Goal: Information Seeking & Learning: Learn about a topic

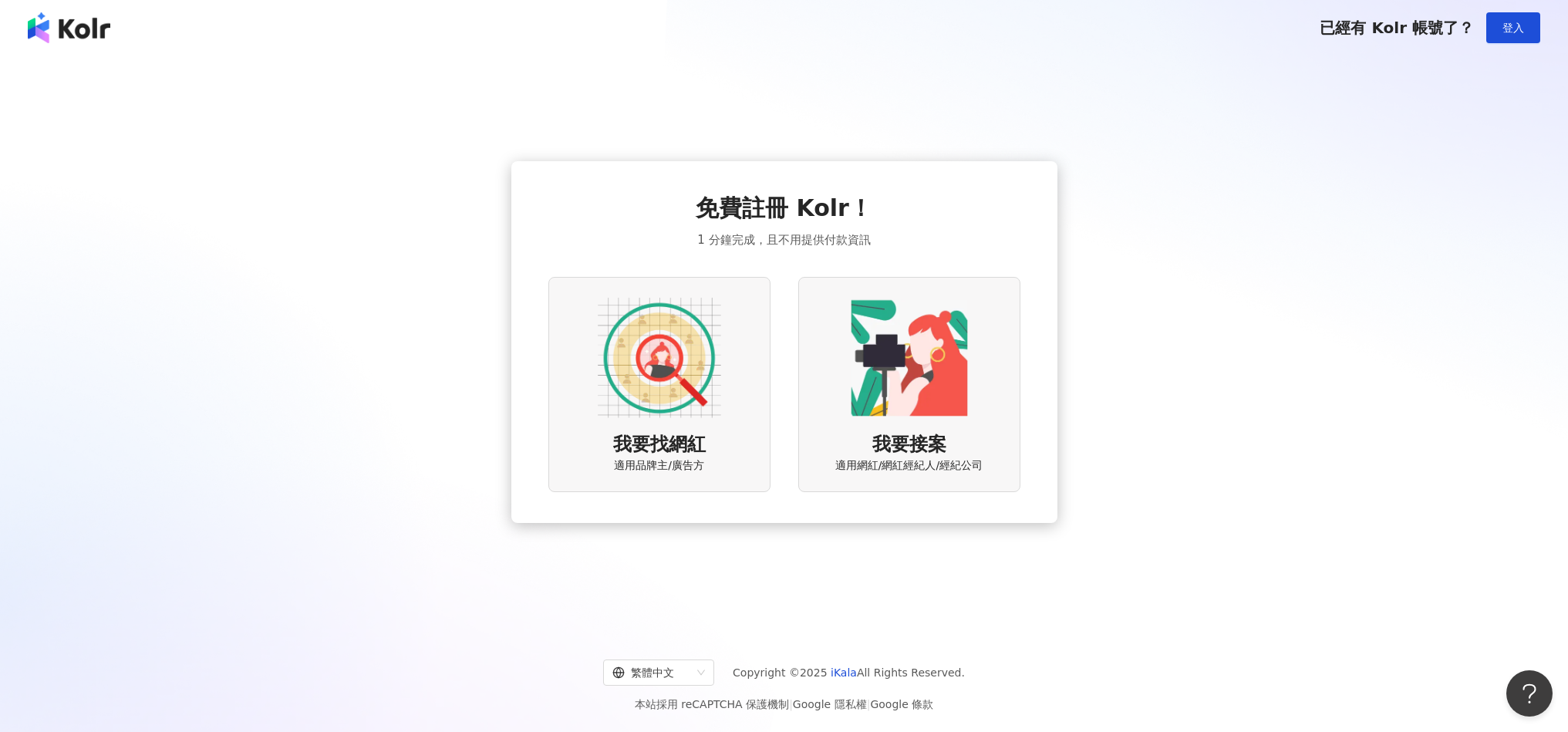
click at [687, 400] on img at bounding box center [659, 357] width 124 height 124
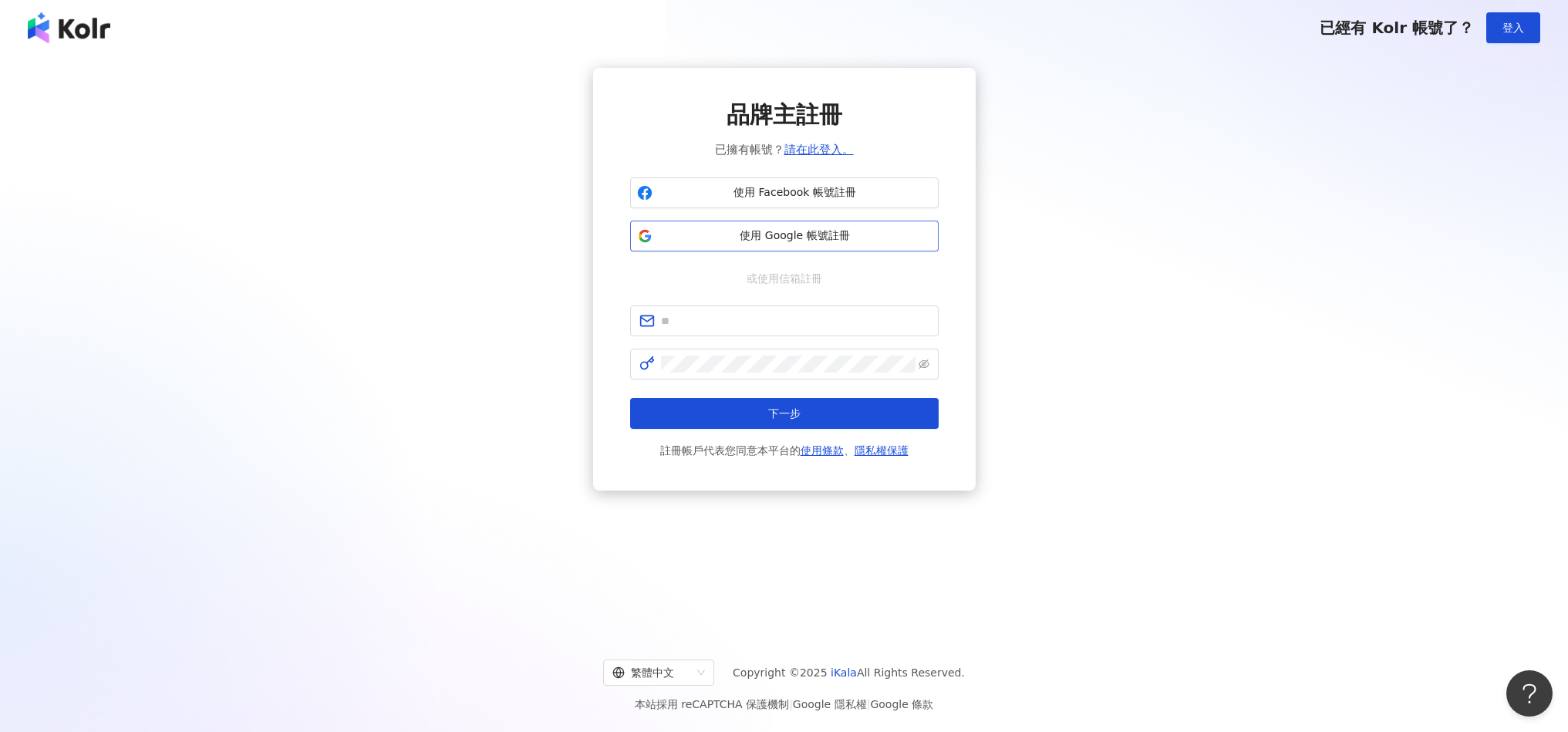
click at [794, 230] on span "使用 Google 帳號註冊" at bounding box center [795, 235] width 273 height 16
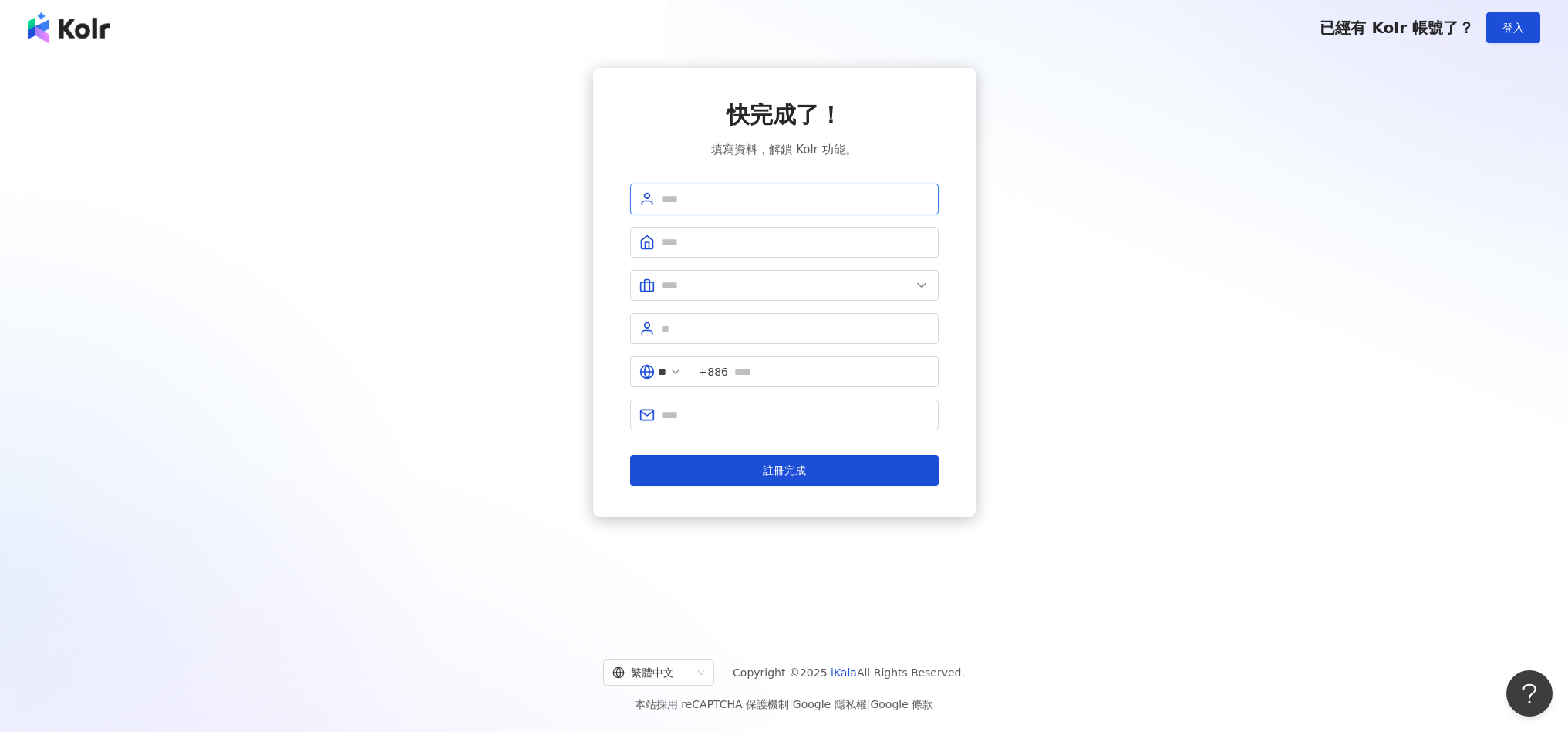
click at [711, 202] on input "text" at bounding box center [795, 199] width 269 height 17
type input "*"
type input "**"
type input "*"
type input "**"
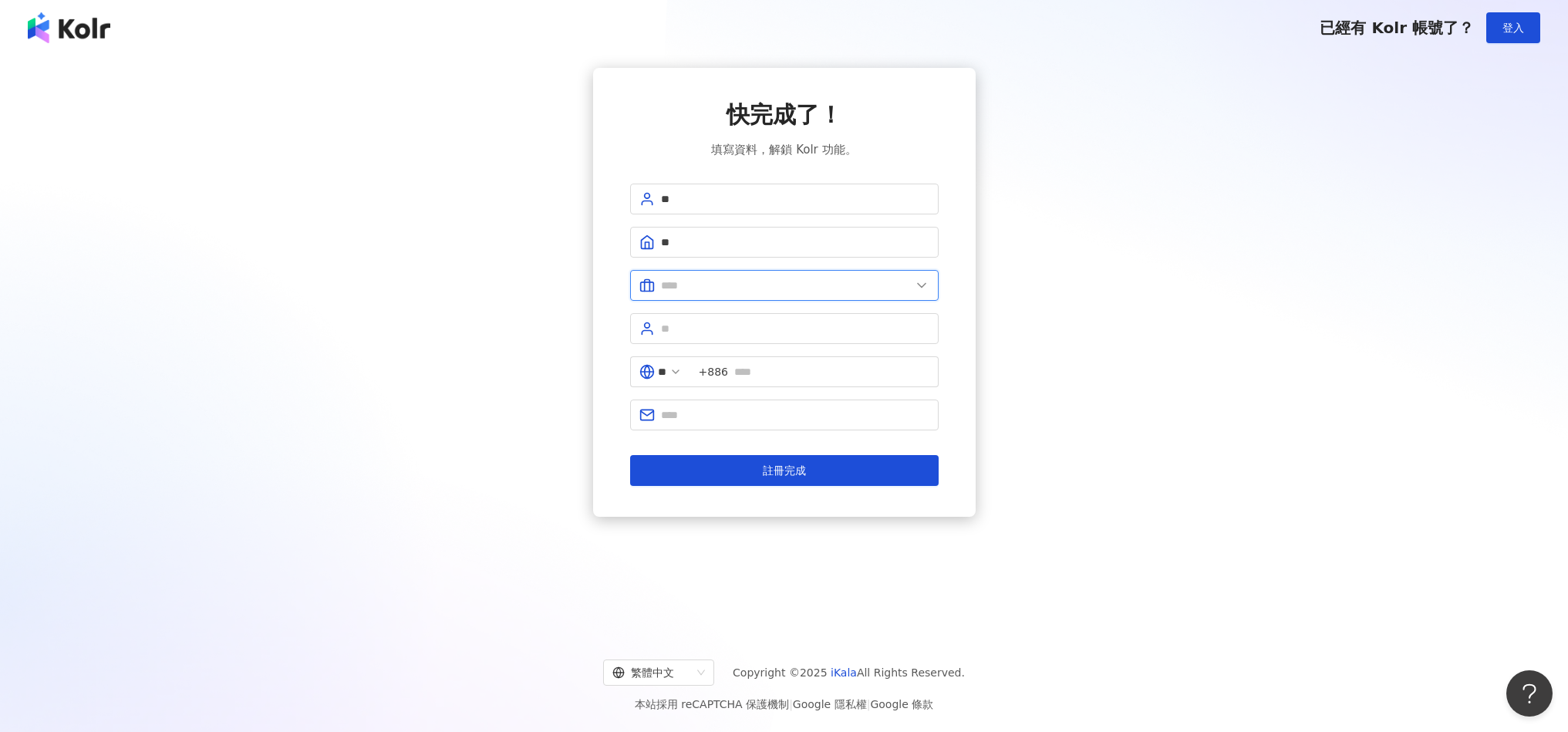
click at [699, 279] on span at bounding box center [784, 285] width 308 height 31
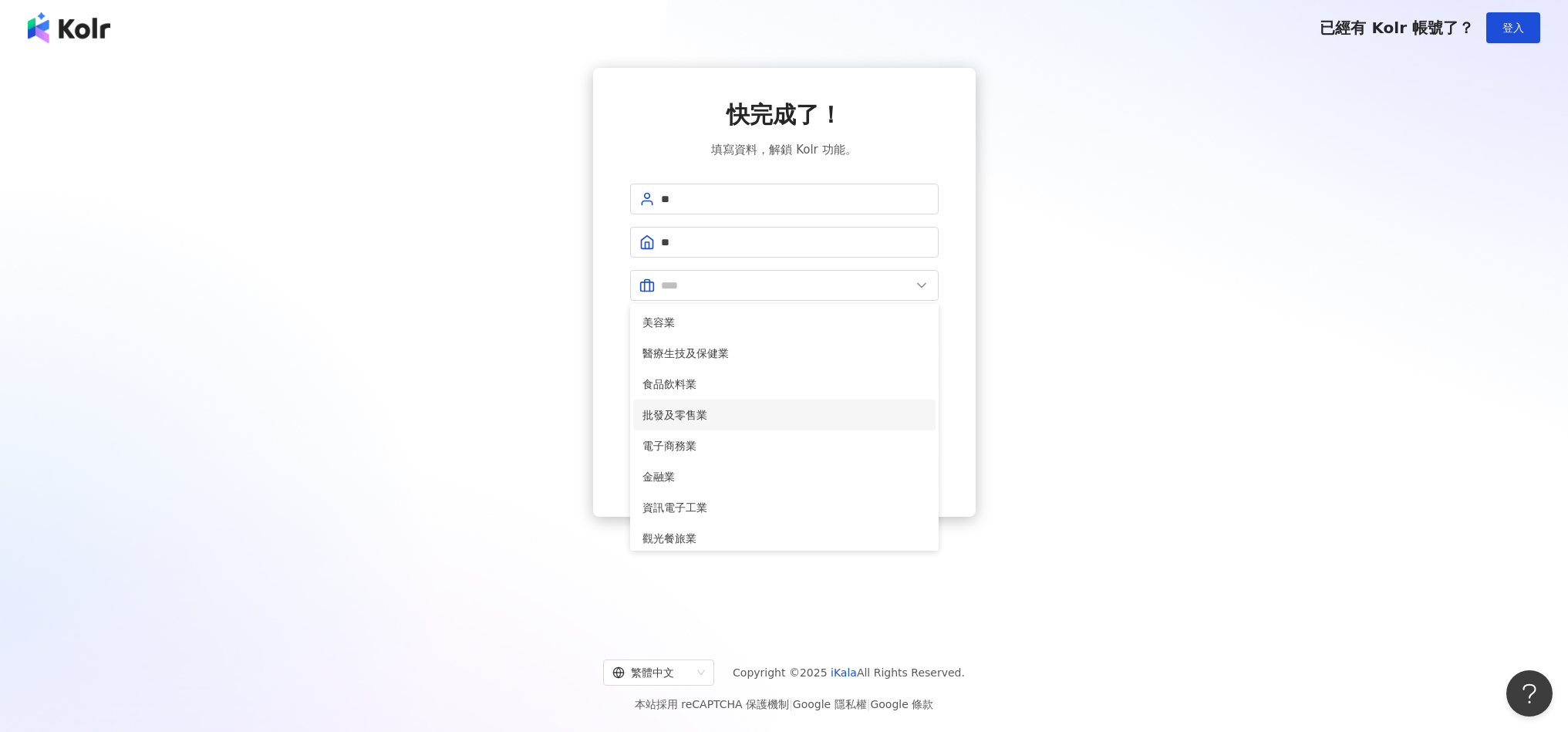
click at [718, 416] on span "批發及零售業" at bounding box center [784, 414] width 284 height 17
type input "******"
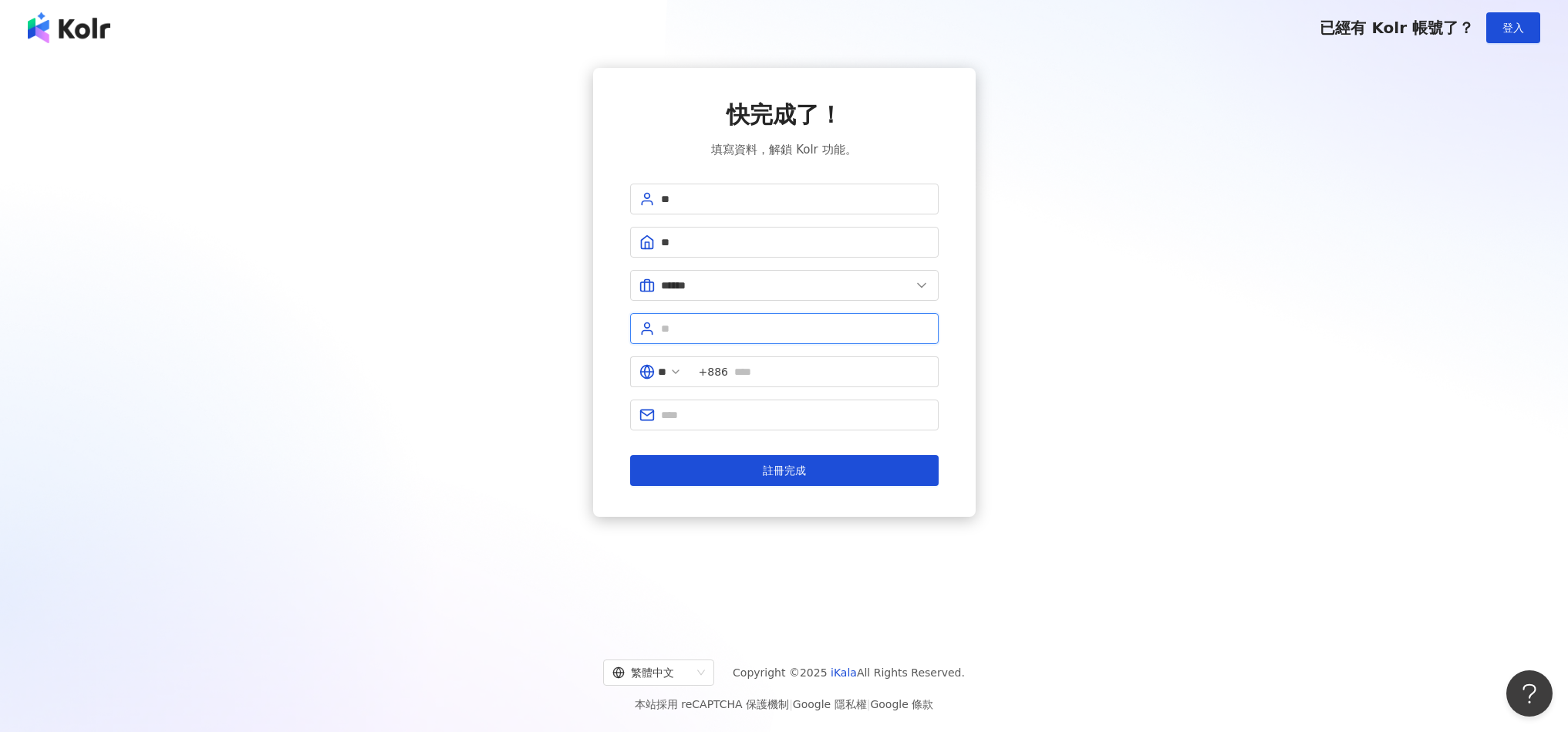
click at [715, 335] on input "text" at bounding box center [795, 328] width 269 height 17
type input "**"
click at [796, 367] on input "text" at bounding box center [832, 371] width 195 height 17
type input "**********"
click at [803, 416] on input "text" at bounding box center [795, 414] width 269 height 17
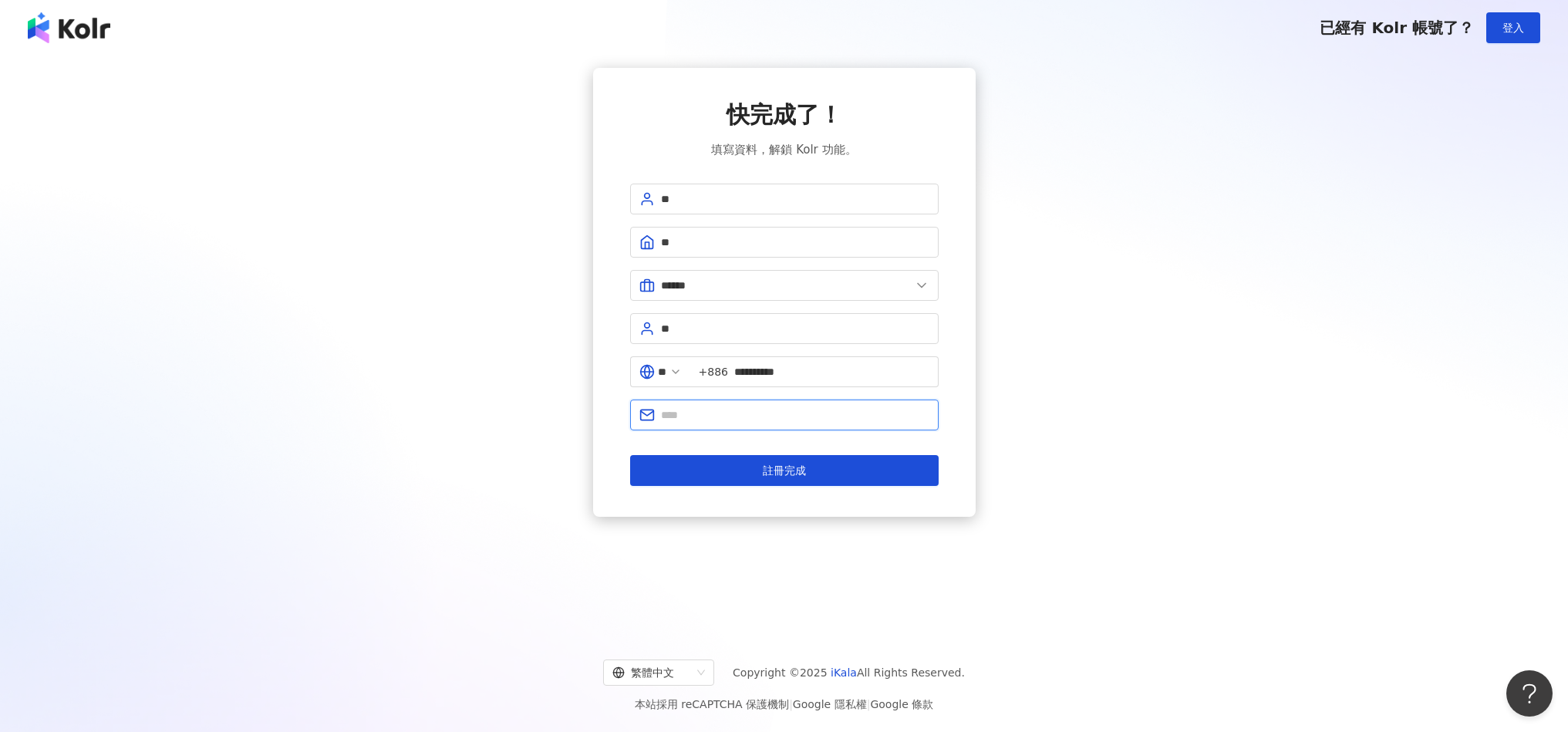
type input "**********"
click at [772, 478] on button "註冊完成" at bounding box center [784, 470] width 308 height 31
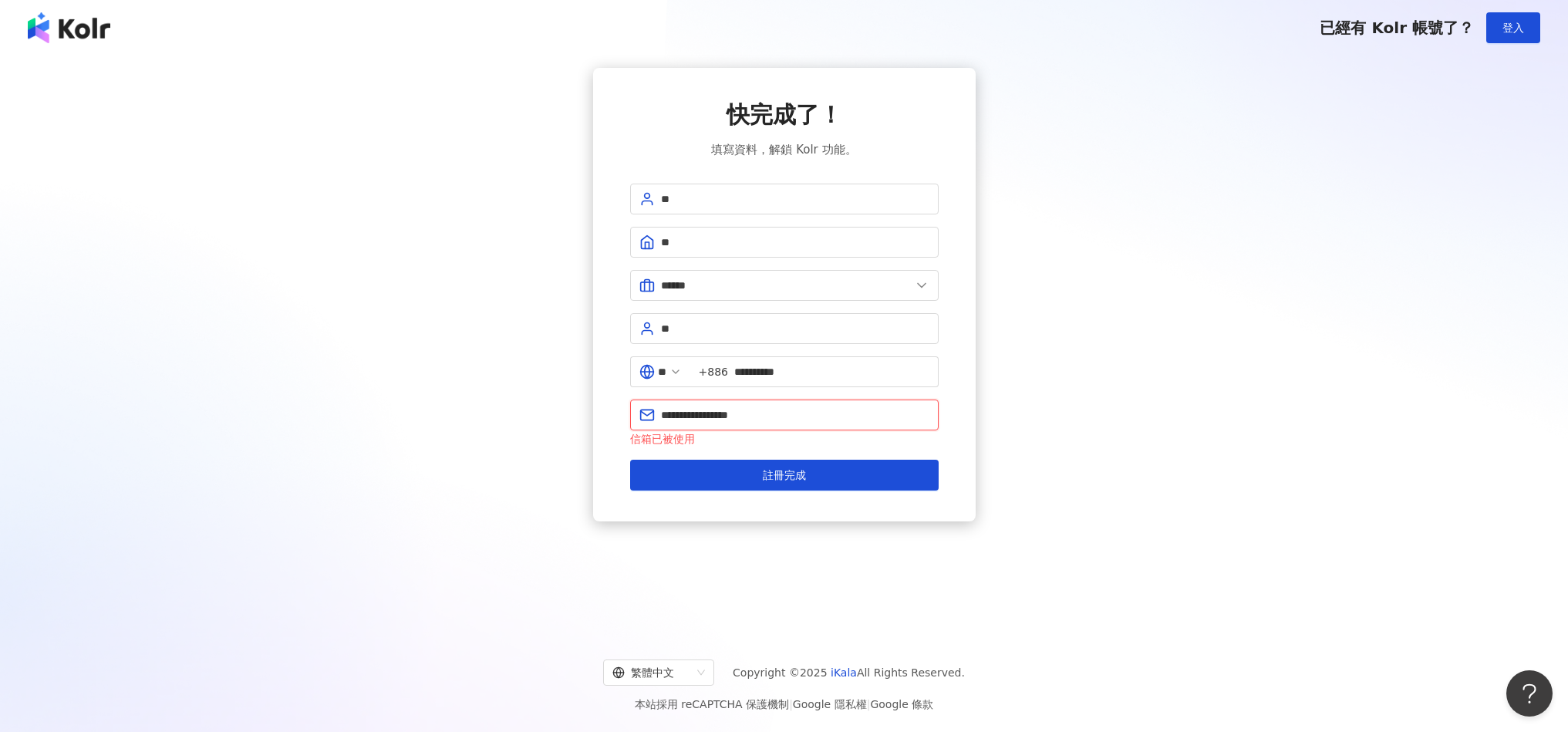
drag, startPoint x: 779, startPoint y: 411, endPoint x: 626, endPoint y: 413, distance: 153.0
click at [626, 413] on div "**********" at bounding box center [784, 294] width 382 height 453
click at [801, 414] on input "text" at bounding box center [795, 414] width 269 height 17
type input "**********"
click at [781, 474] on span "註冊完成" at bounding box center [784, 475] width 43 height 12
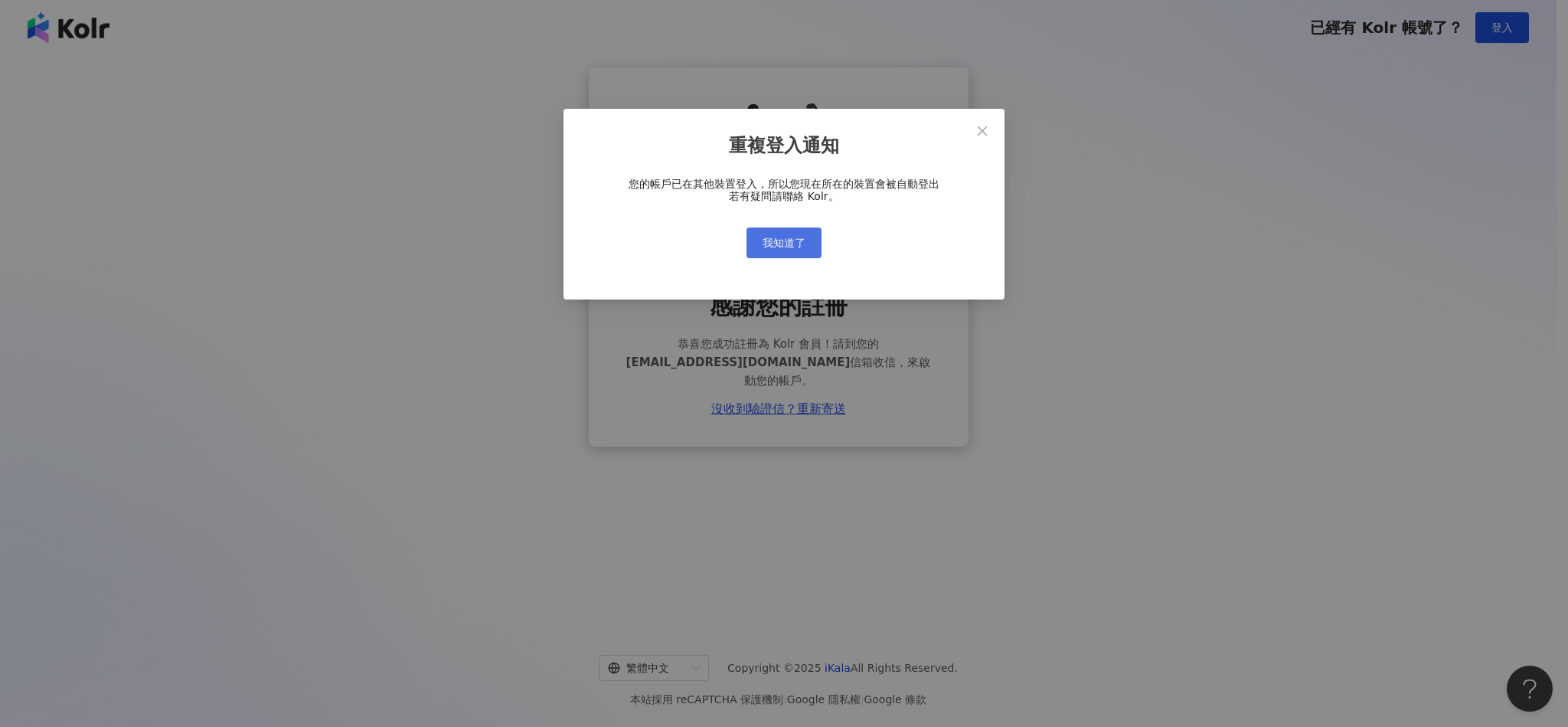
click at [782, 245] on span "我知道了" at bounding box center [784, 242] width 43 height 12
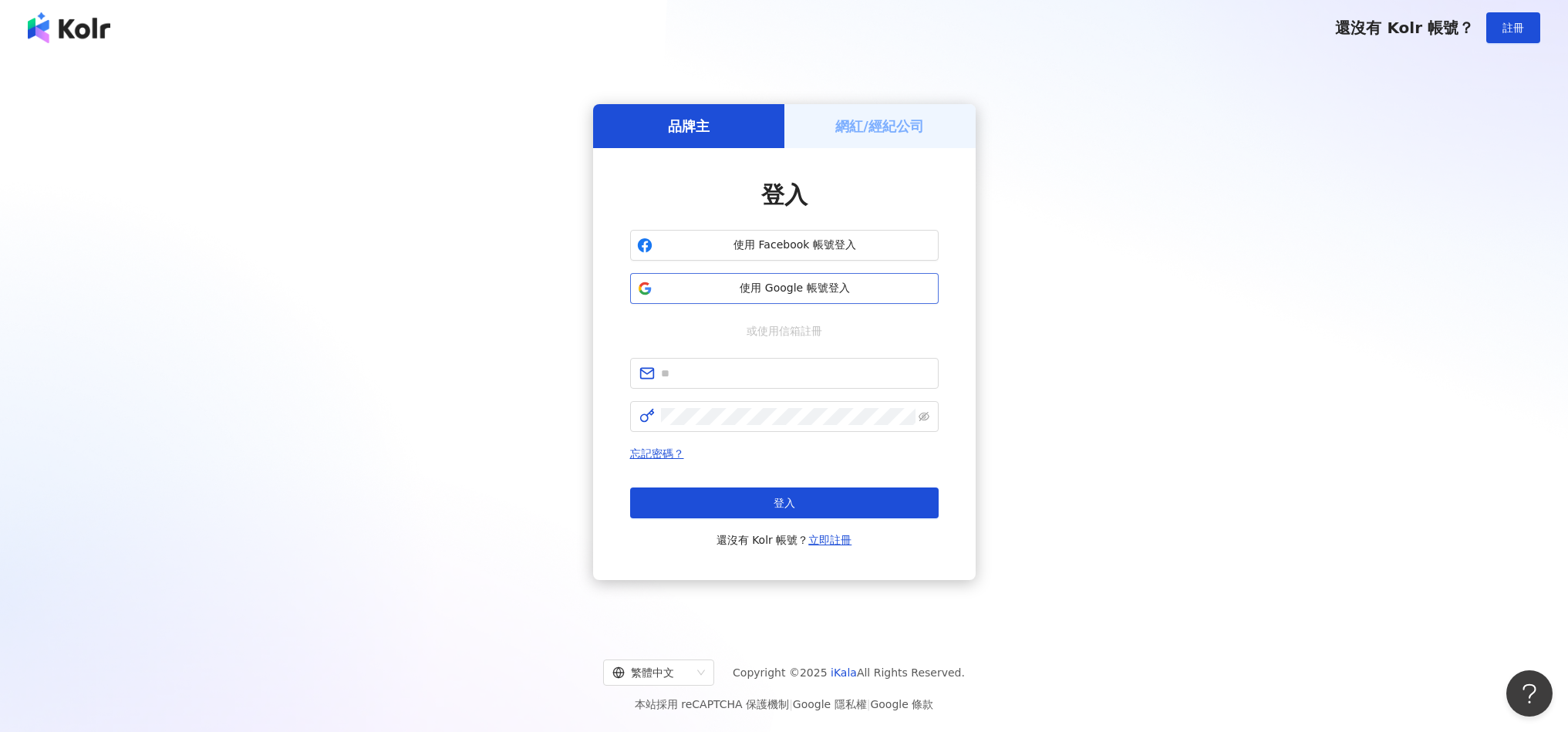
click at [784, 285] on span "使用 Google 帳號登入" at bounding box center [795, 288] width 273 height 16
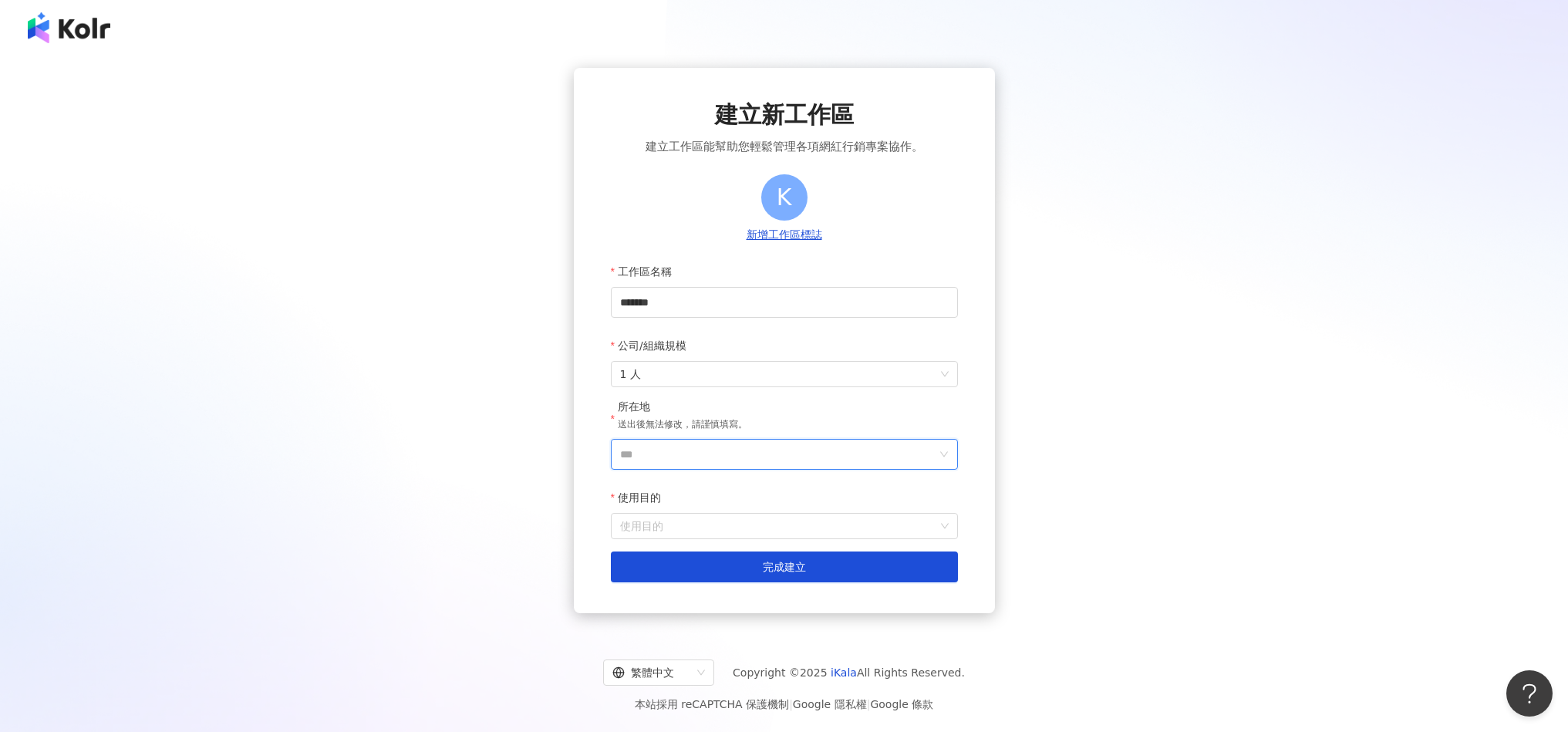
click at [735, 456] on input "***" at bounding box center [778, 453] width 316 height 29
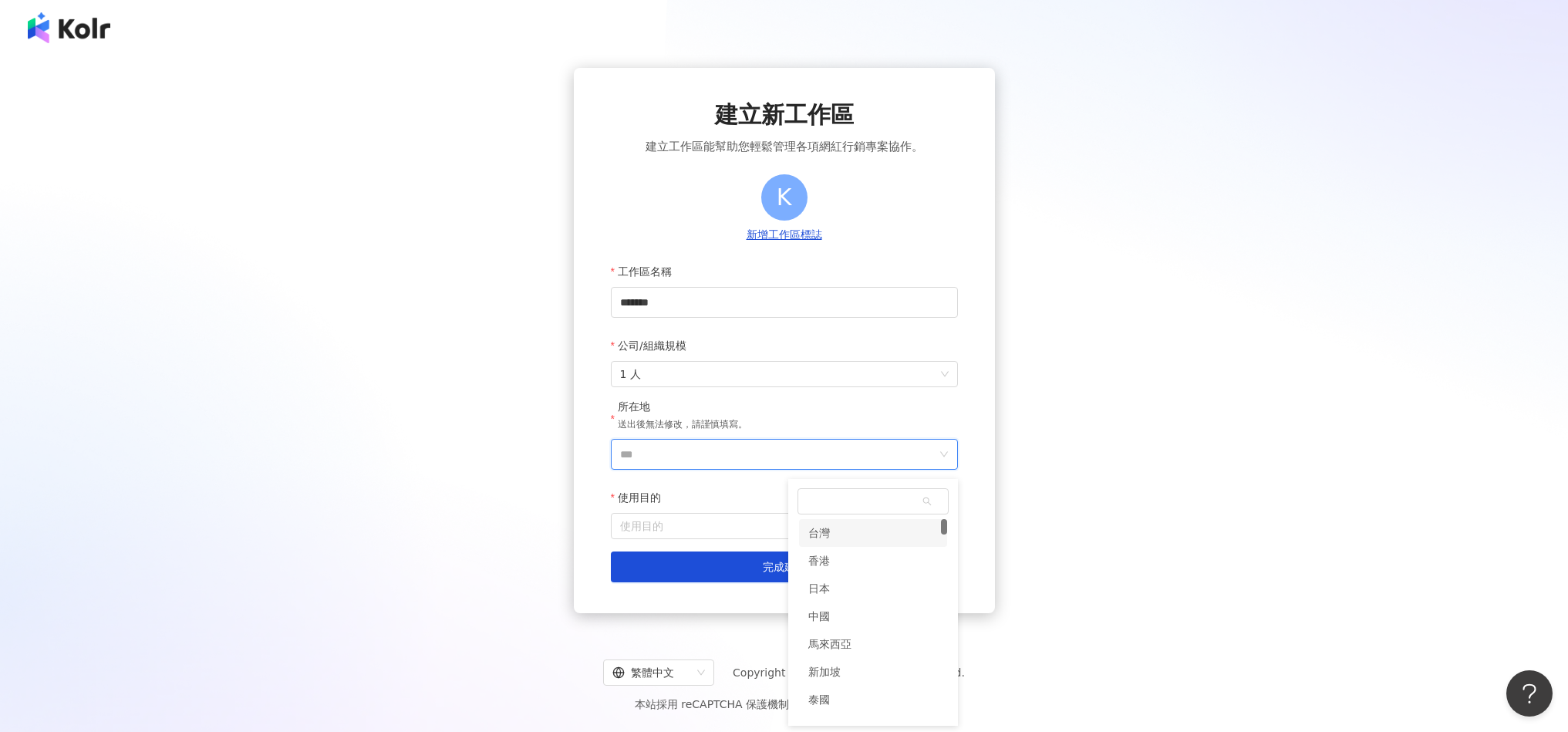
click at [828, 538] on div "台灣" at bounding box center [819, 532] width 22 height 27
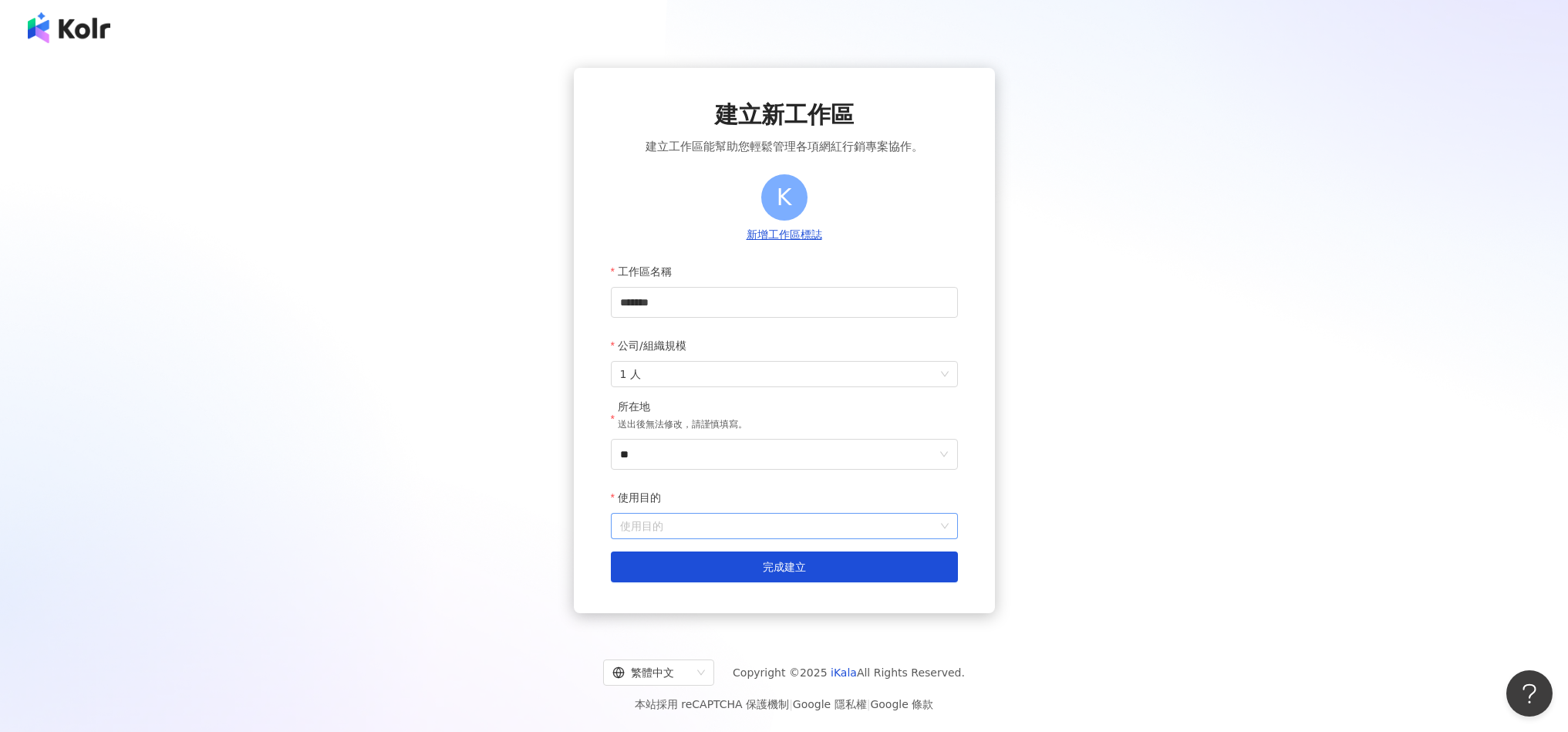
click at [745, 528] on input "使用目的" at bounding box center [784, 526] width 328 height 25
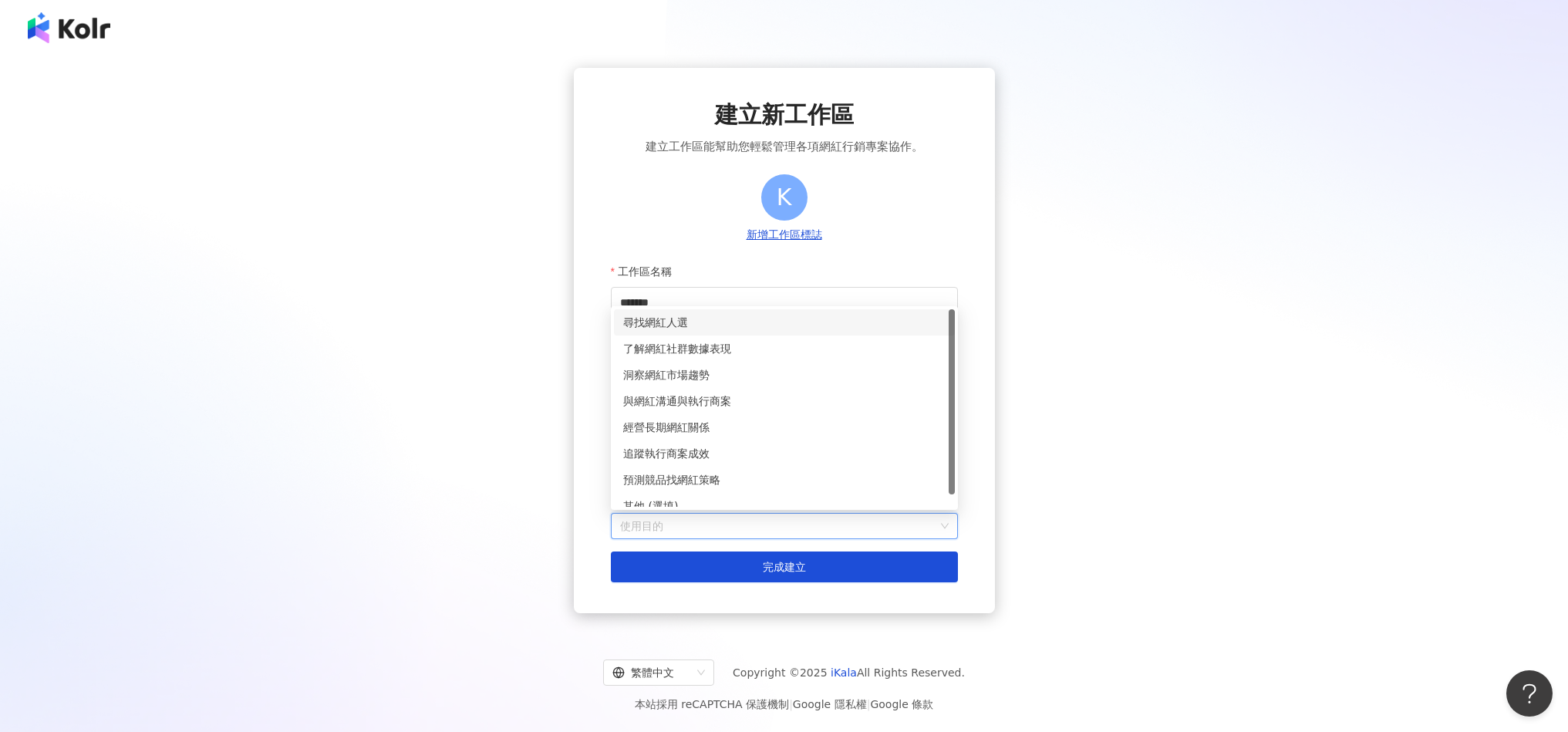
click at [682, 324] on div "尋找網紅人選" at bounding box center [784, 322] width 323 height 17
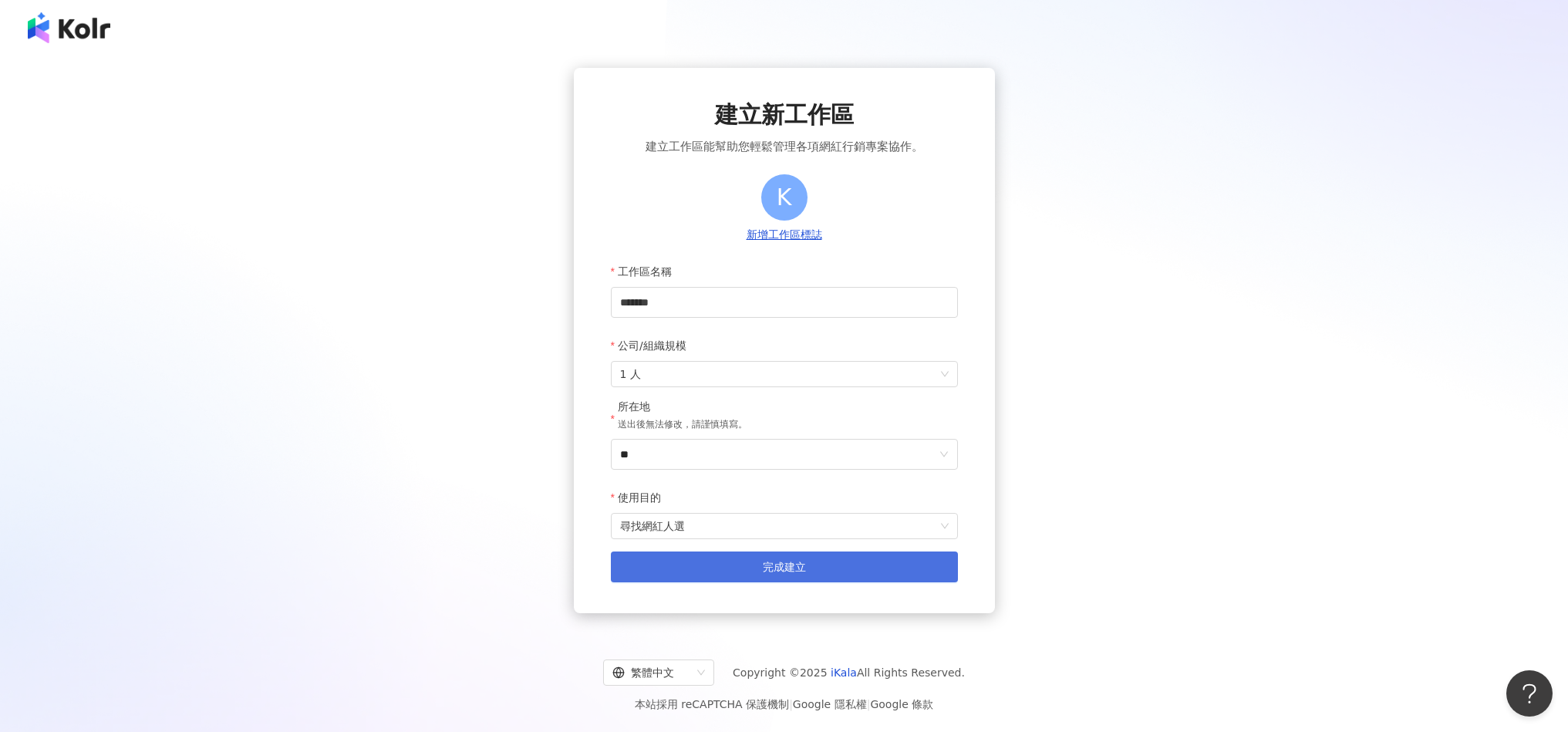
click at [765, 570] on span "完成建立" at bounding box center [784, 566] width 43 height 12
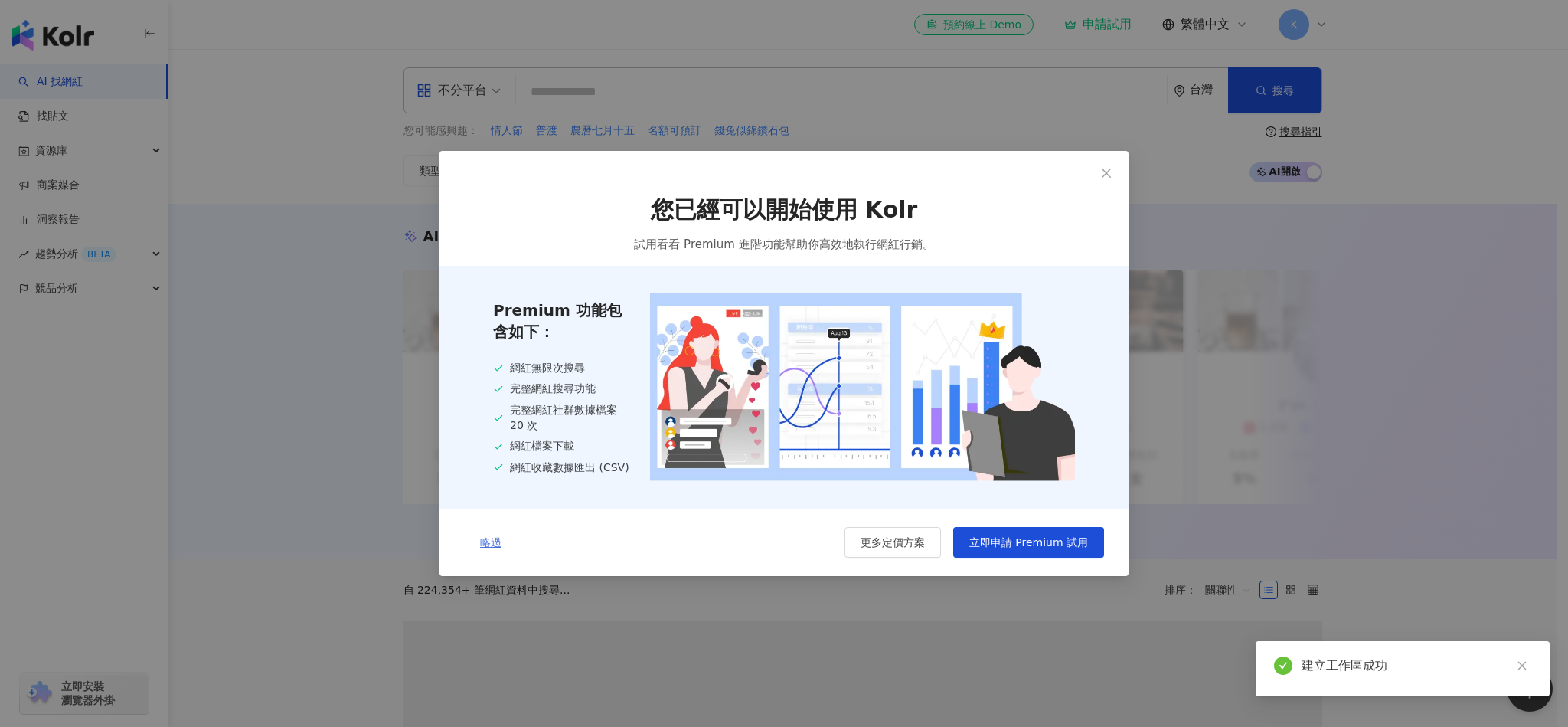
click at [490, 543] on span "略過" at bounding box center [491, 542] width 21 height 12
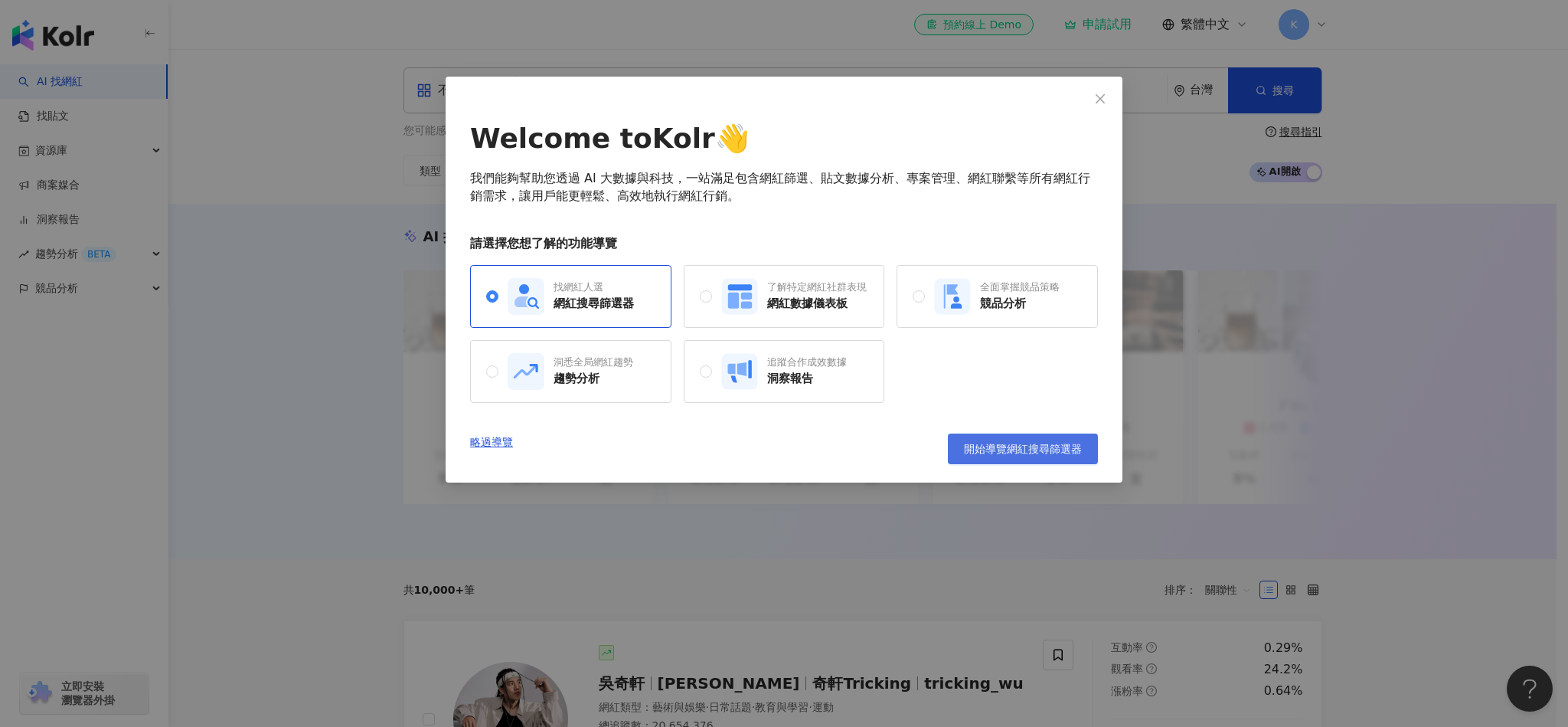
click at [1033, 458] on button "開始導覽網紅搜尋篩選器" at bounding box center [1023, 449] width 150 height 30
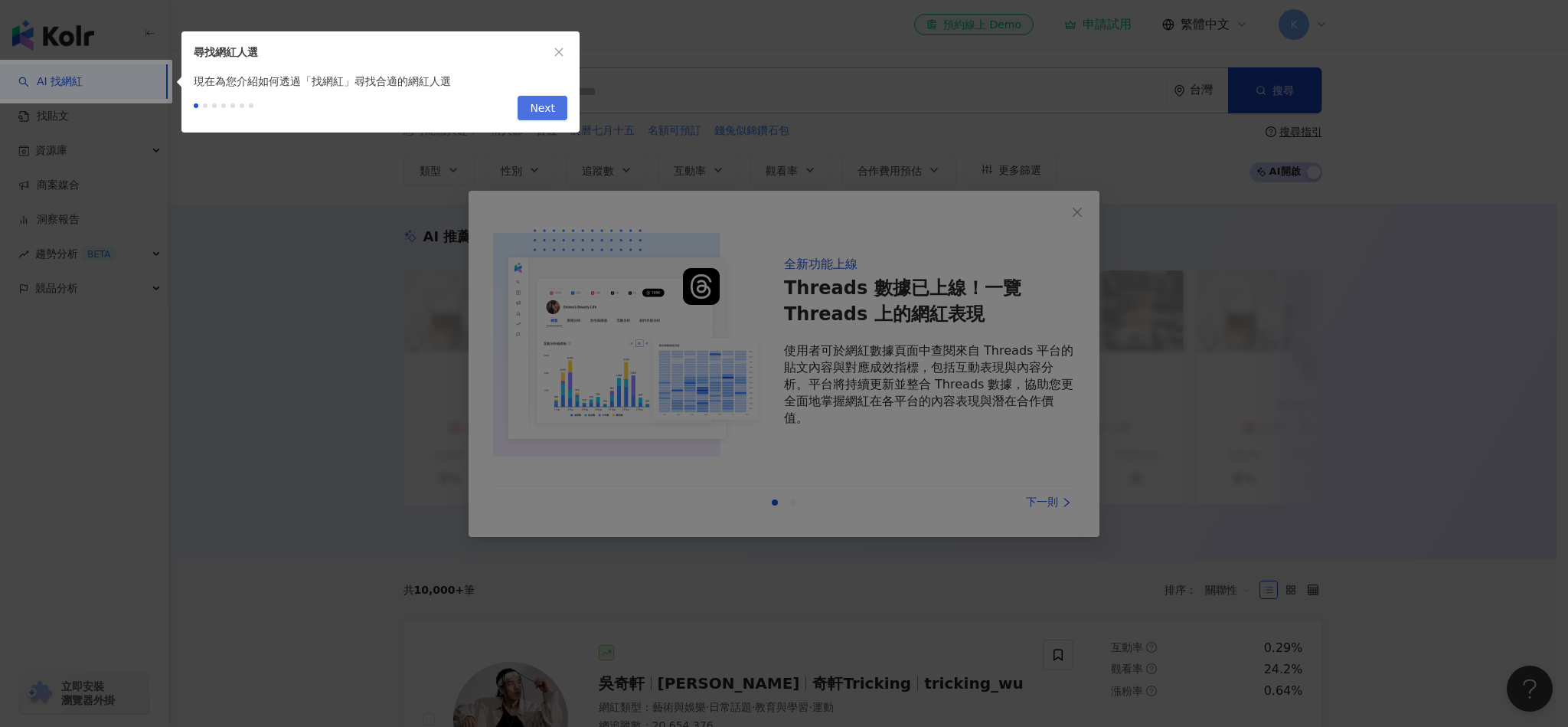
click at [554, 103] on span "Next" at bounding box center [542, 109] width 26 height 25
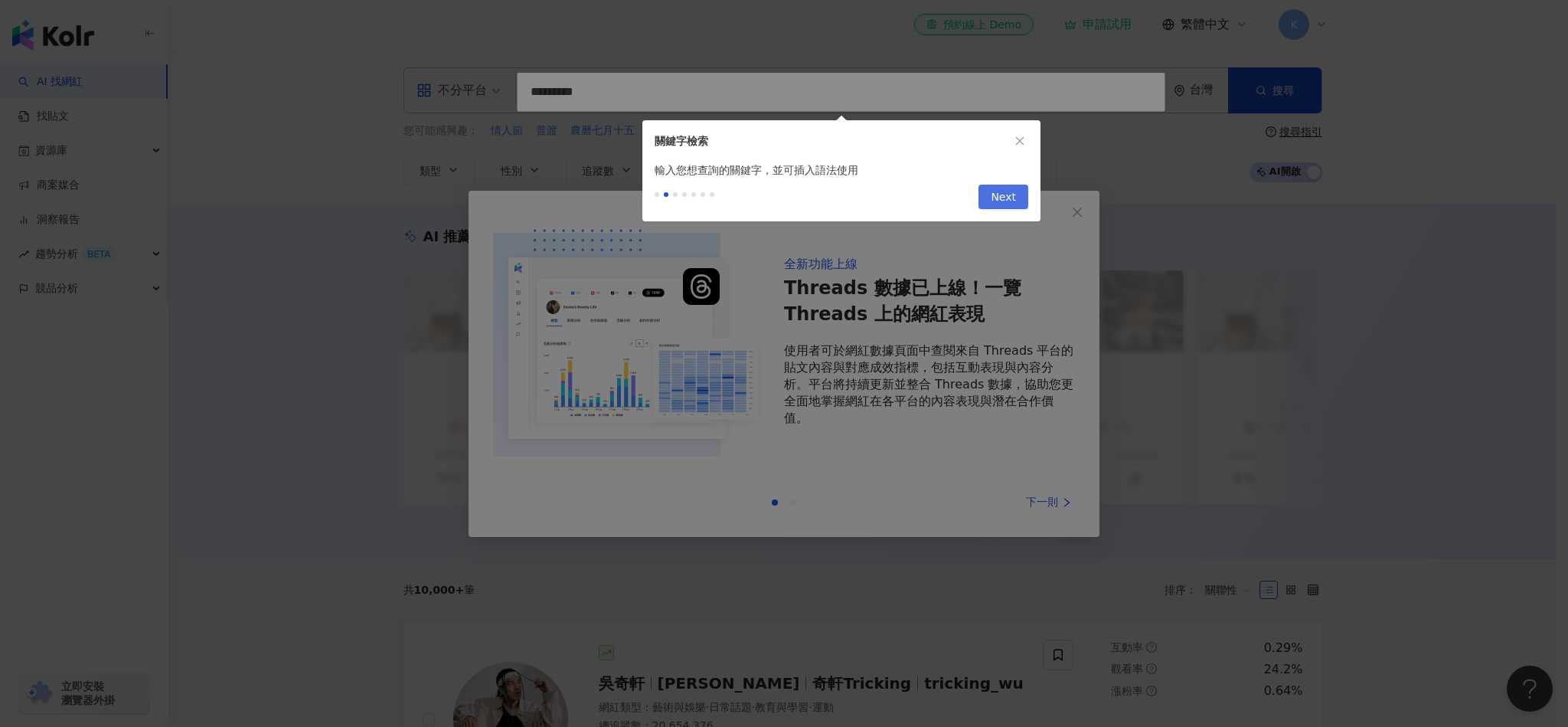
type input "*********"
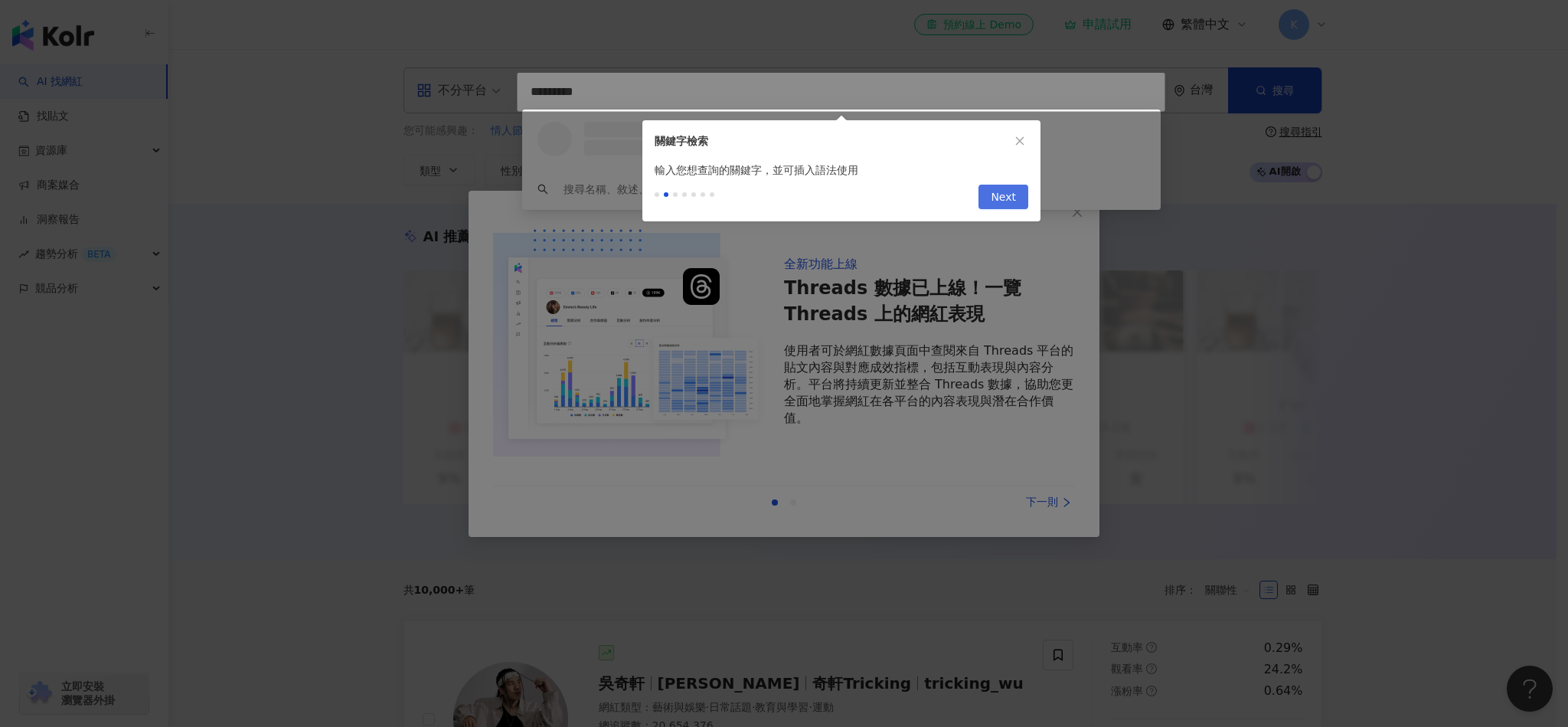
click at [1003, 203] on span "Next" at bounding box center [1003, 198] width 26 height 25
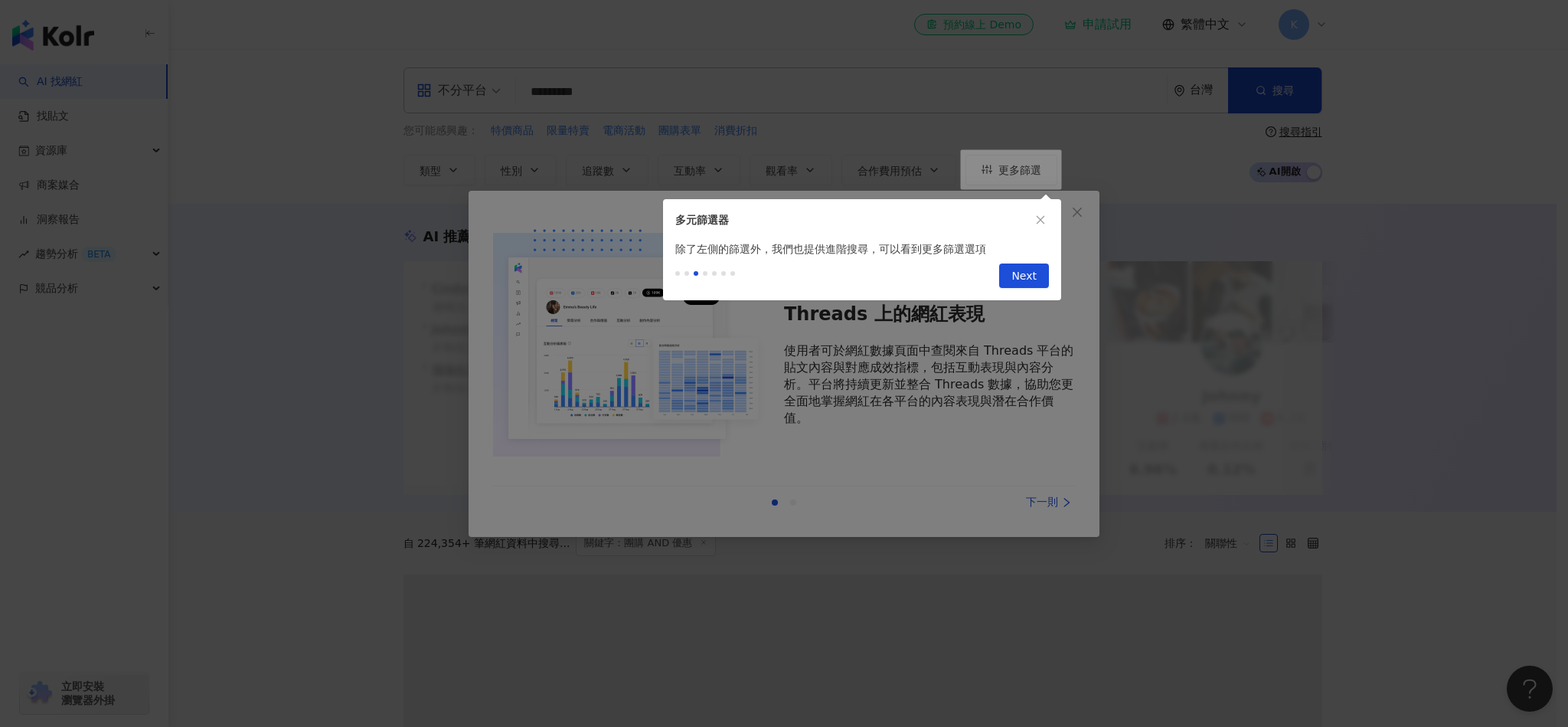
click at [1013, 259] on div "Previous Next" at bounding box center [863, 279] width 398 height 43
click at [1021, 281] on span "Next" at bounding box center [1024, 277] width 26 height 25
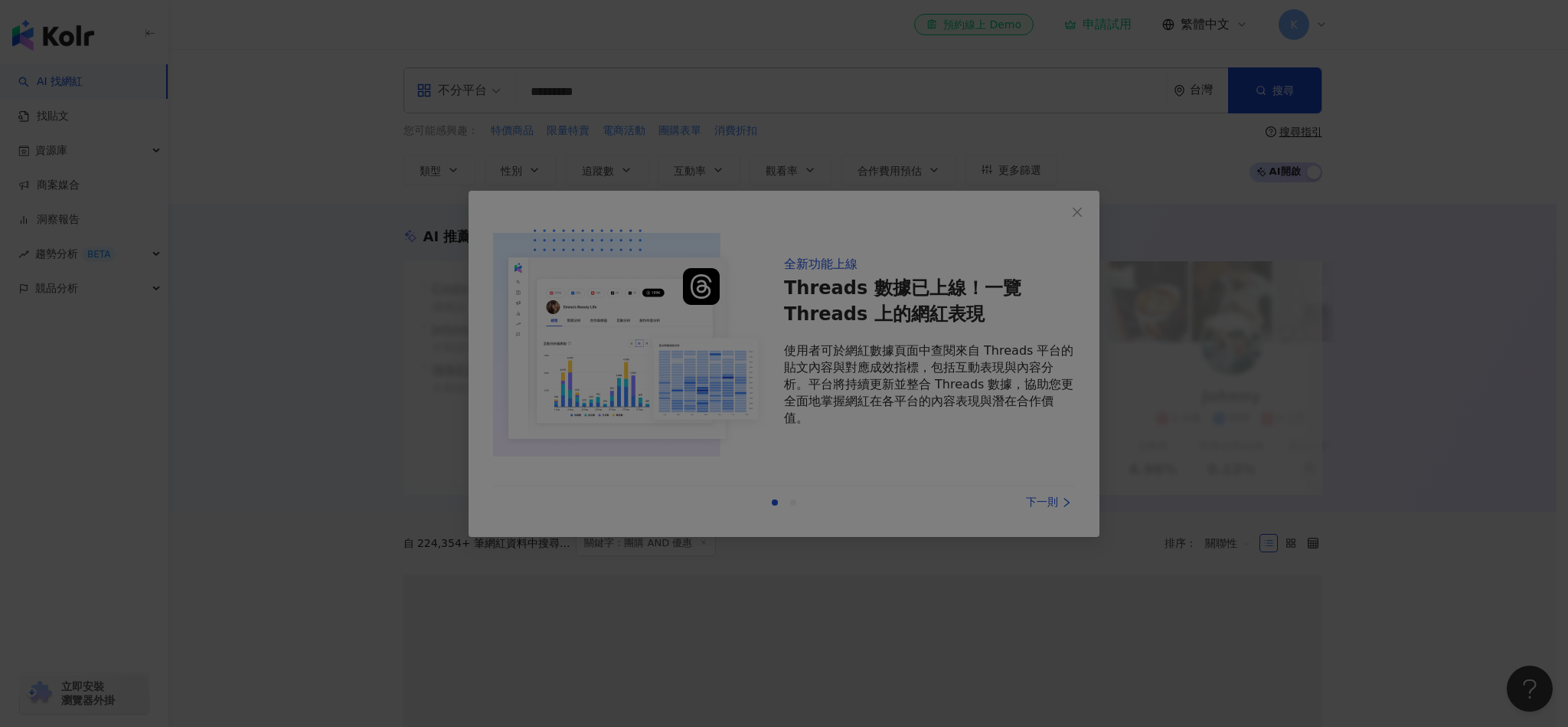
click at [1039, 502] on div at bounding box center [784, 363] width 1568 height 727
click at [1042, 213] on div at bounding box center [784, 363] width 1568 height 727
click at [1114, 178] on div at bounding box center [784, 363] width 1568 height 727
drag, startPoint x: 760, startPoint y: 516, endPoint x: 752, endPoint y: 523, distance: 10.6
click at [752, 523] on div at bounding box center [784, 363] width 1568 height 727
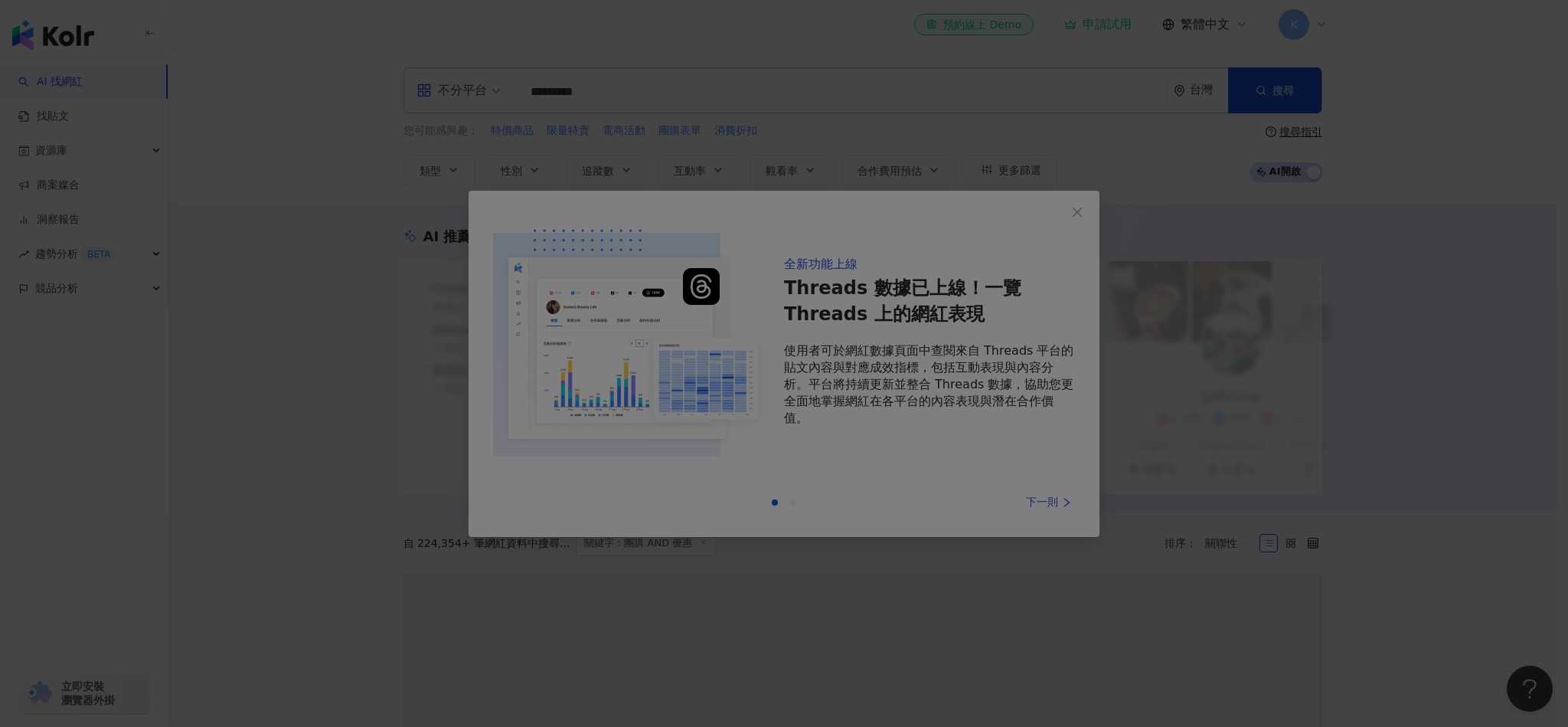
click at [1110, 522] on div at bounding box center [784, 363] width 1568 height 727
click at [1081, 512] on div at bounding box center [784, 363] width 1568 height 727
click at [1069, 506] on div at bounding box center [784, 363] width 1568 height 727
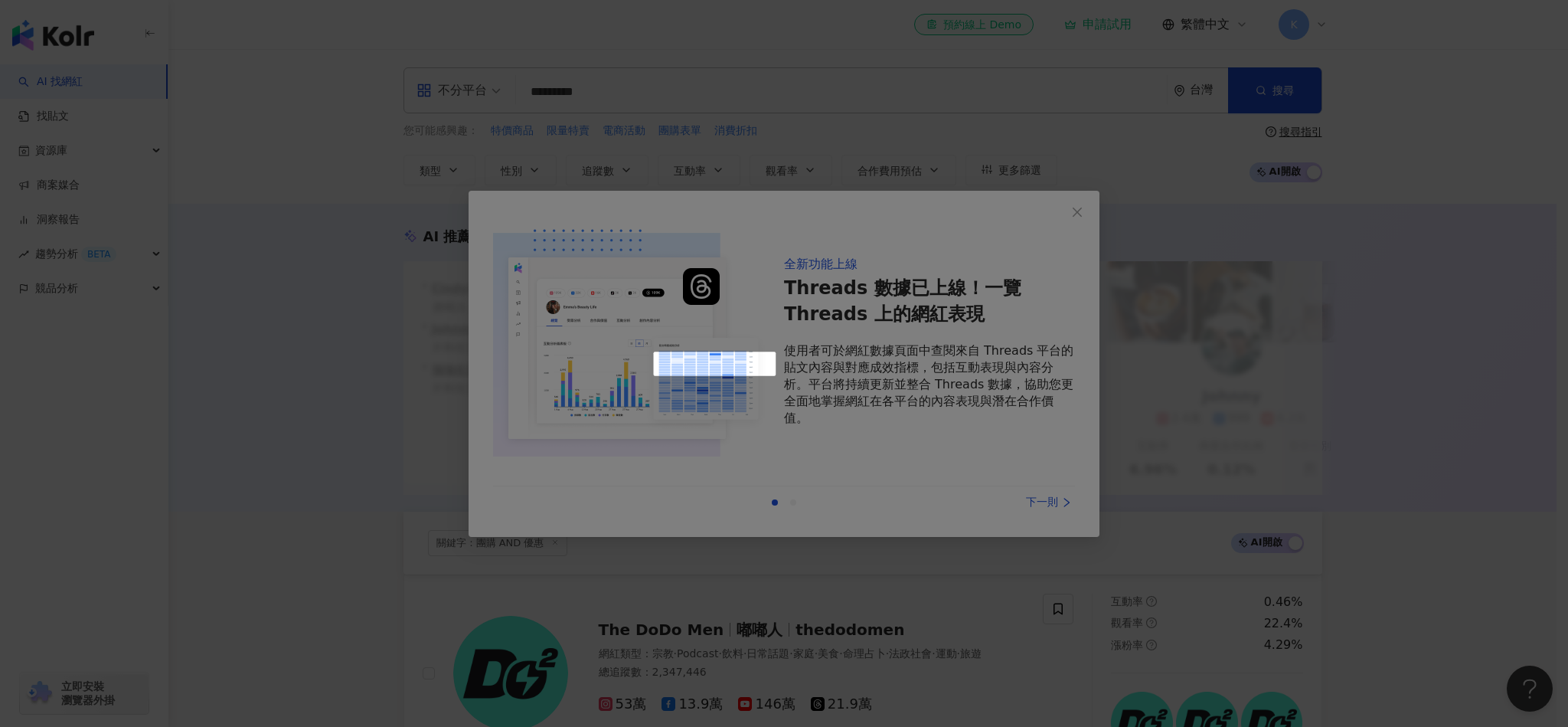
scroll to position [598, 0]
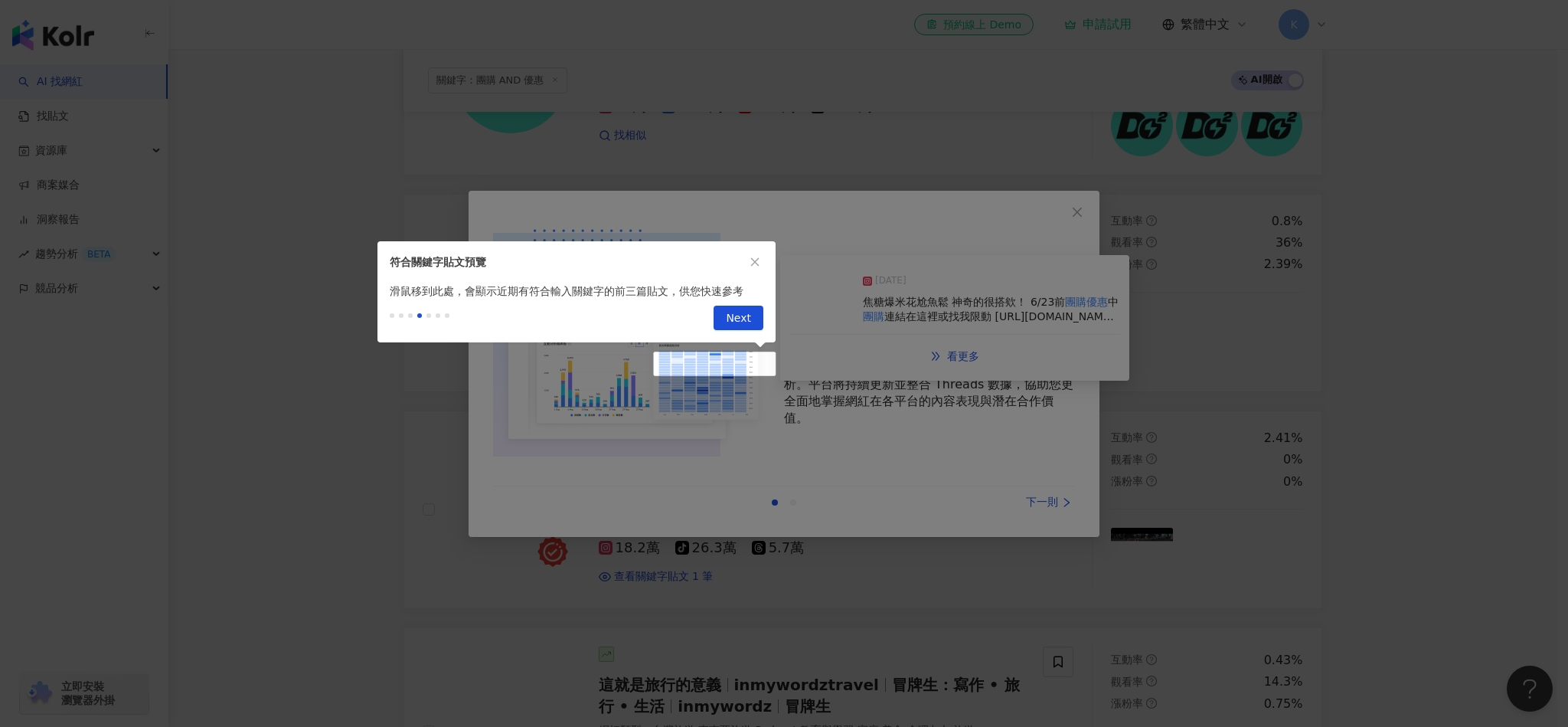
click at [1035, 501] on div at bounding box center [784, 363] width 1568 height 727
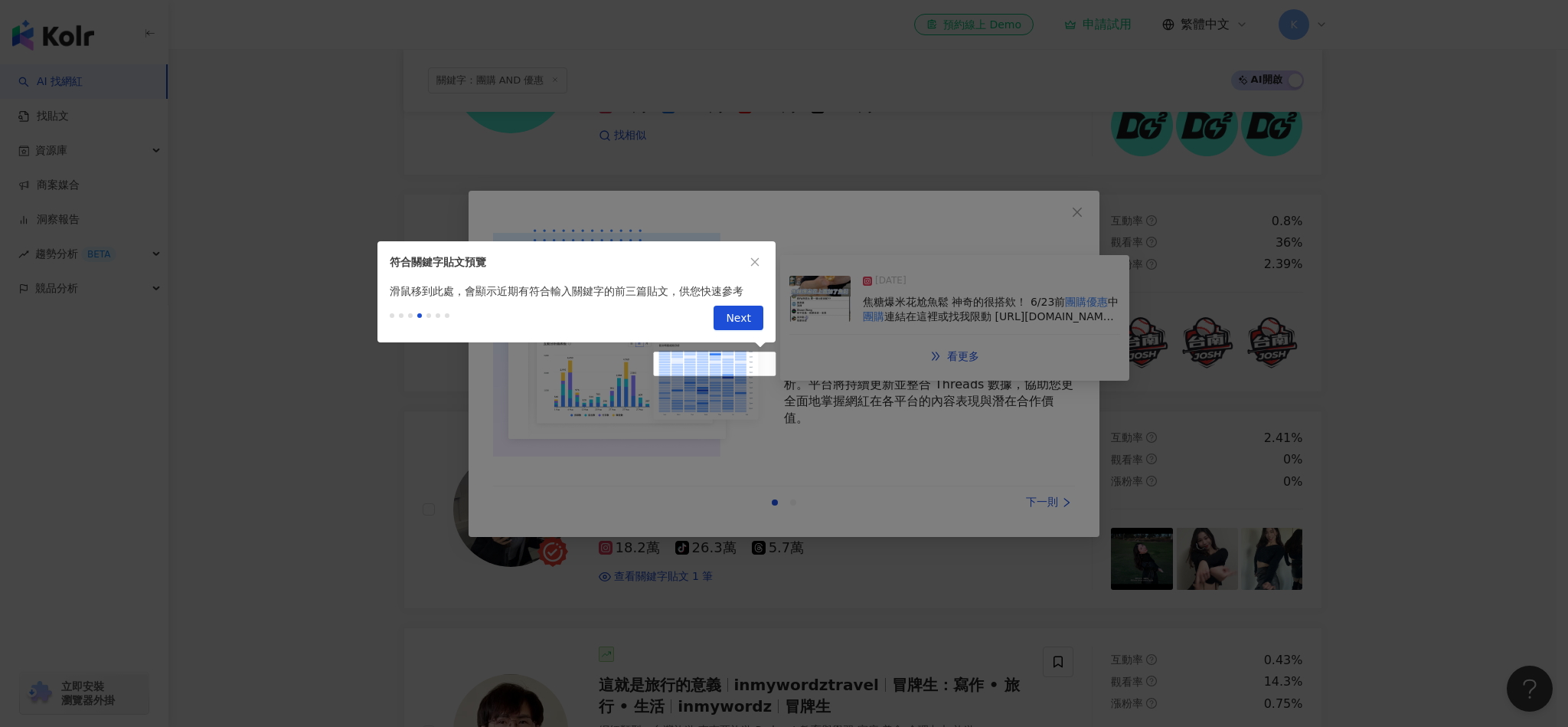
scroll to position [0, 0]
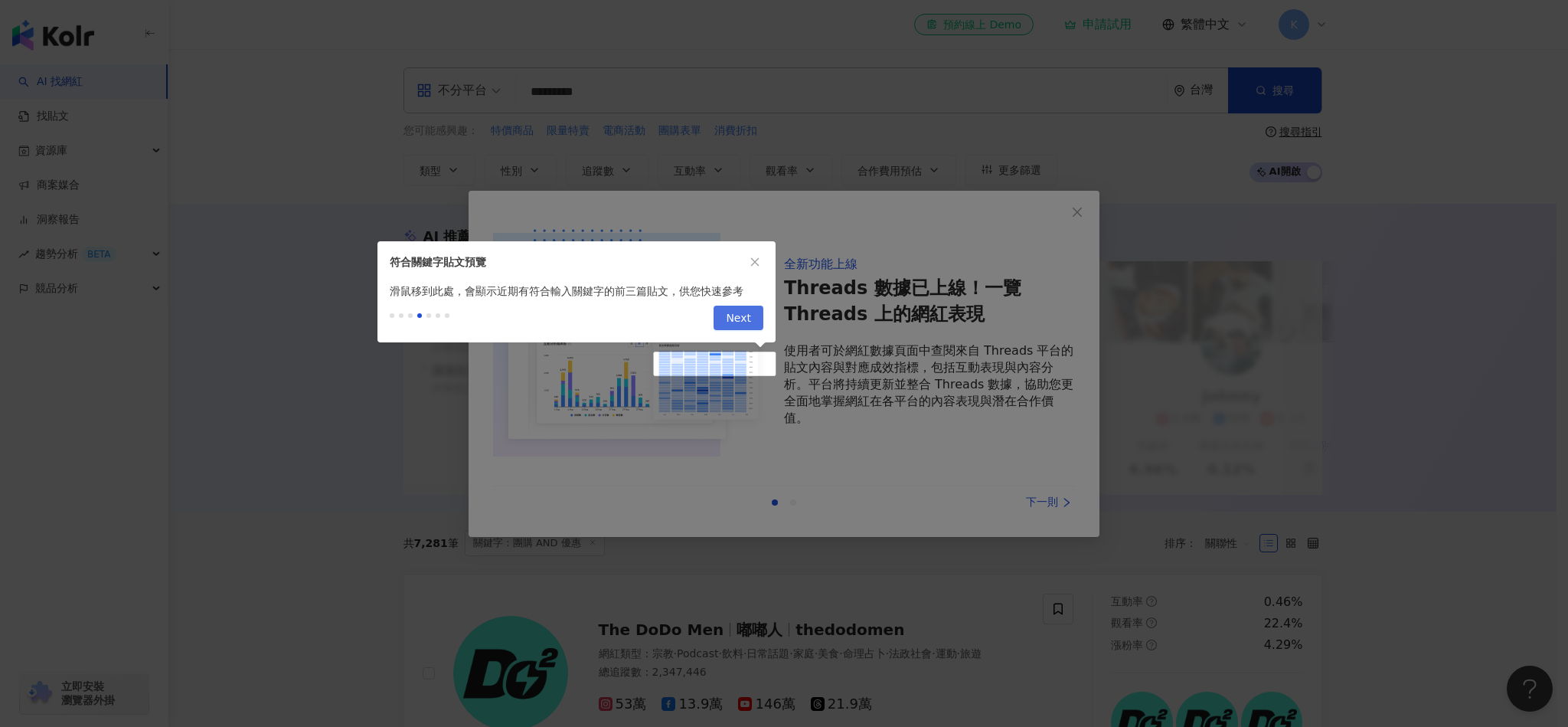
click at [747, 326] on span "Next" at bounding box center [738, 319] width 26 height 25
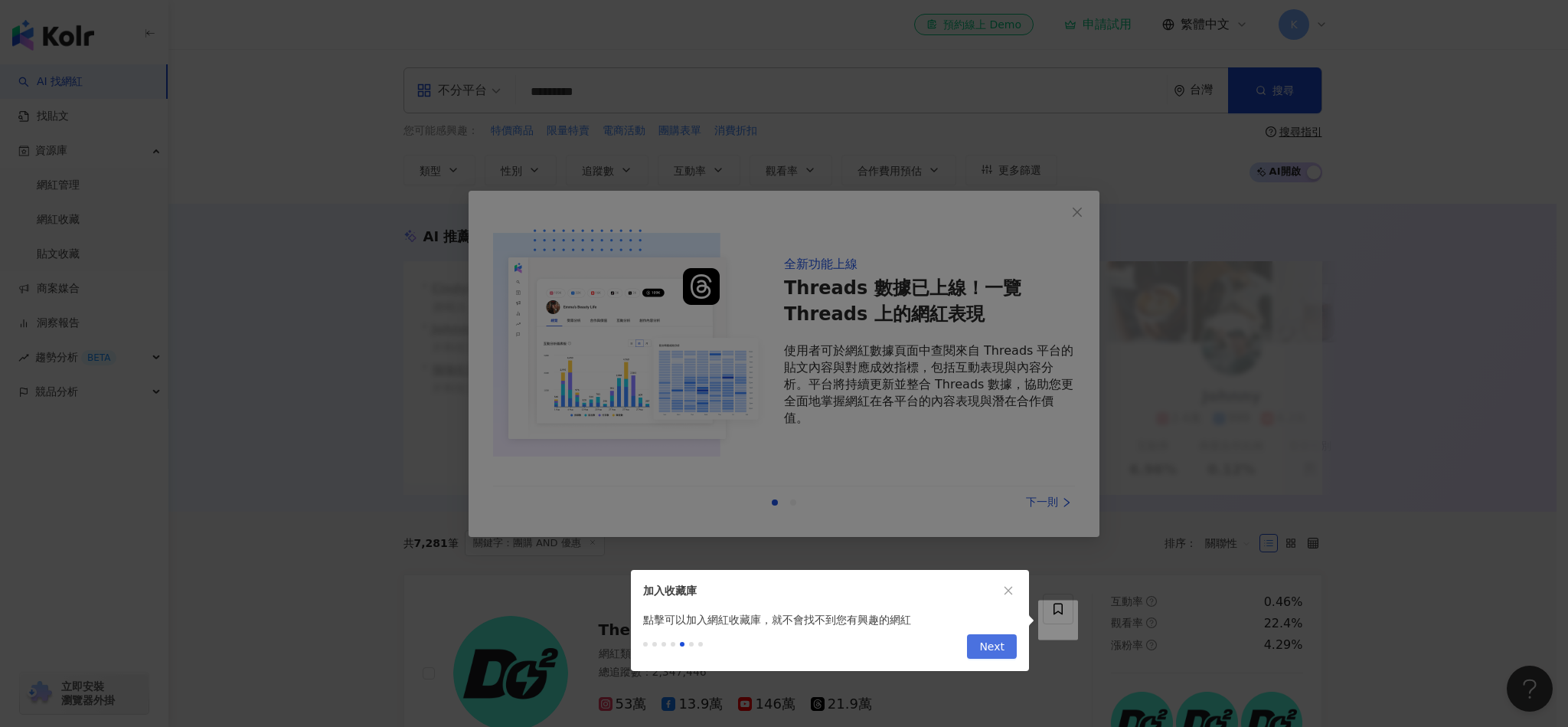
click at [992, 645] on span "Next" at bounding box center [992, 647] width 26 height 25
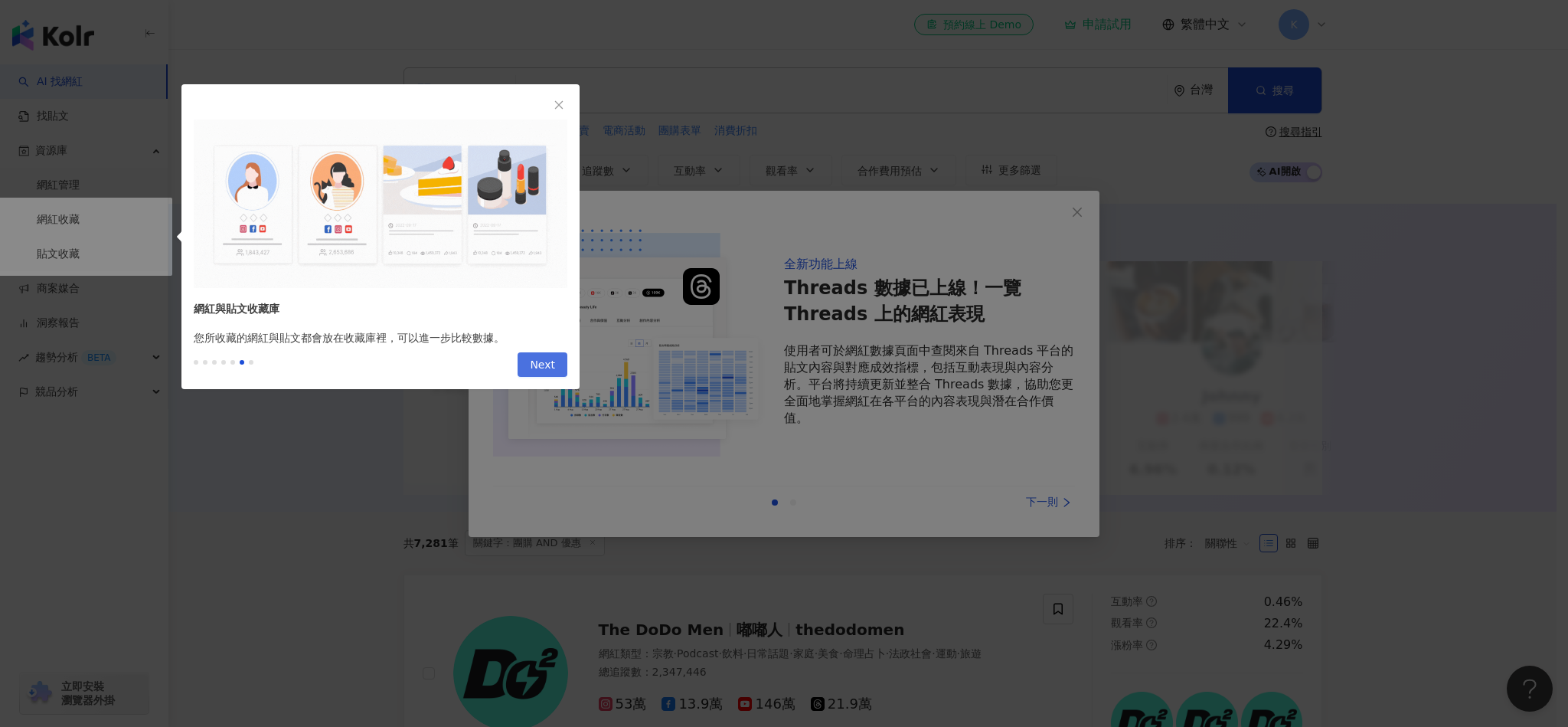
click at [544, 370] on span "Next" at bounding box center [542, 366] width 26 height 25
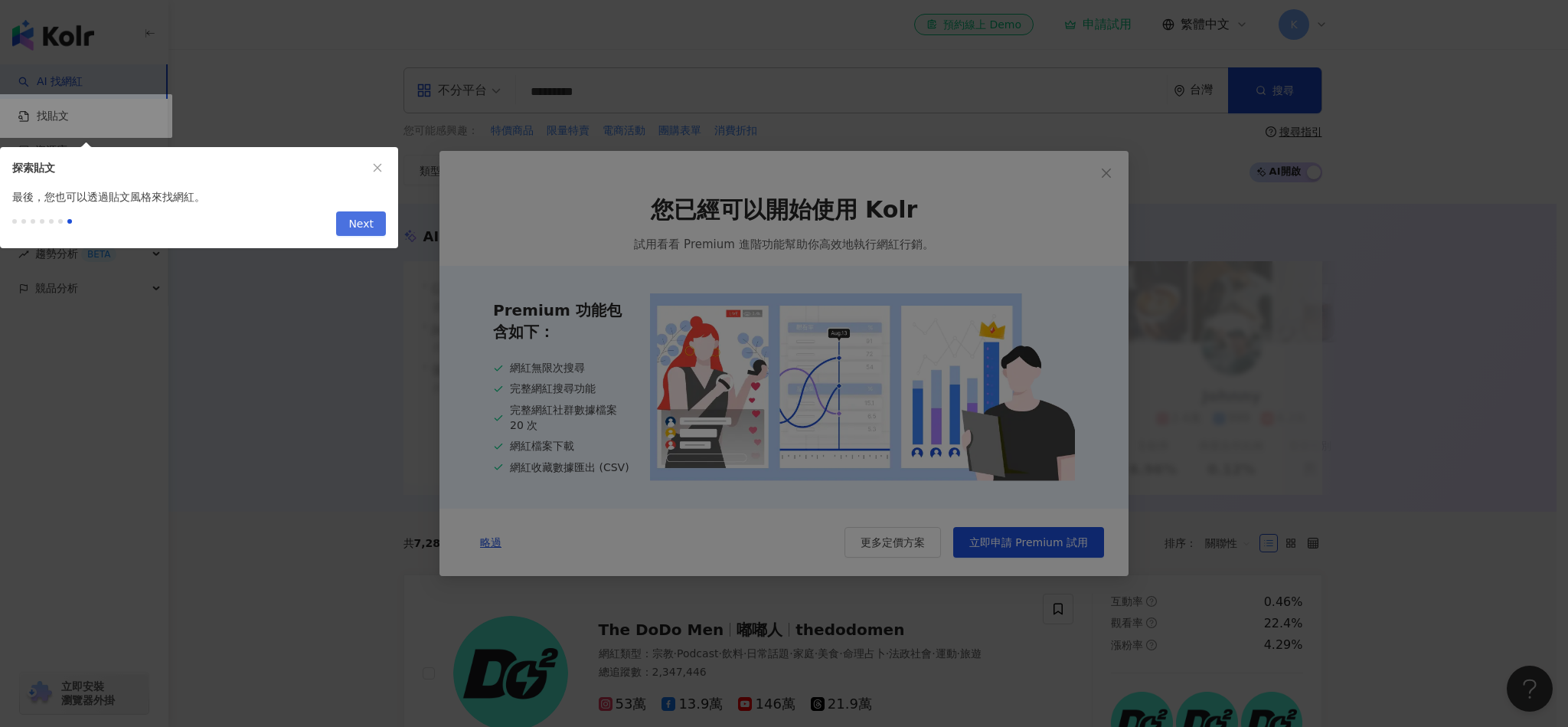
click at [361, 226] on span "Next" at bounding box center [361, 225] width 26 height 25
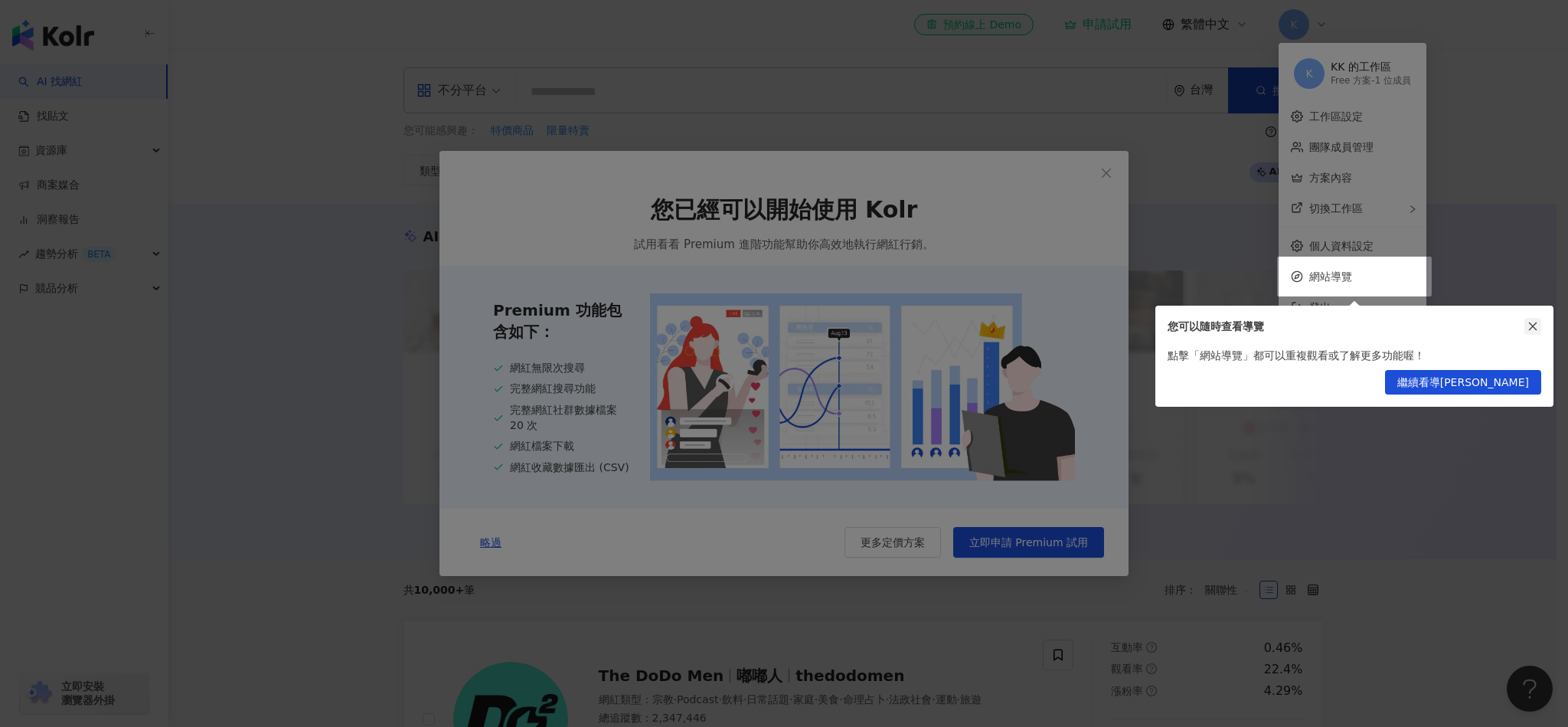
click at [1537, 327] on icon "close" at bounding box center [1533, 326] width 11 height 11
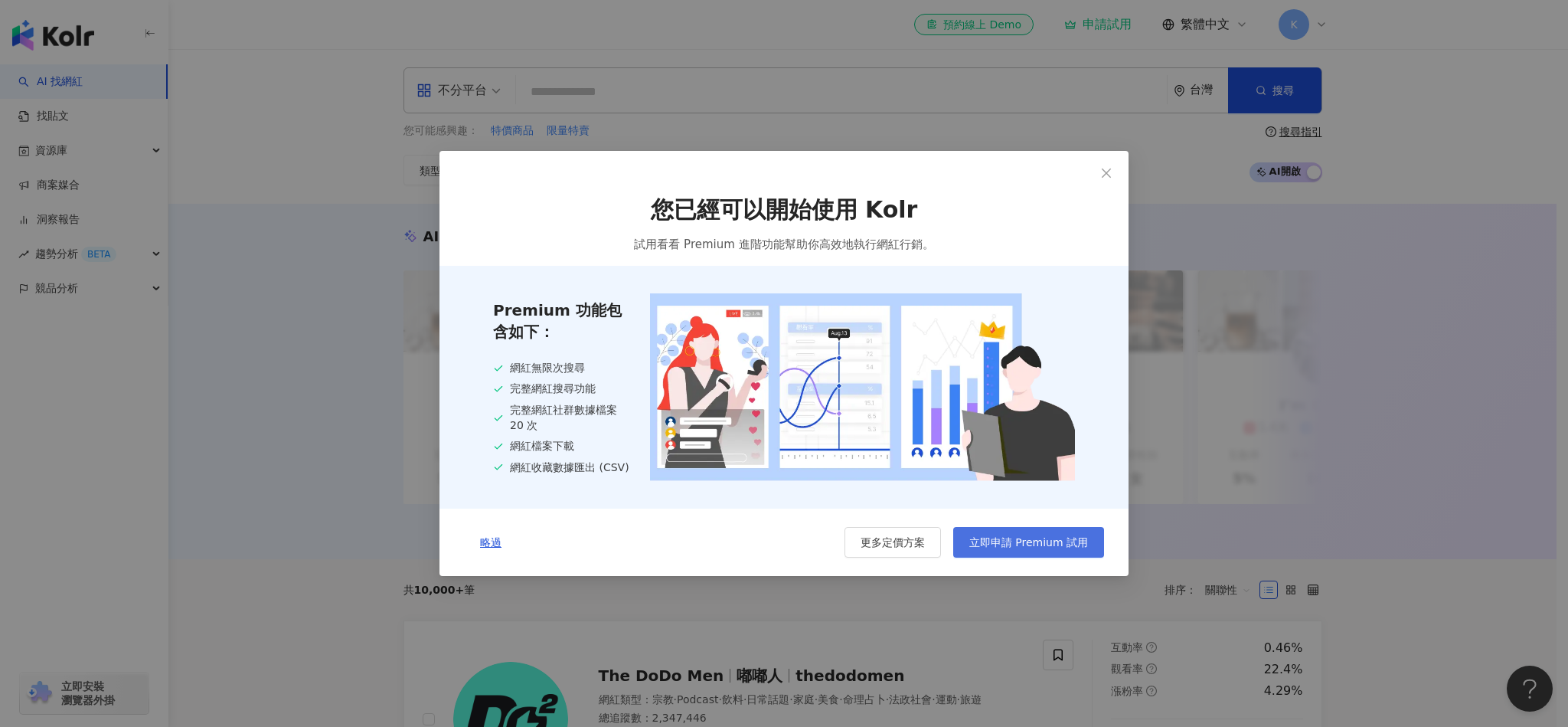
click at [1063, 540] on span "立即申請 Premium 試用" at bounding box center [1029, 542] width 119 height 12
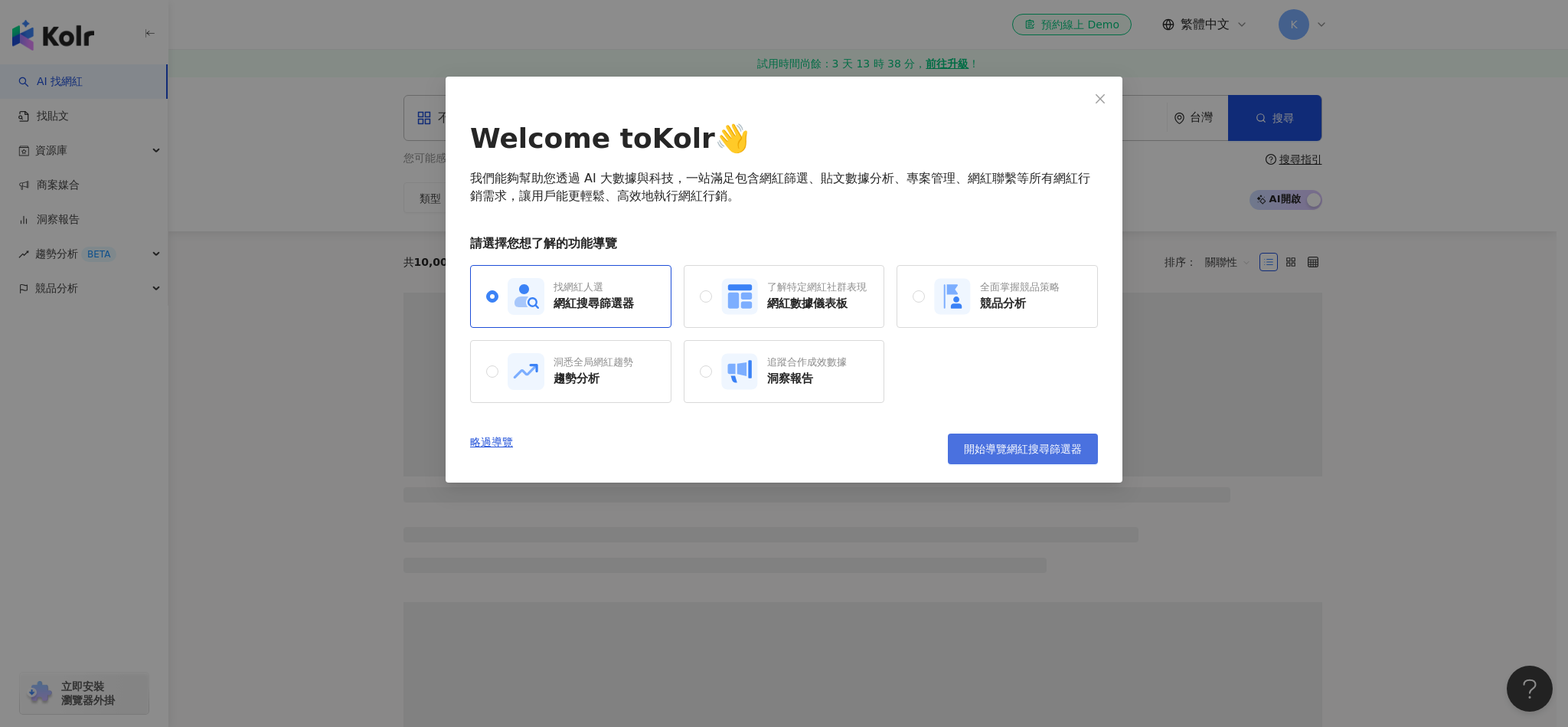
click at [1000, 453] on span "開始導覽網紅搜尋篩選器" at bounding box center [1022, 449] width 118 height 12
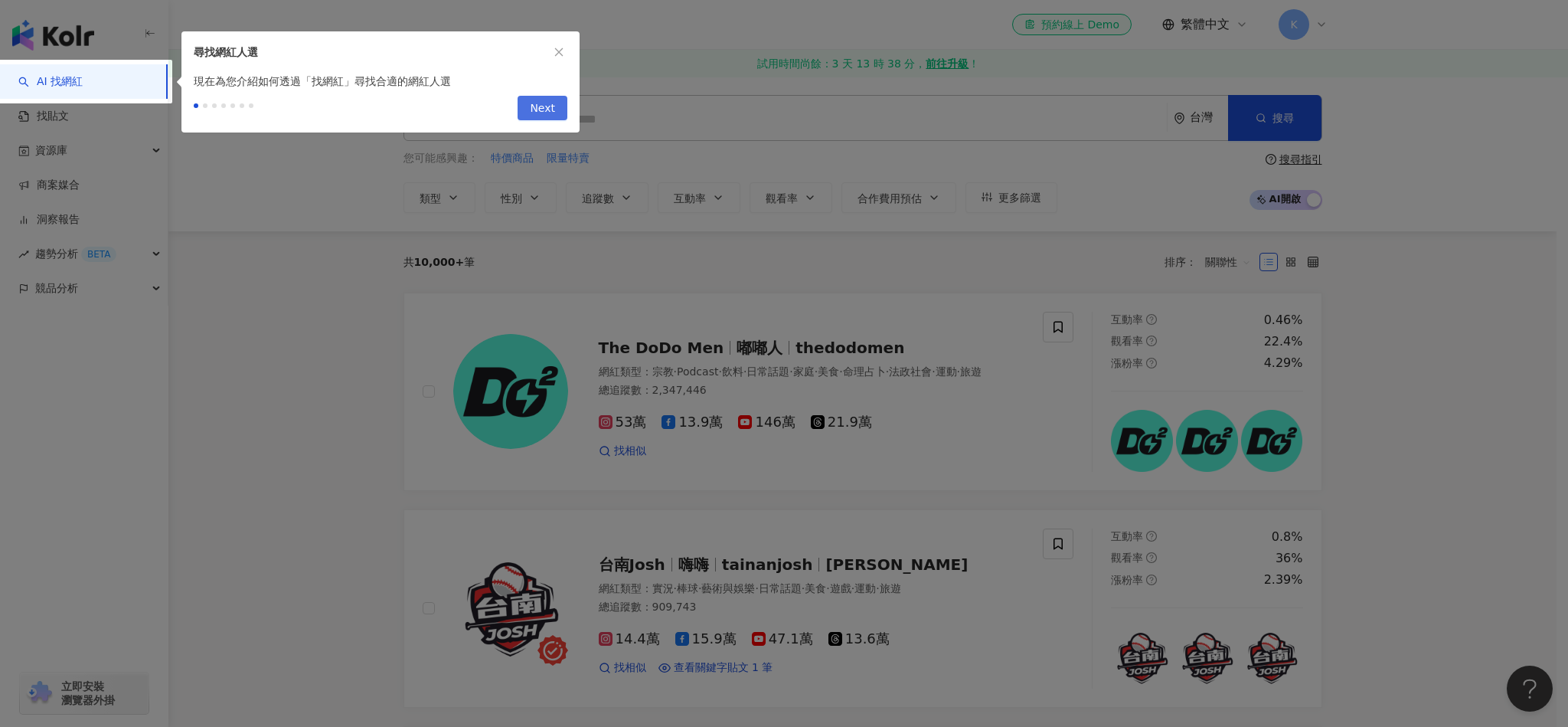
click at [548, 115] on span "Next" at bounding box center [542, 109] width 26 height 25
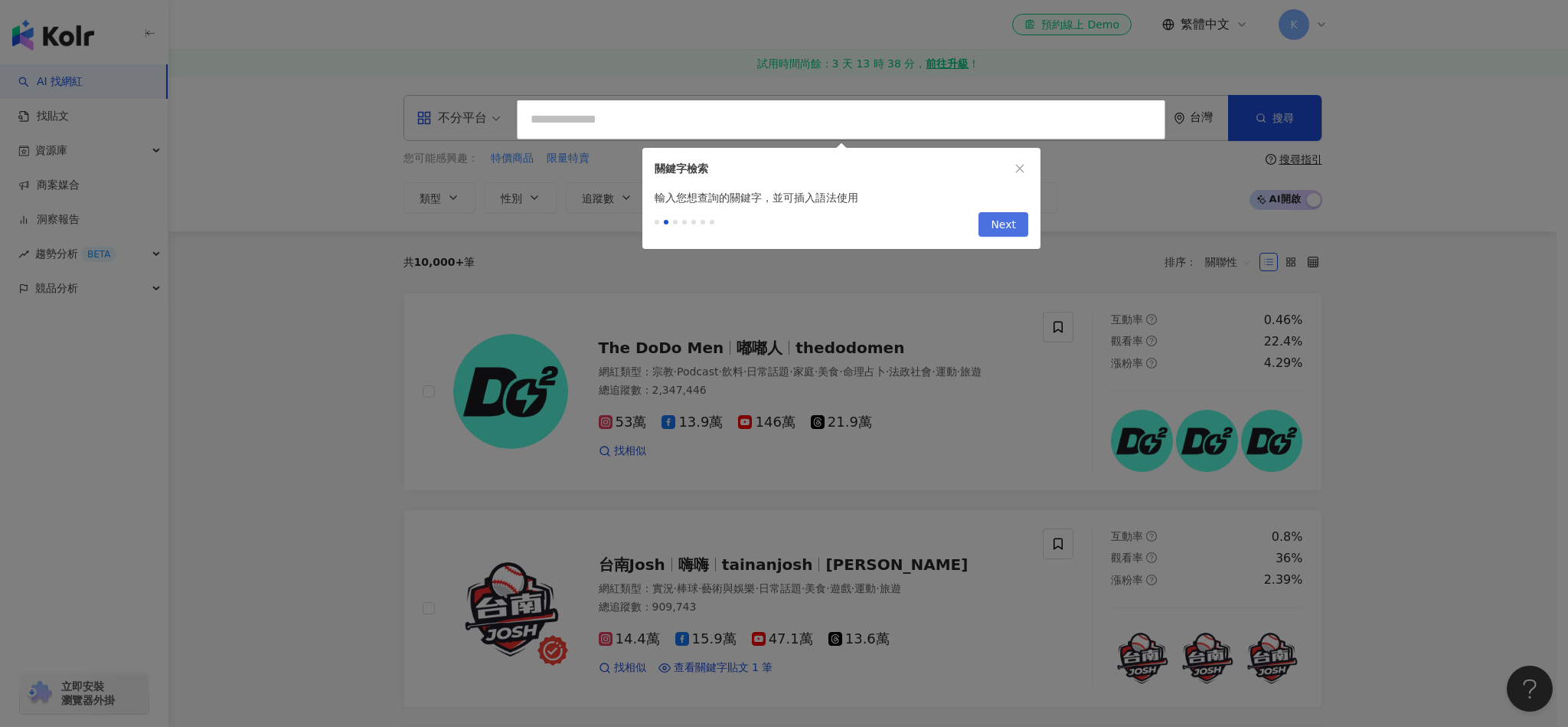
type input "*********"
click at [1002, 226] on span "Next" at bounding box center [1003, 226] width 26 height 25
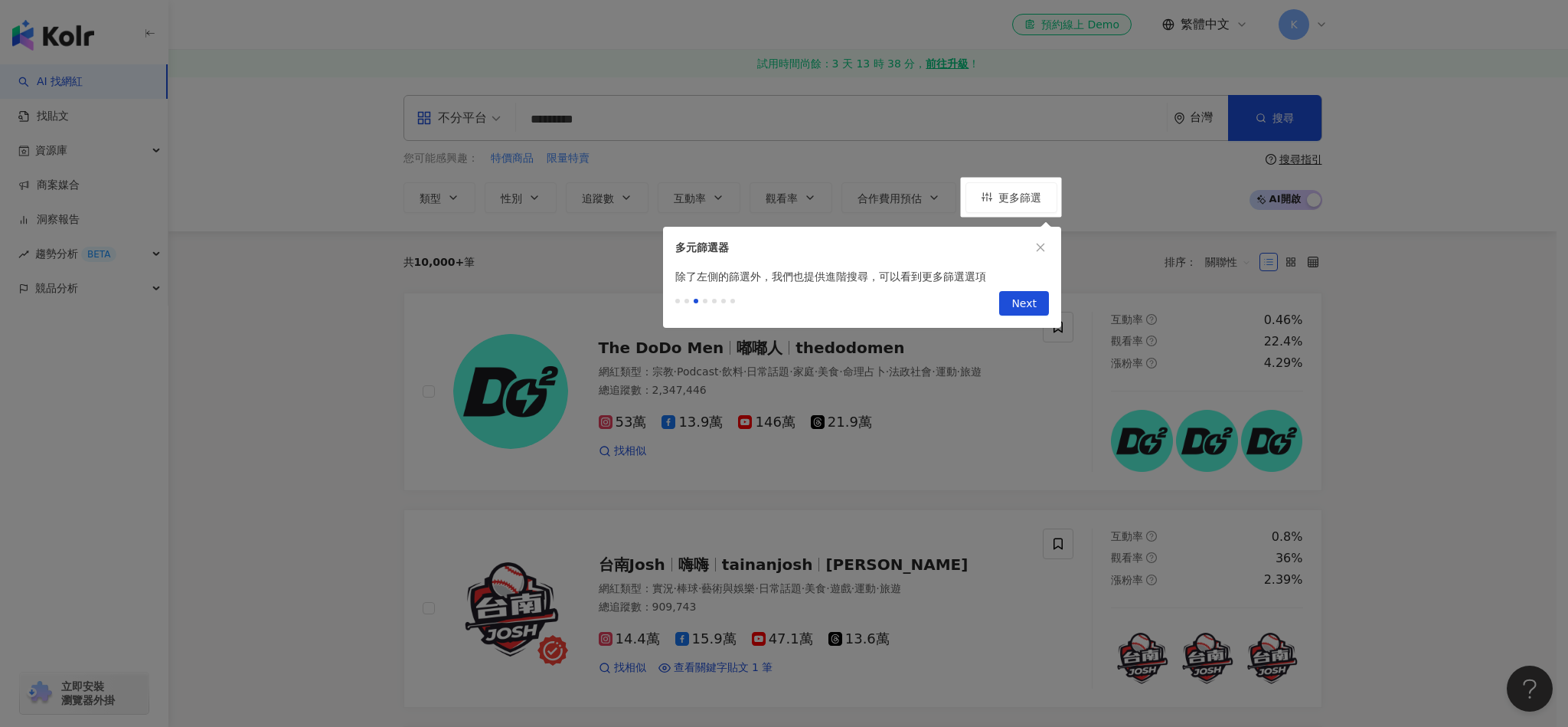
click at [1004, 227] on div "多元篩選器" at bounding box center [863, 247] width 398 height 41
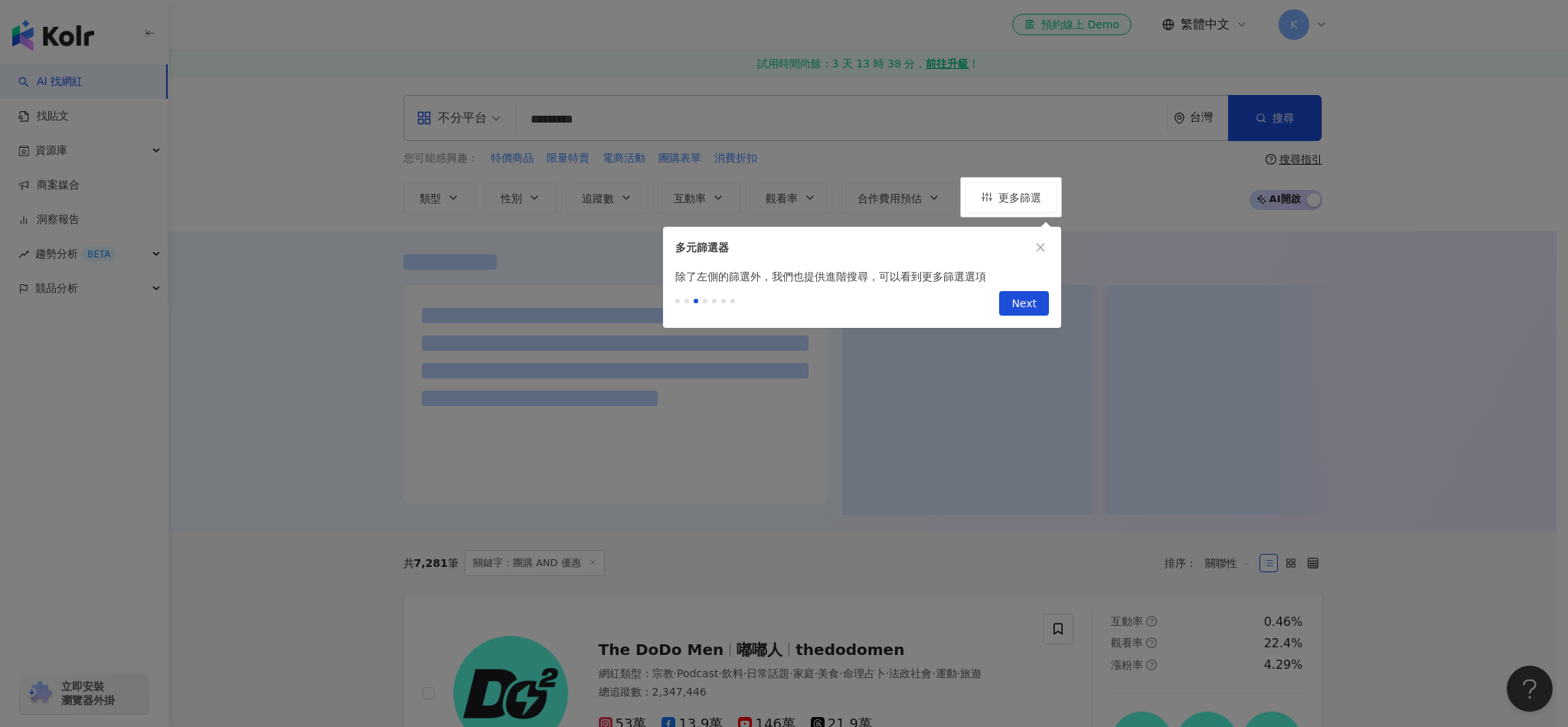
click at [1022, 292] on span "Next" at bounding box center [1024, 304] width 26 height 25
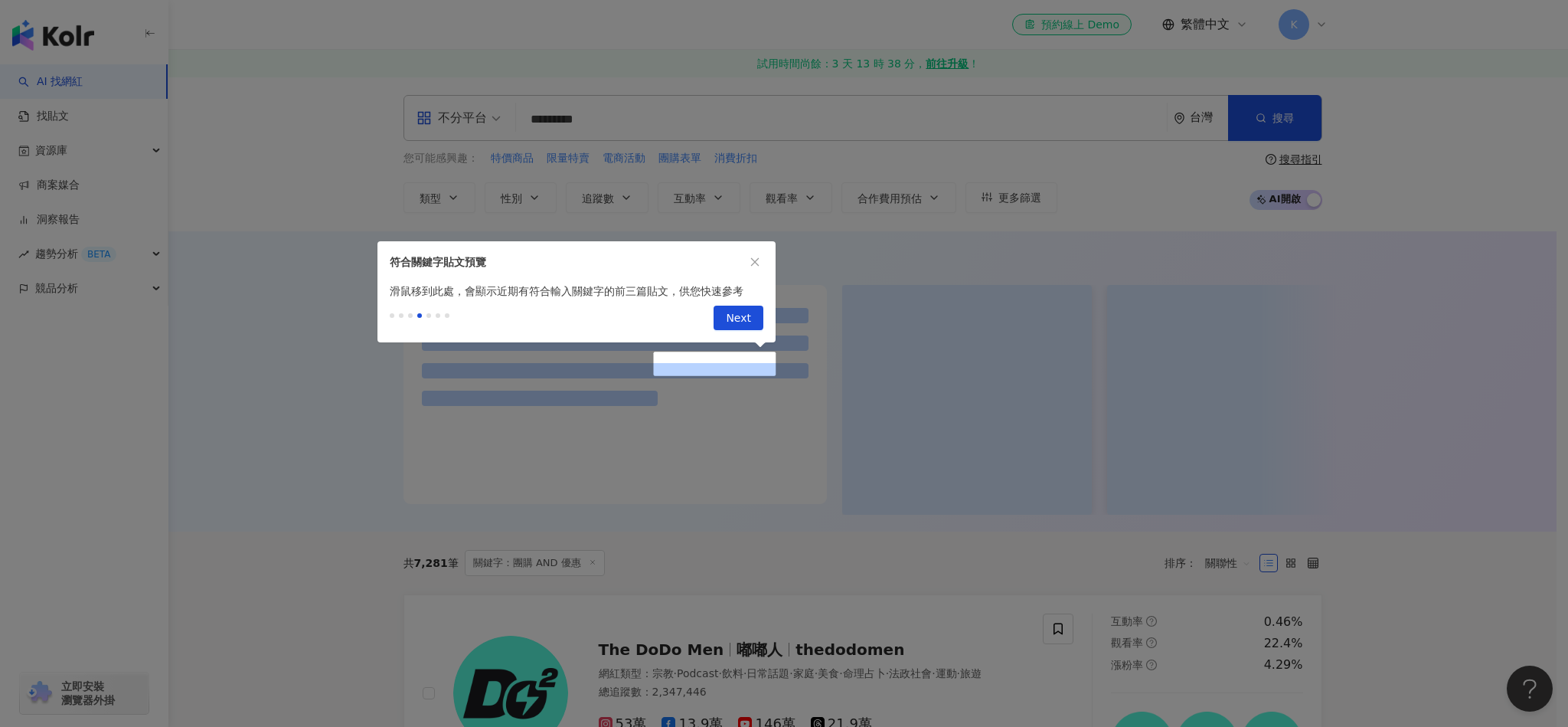
click at [732, 319] on span "Next" at bounding box center [738, 319] width 26 height 25
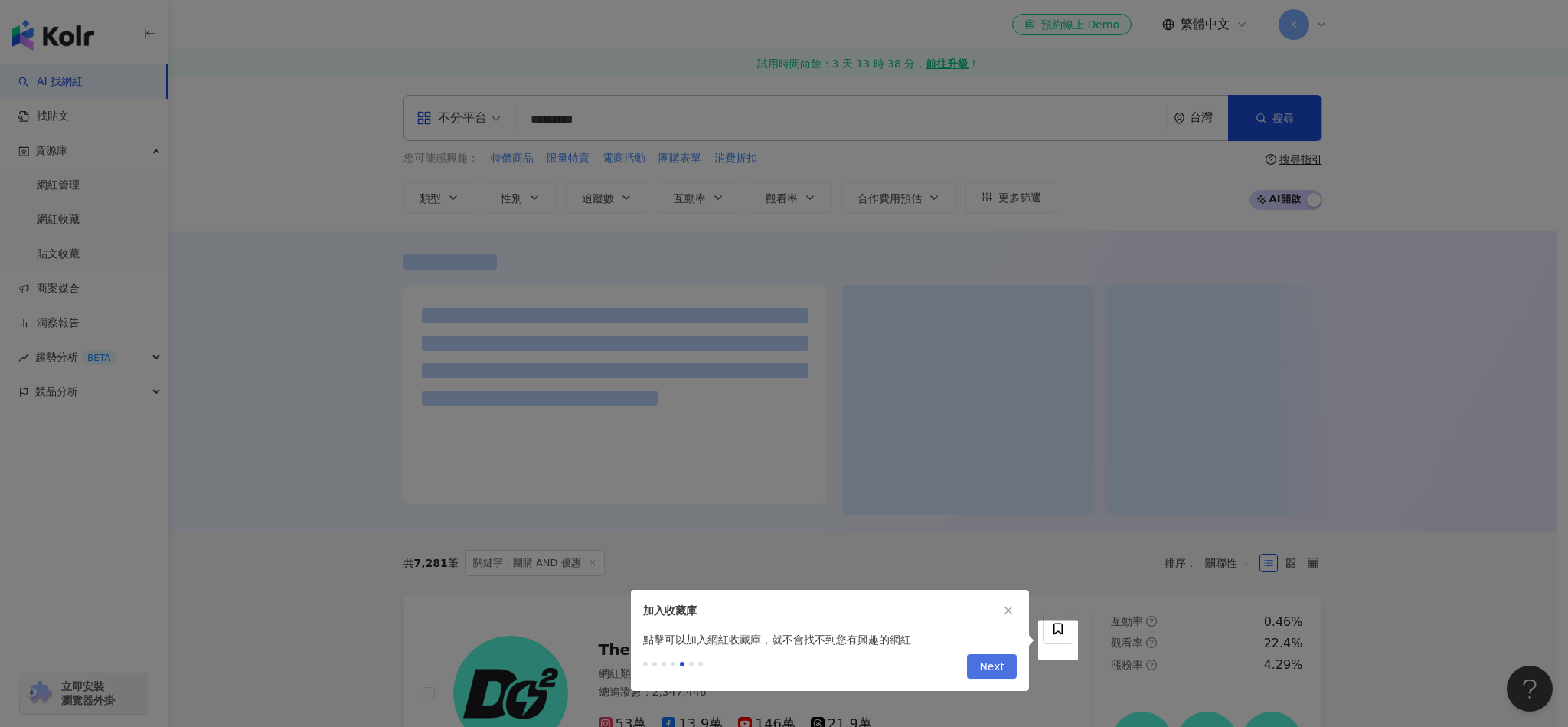
click at [1000, 661] on span "Next" at bounding box center [992, 667] width 26 height 25
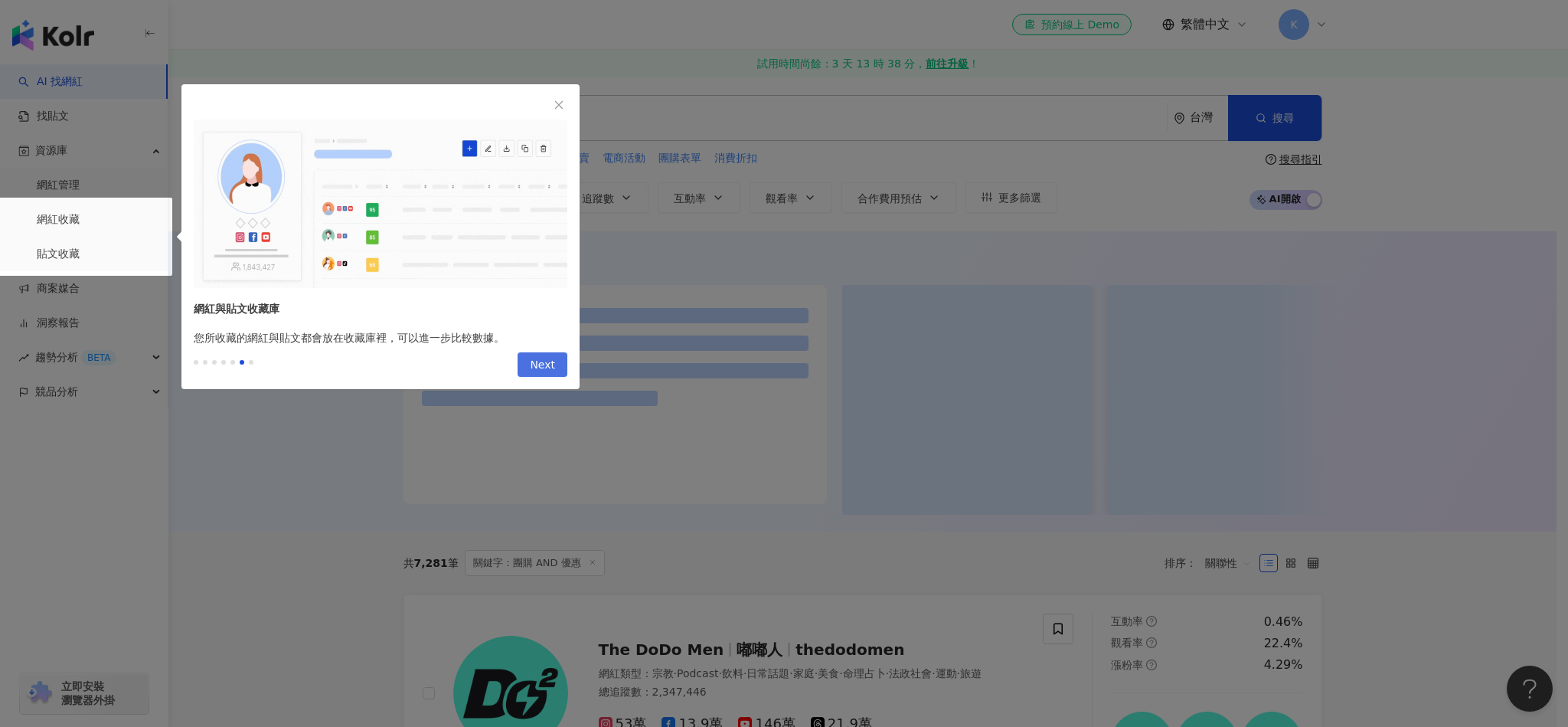
click at [555, 370] on span "Next" at bounding box center [542, 366] width 26 height 25
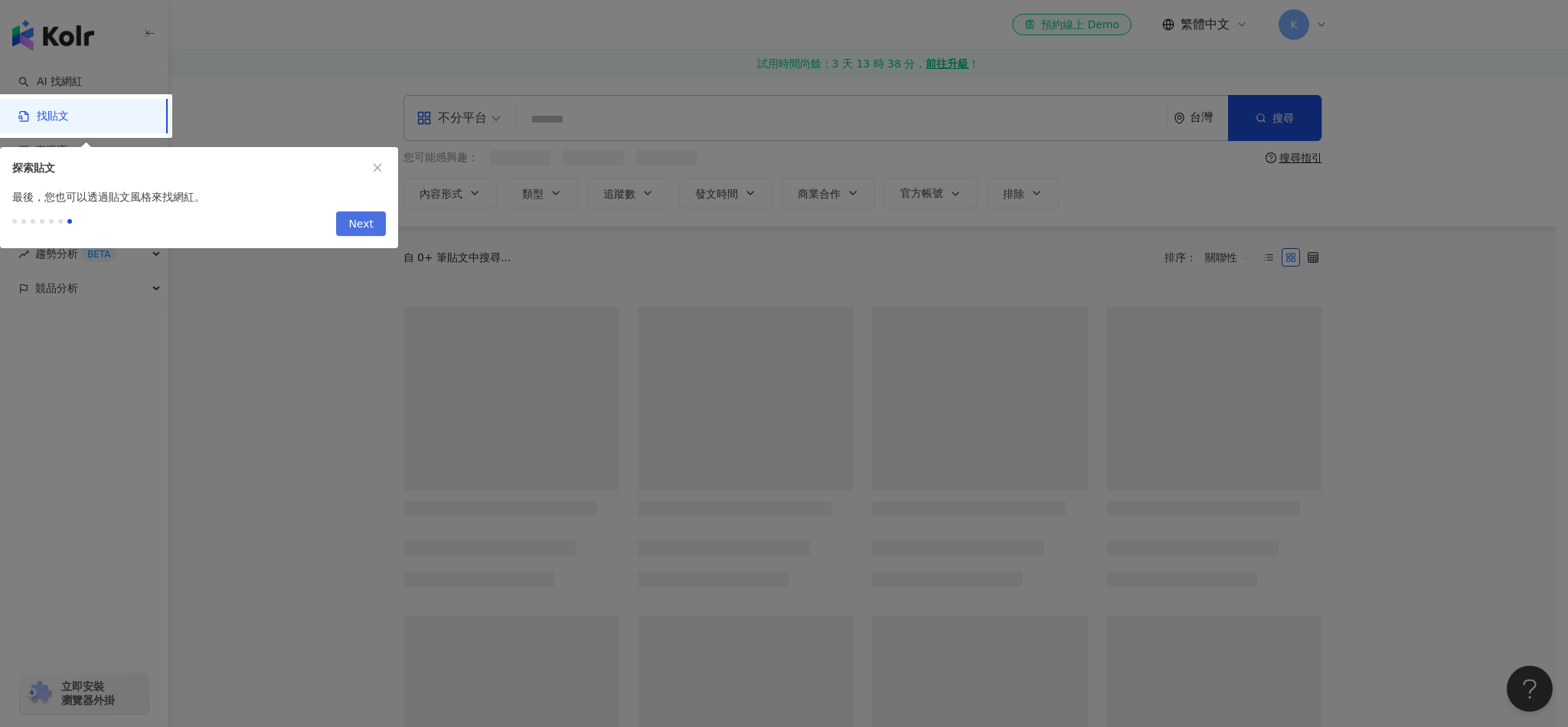
click at [368, 217] on span "Next" at bounding box center [361, 225] width 26 height 25
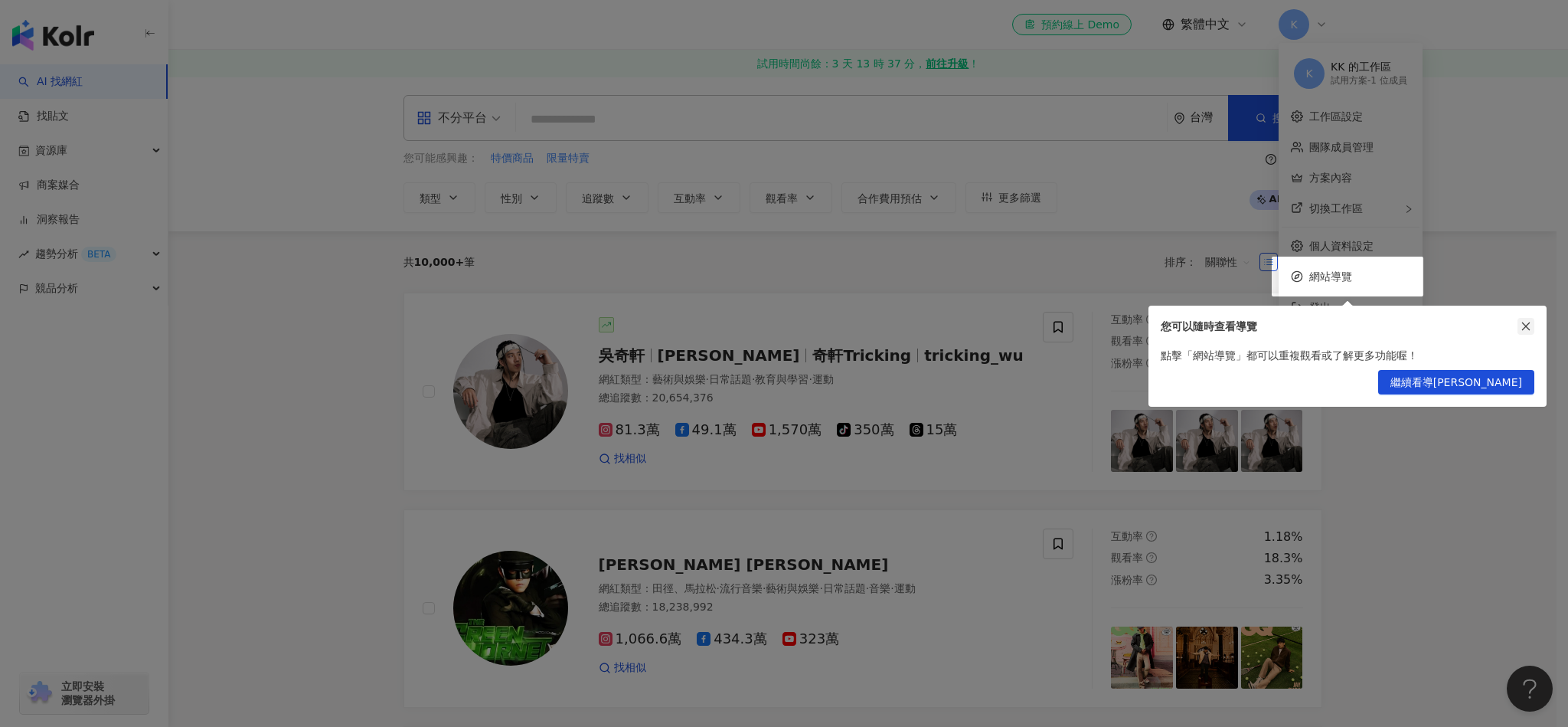
click at [1521, 321] on icon "close" at bounding box center [1526, 326] width 11 height 11
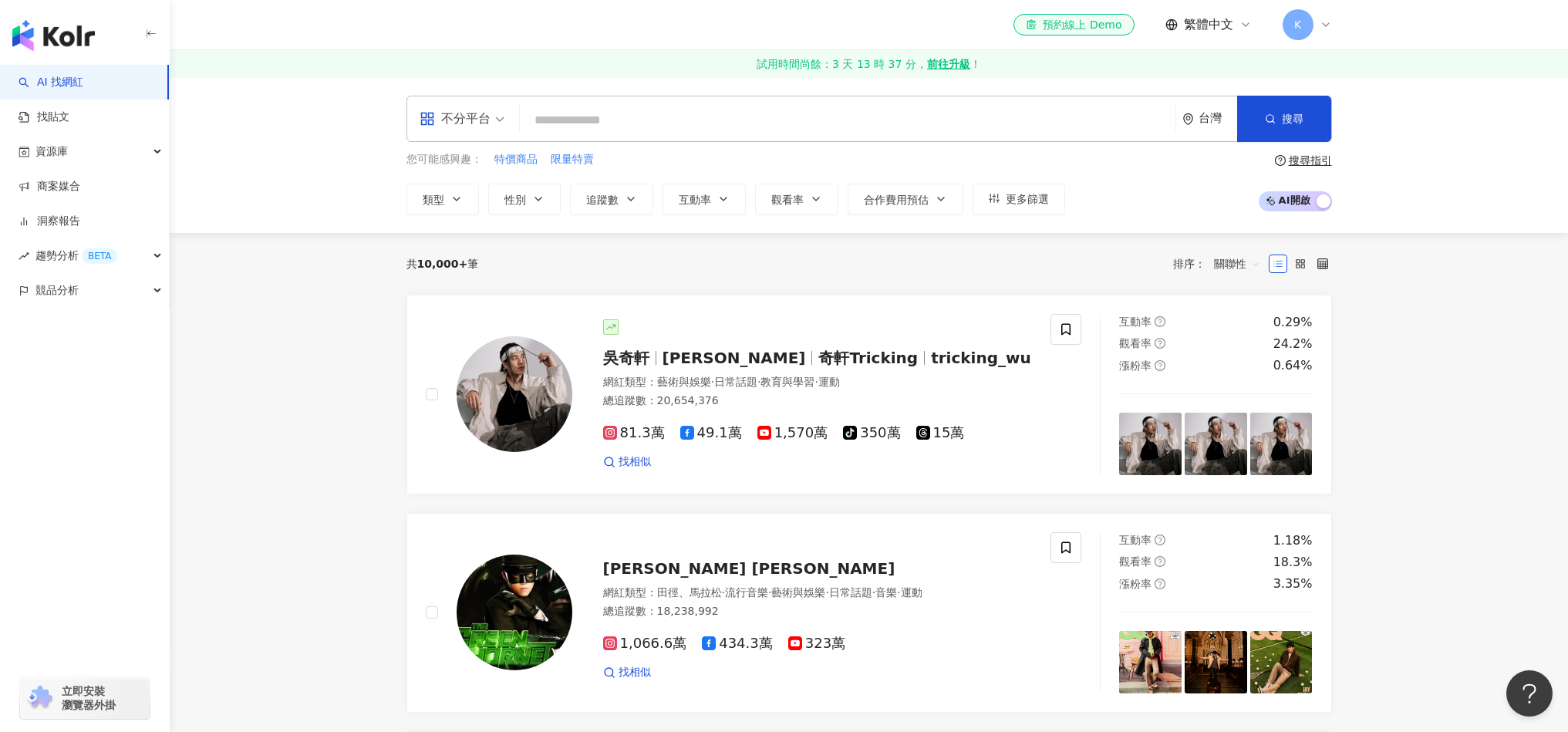
click at [644, 117] on input "search" at bounding box center [847, 119] width 643 height 29
paste input "**********"
type input "**********"
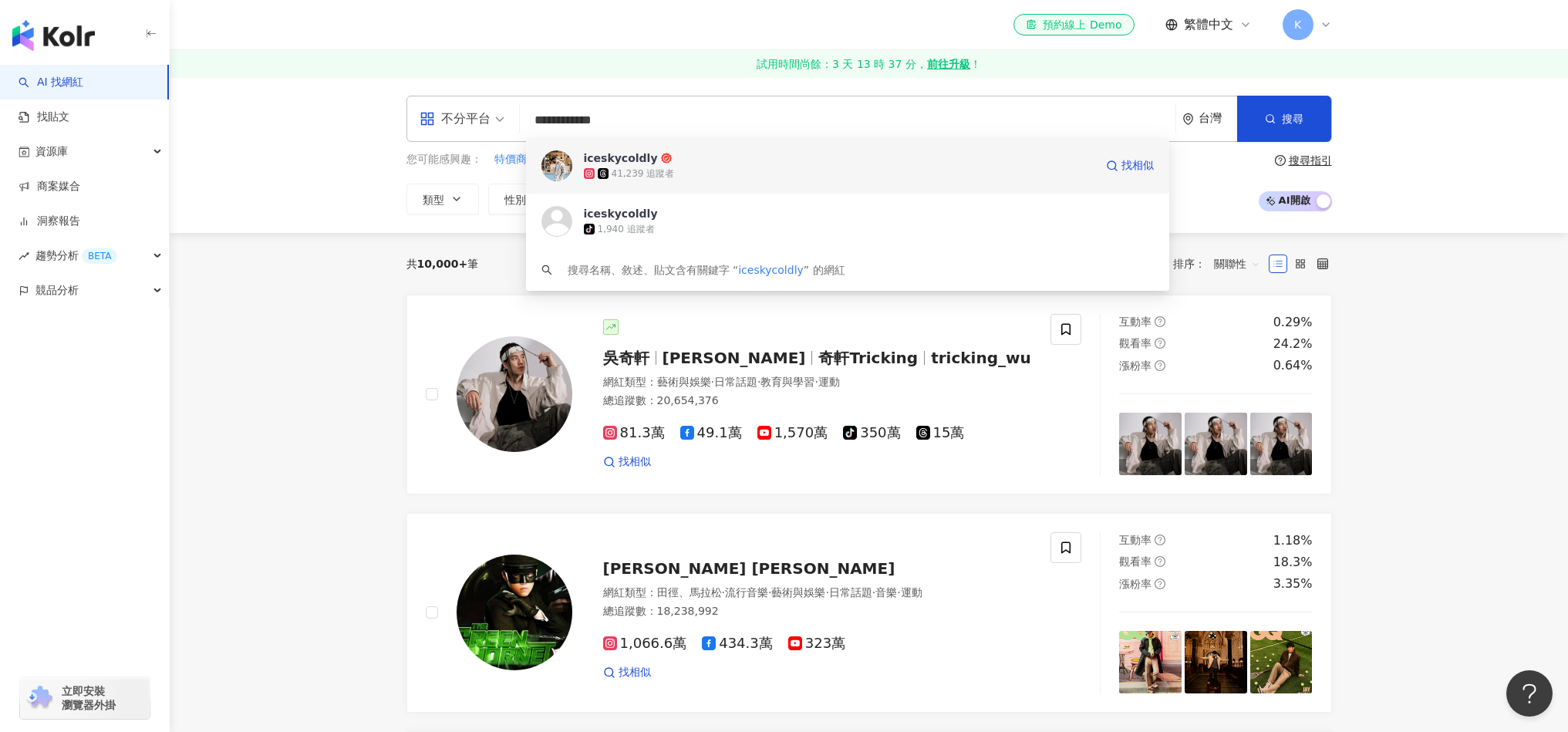
click at [656, 168] on div "41,239 追蹤者" at bounding box center [643, 174] width 63 height 13
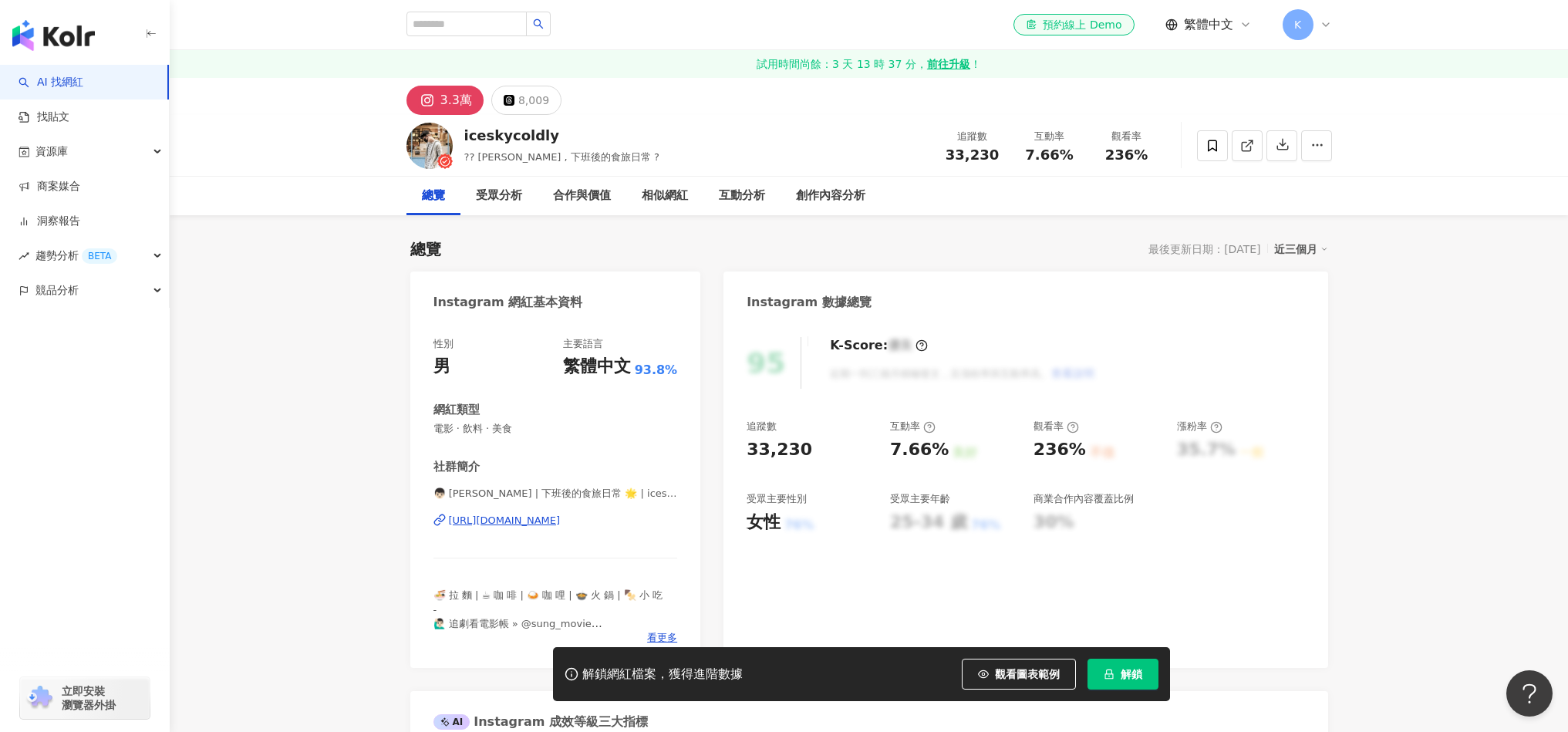
click at [1053, 148] on span "7.66%" at bounding box center [1049, 155] width 48 height 16
click at [1060, 131] on div "互動率" at bounding box center [1050, 136] width 59 height 16
click at [1134, 676] on span "解鎖" at bounding box center [1132, 674] width 22 height 12
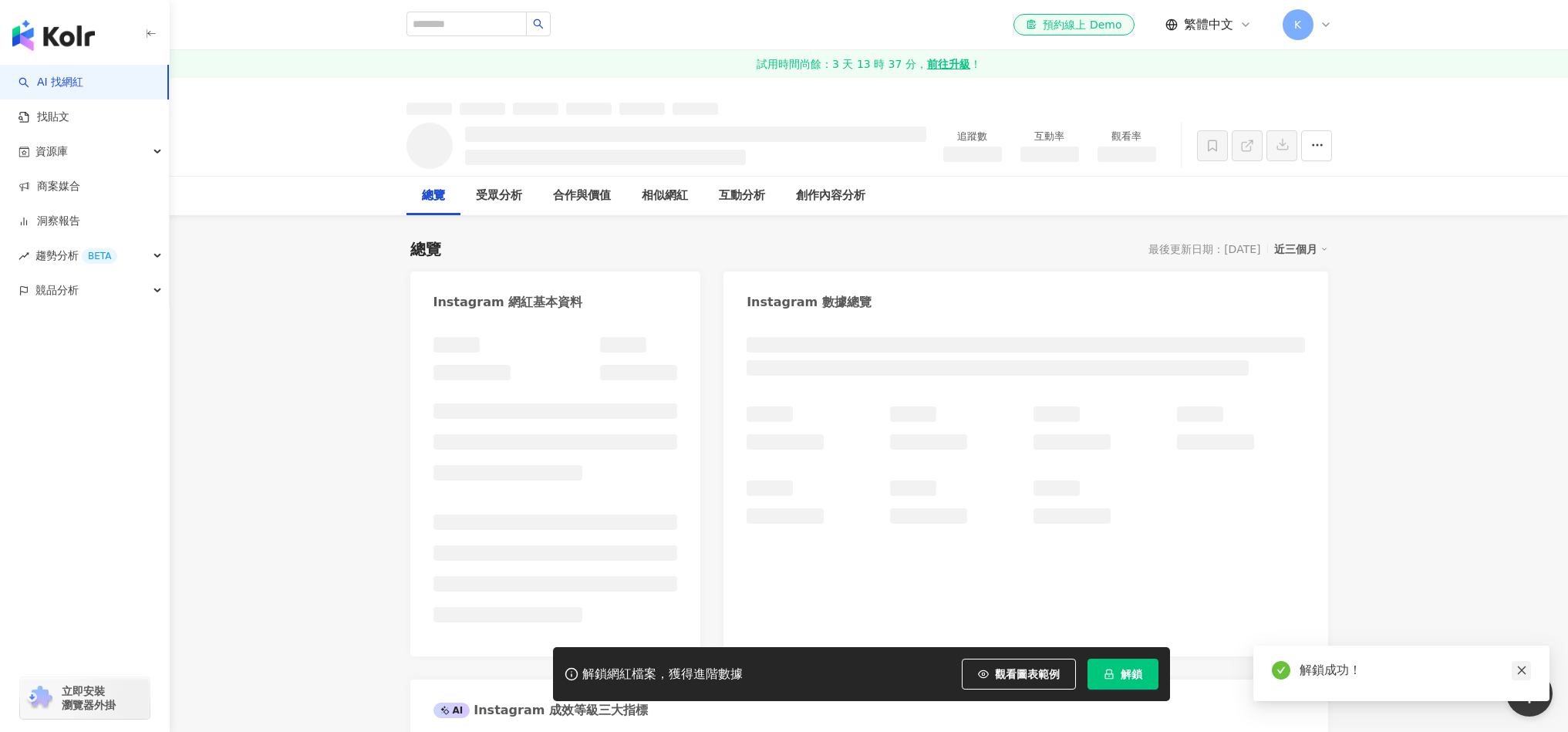
click at [1520, 669] on icon "close" at bounding box center [1522, 671] width 8 height 8
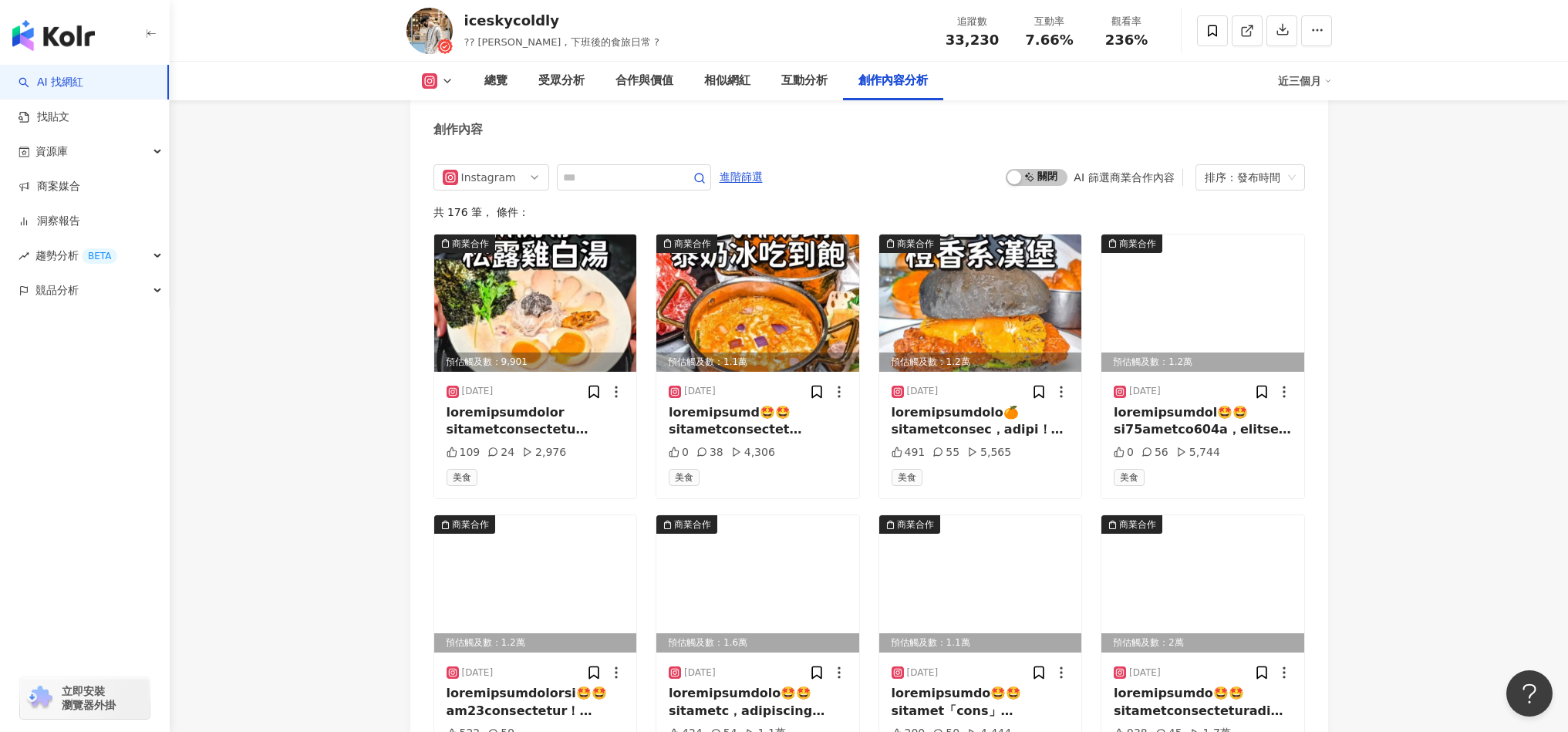
scroll to position [4574, 0]
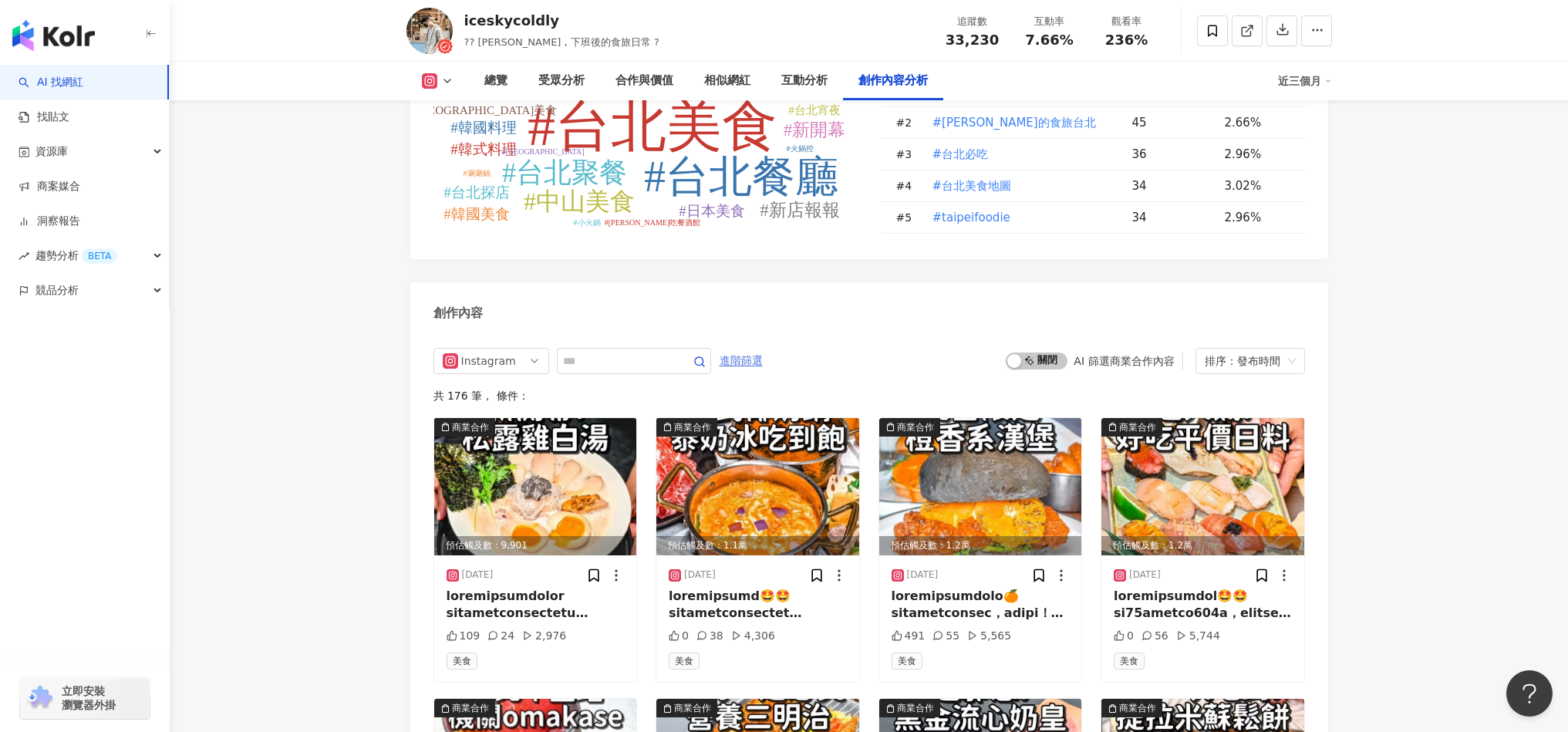
click at [738, 358] on span "進階篩選" at bounding box center [741, 361] width 43 height 25
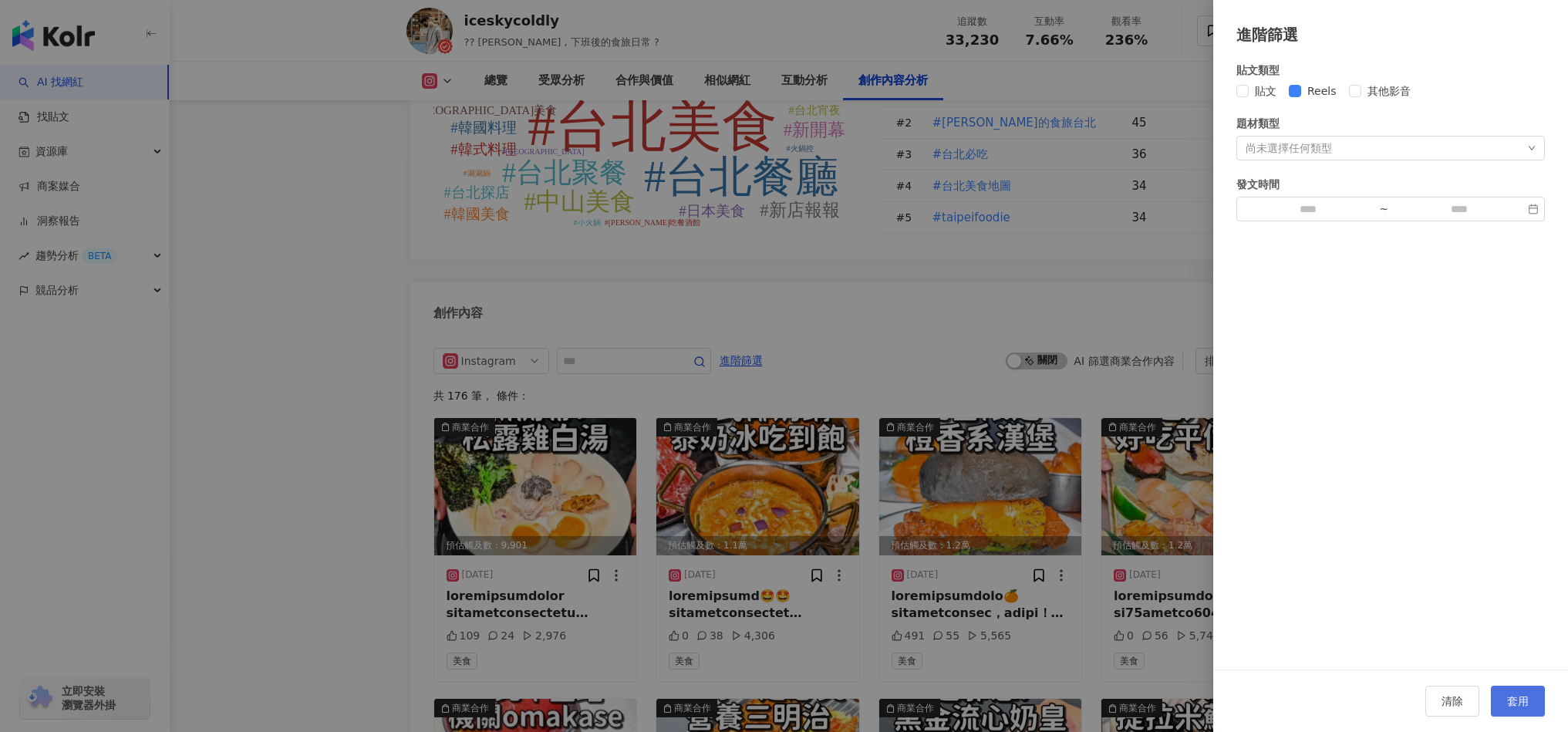
click at [1524, 702] on span "套用" at bounding box center [1518, 700] width 22 height 12
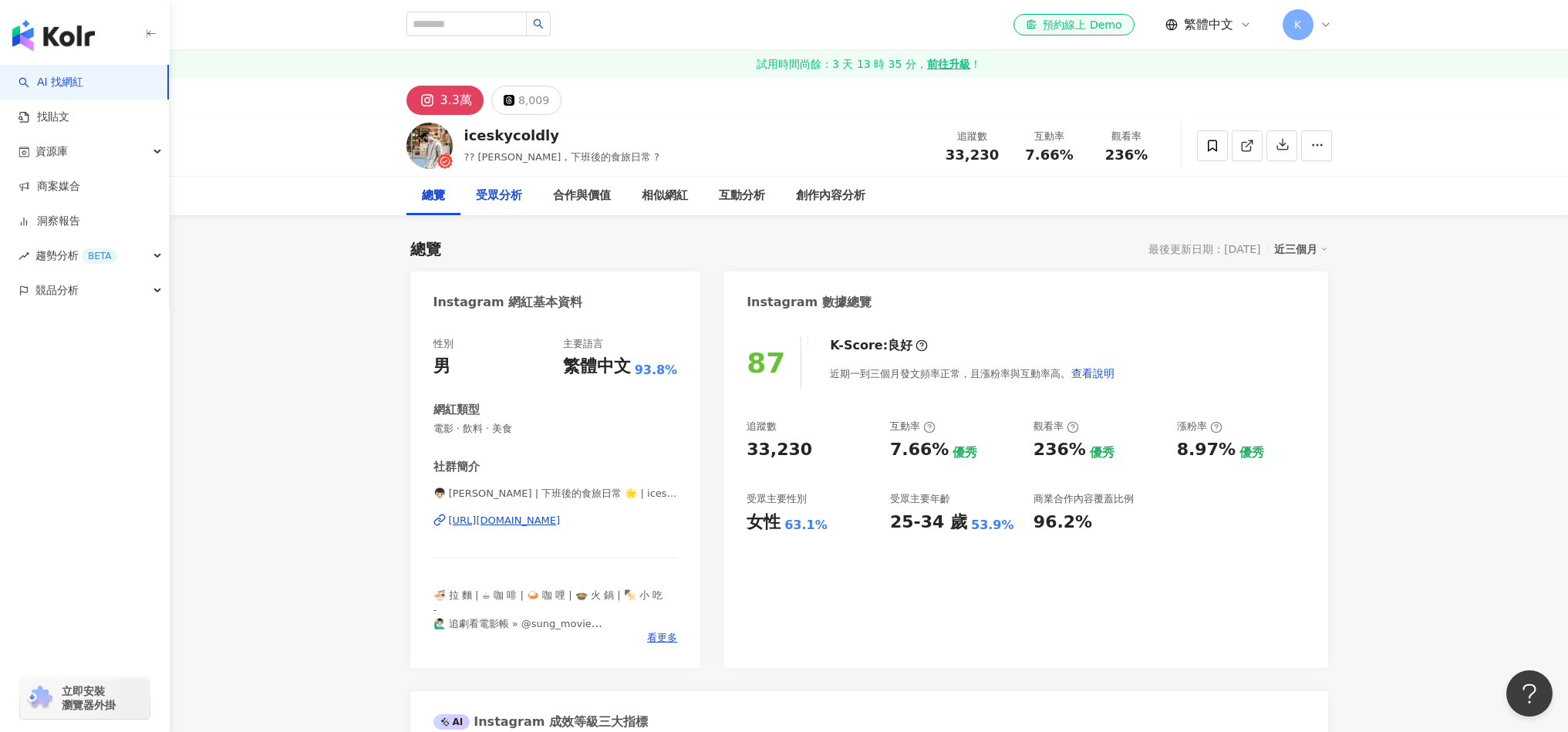
click at [519, 199] on div "受眾分析" at bounding box center [499, 196] width 46 height 18
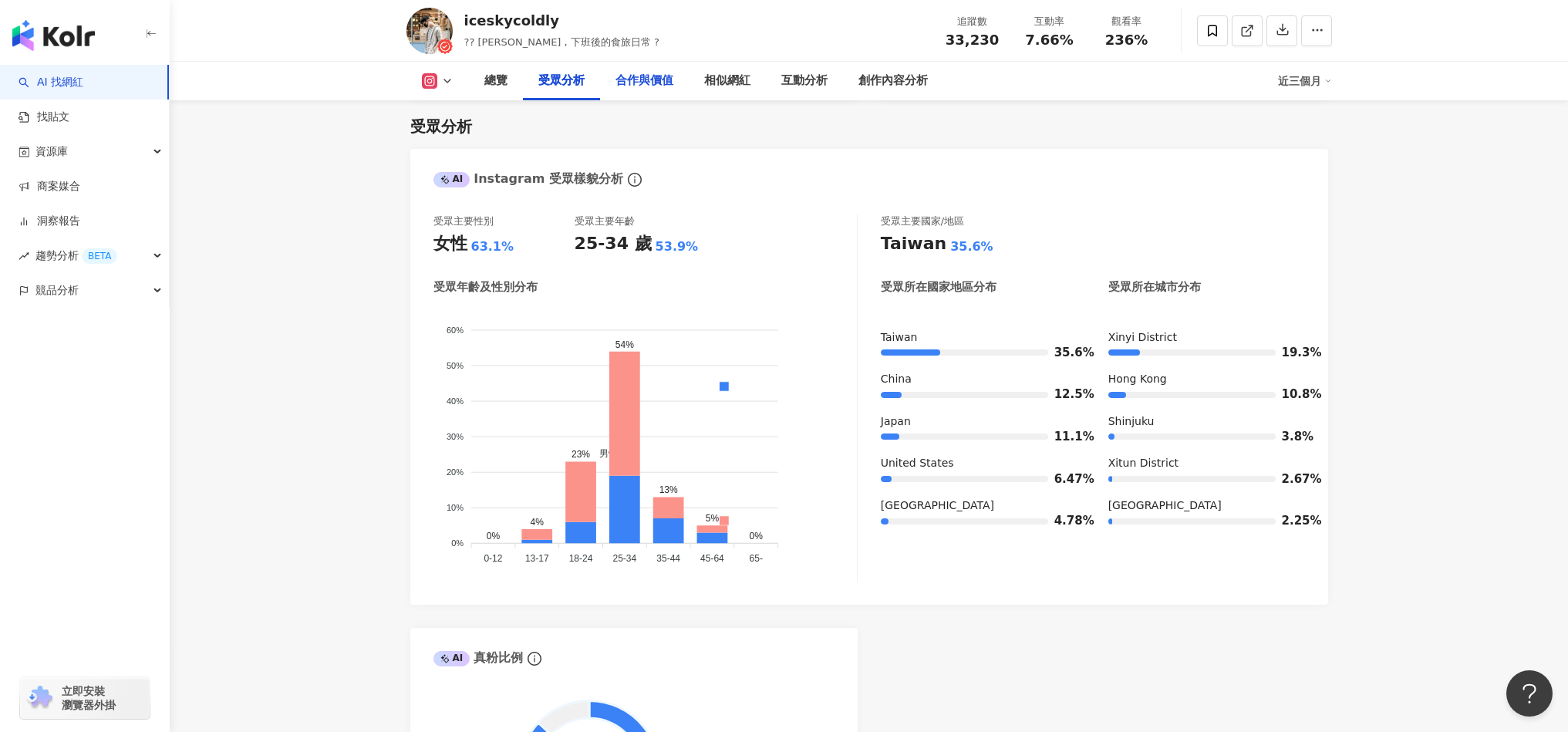
click at [655, 85] on div "合作與價值" at bounding box center [644, 81] width 58 height 18
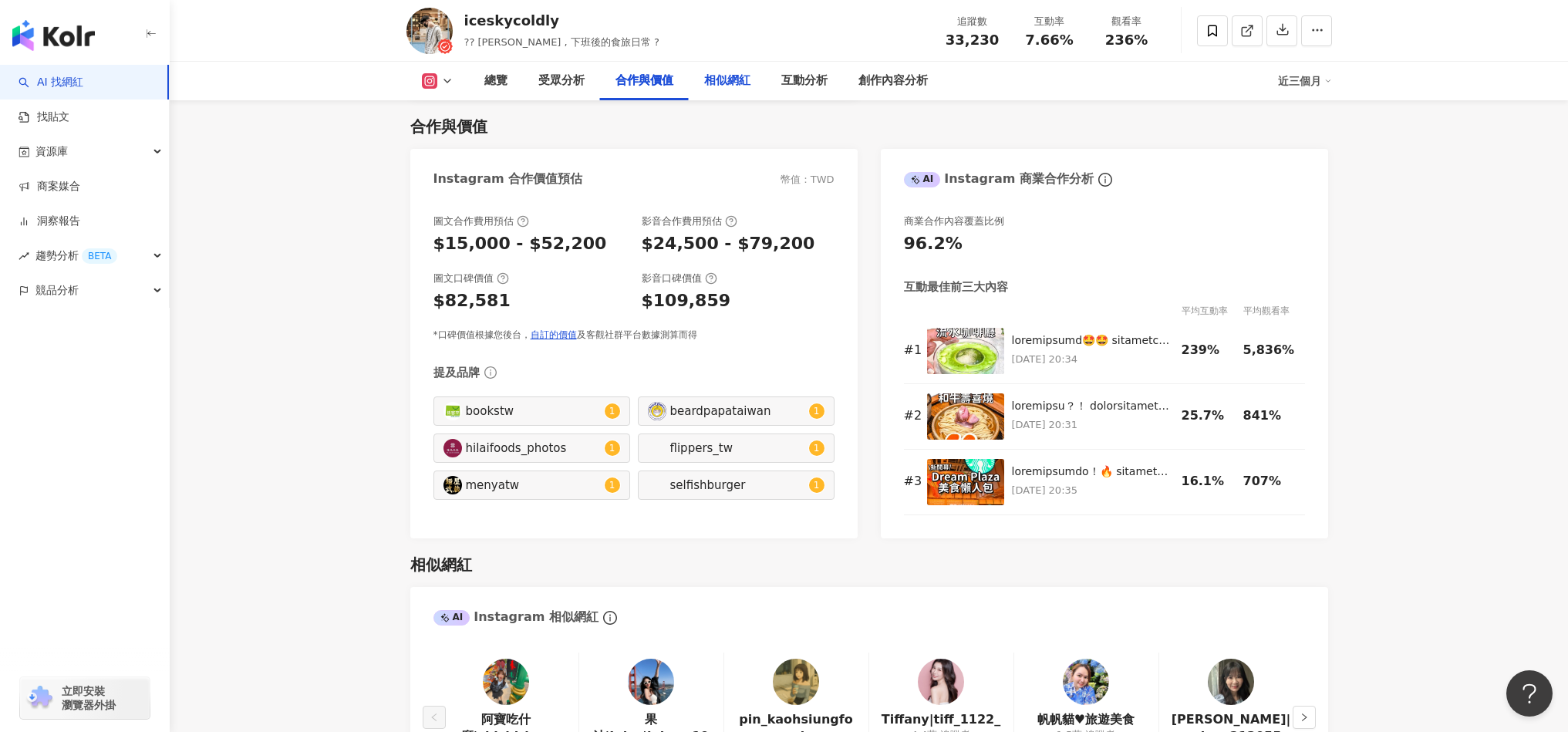
click at [724, 88] on div "相似網紅" at bounding box center [727, 81] width 46 height 18
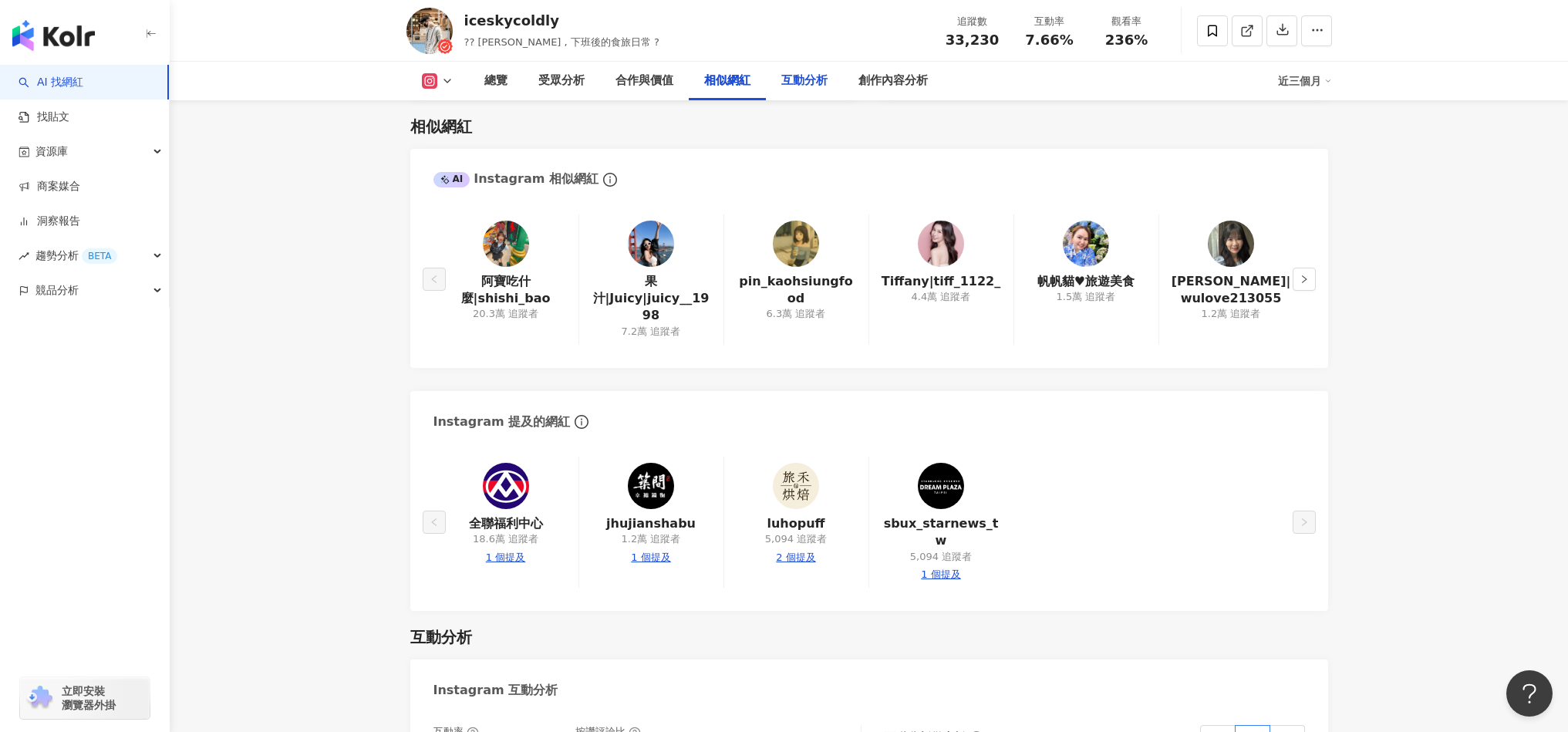
click at [797, 89] on div "互動分析" at bounding box center [804, 81] width 46 height 18
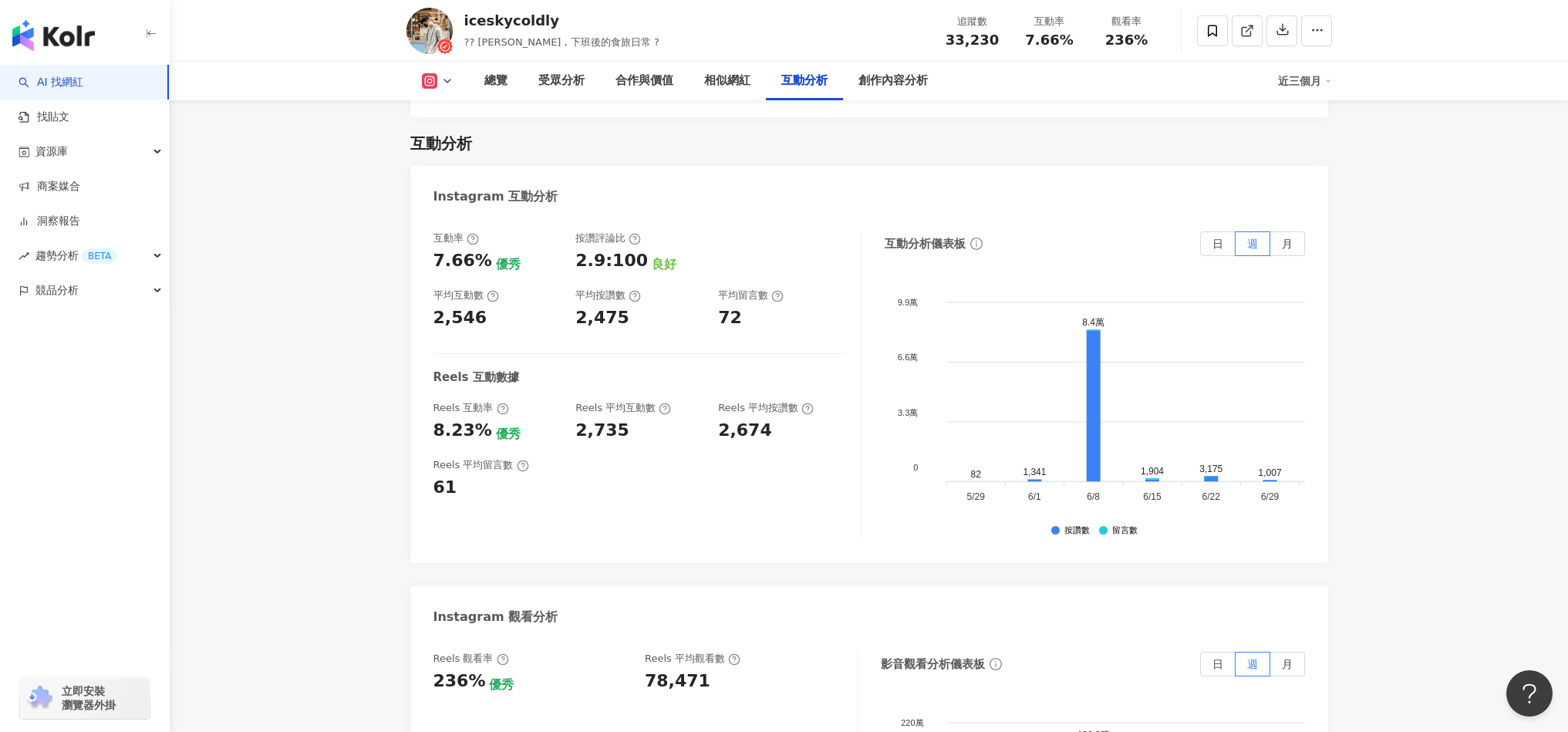
click at [683, 371] on div "互動率 7.66% 優秀 按讚評論比 2.9:100 良好 平均互動數 2,546 平均按讚數 2,475 平均留言數 72 Reels 互動數據 Reels…" at bounding box center [648, 385] width 428 height 308
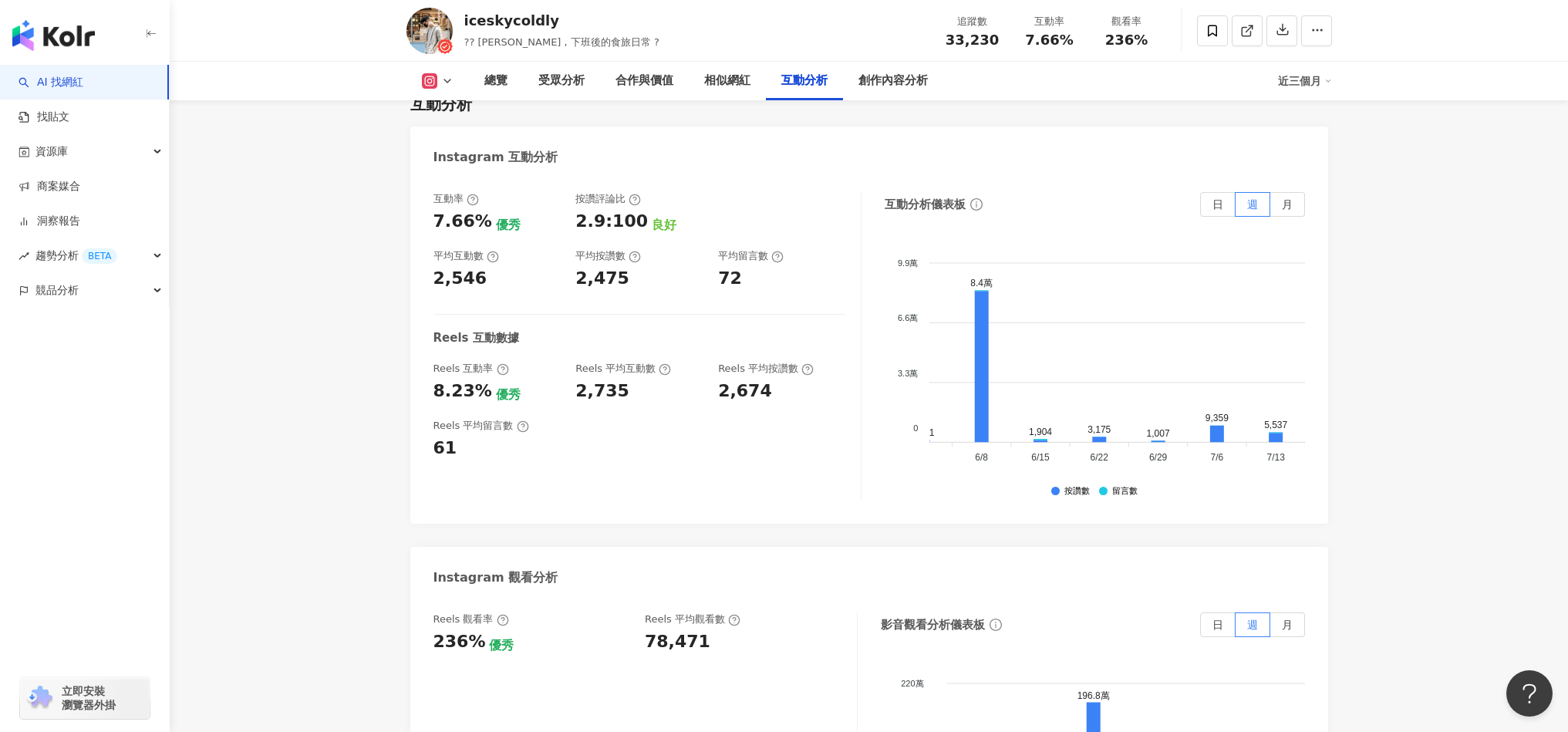
scroll to position [0, 103]
click at [1278, 194] on label "月" at bounding box center [1288, 205] width 35 height 25
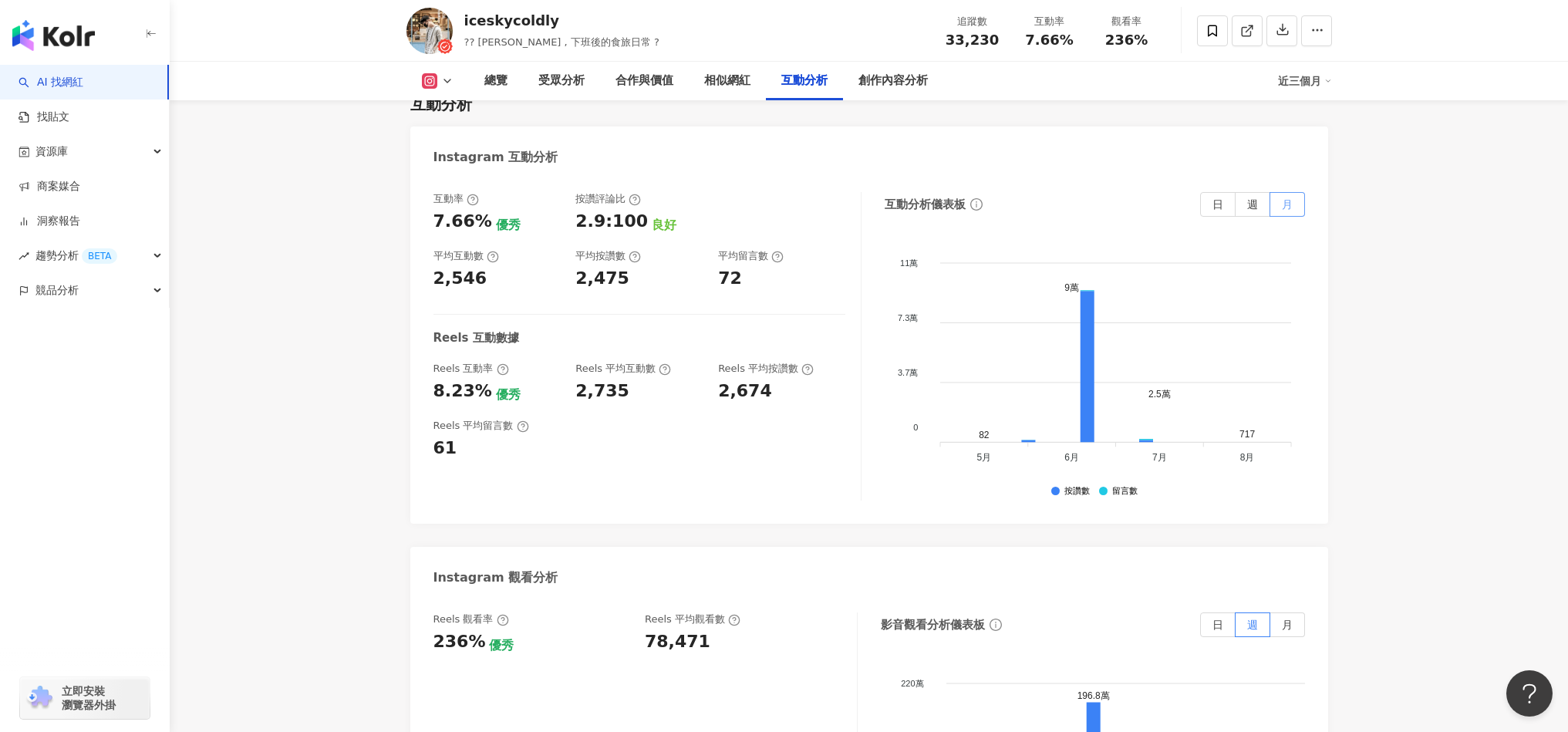
scroll to position [0, 0]
click at [1212, 192] on label "日" at bounding box center [1218, 205] width 36 height 25
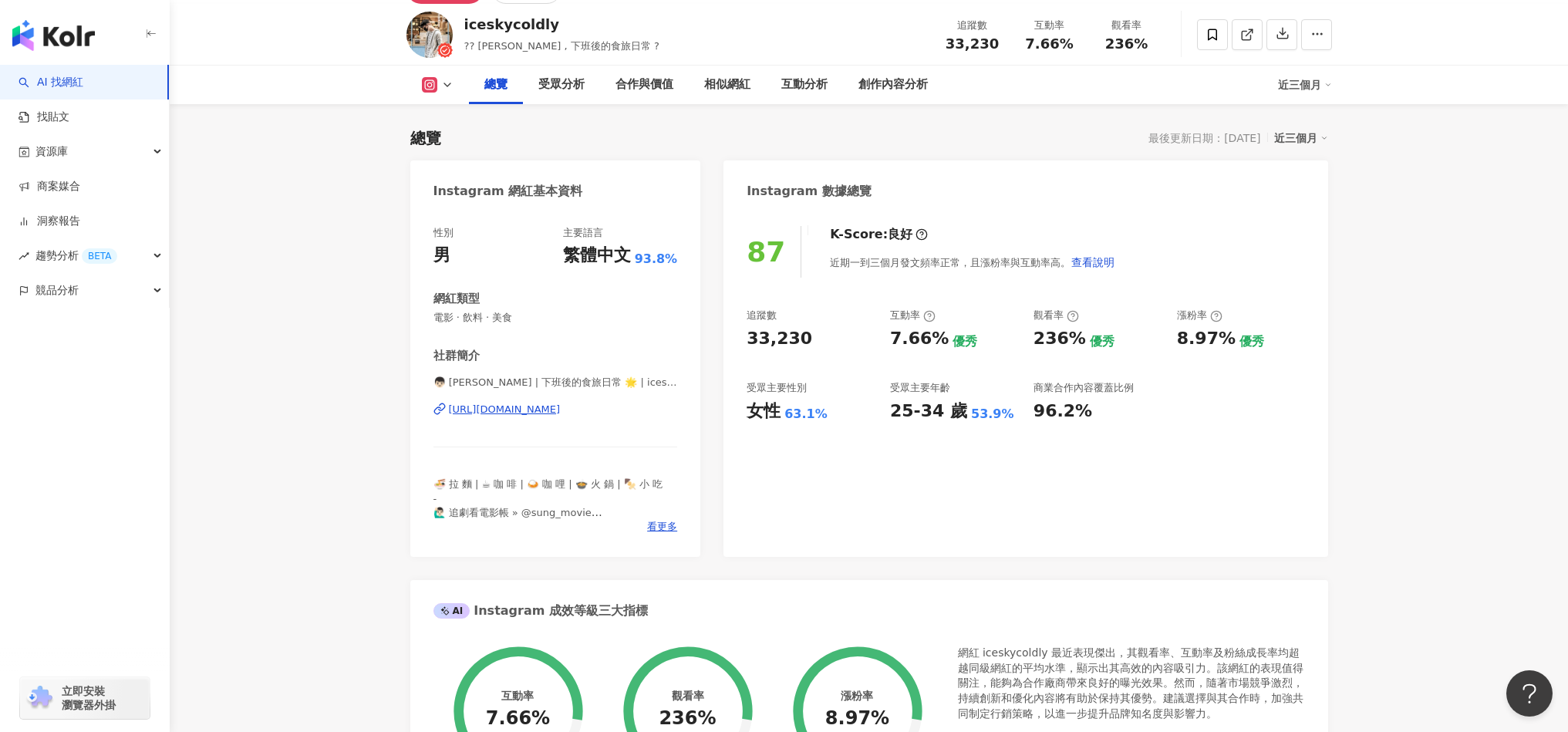
scroll to position [32, 0]
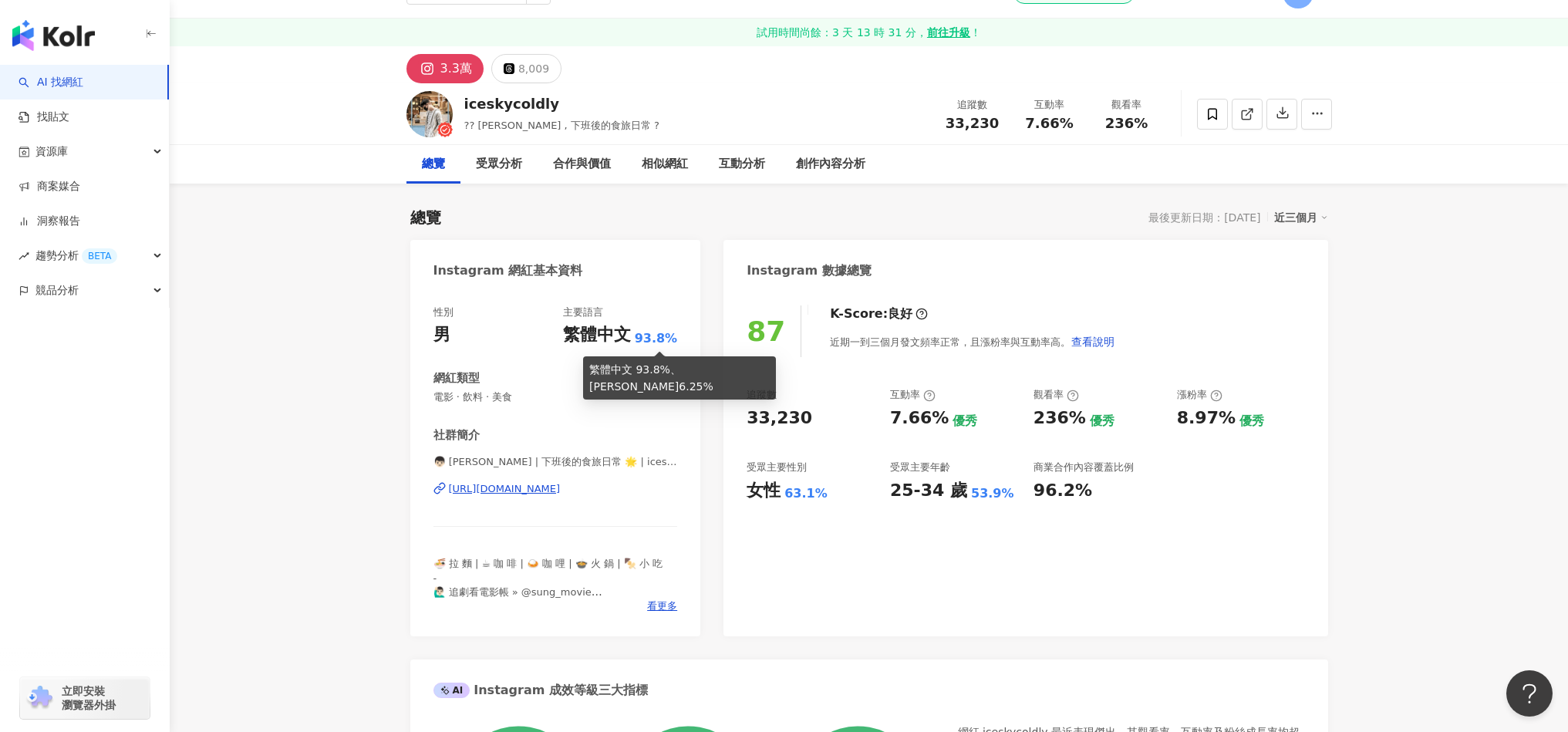
click at [654, 336] on span "93.8%" at bounding box center [657, 338] width 43 height 17
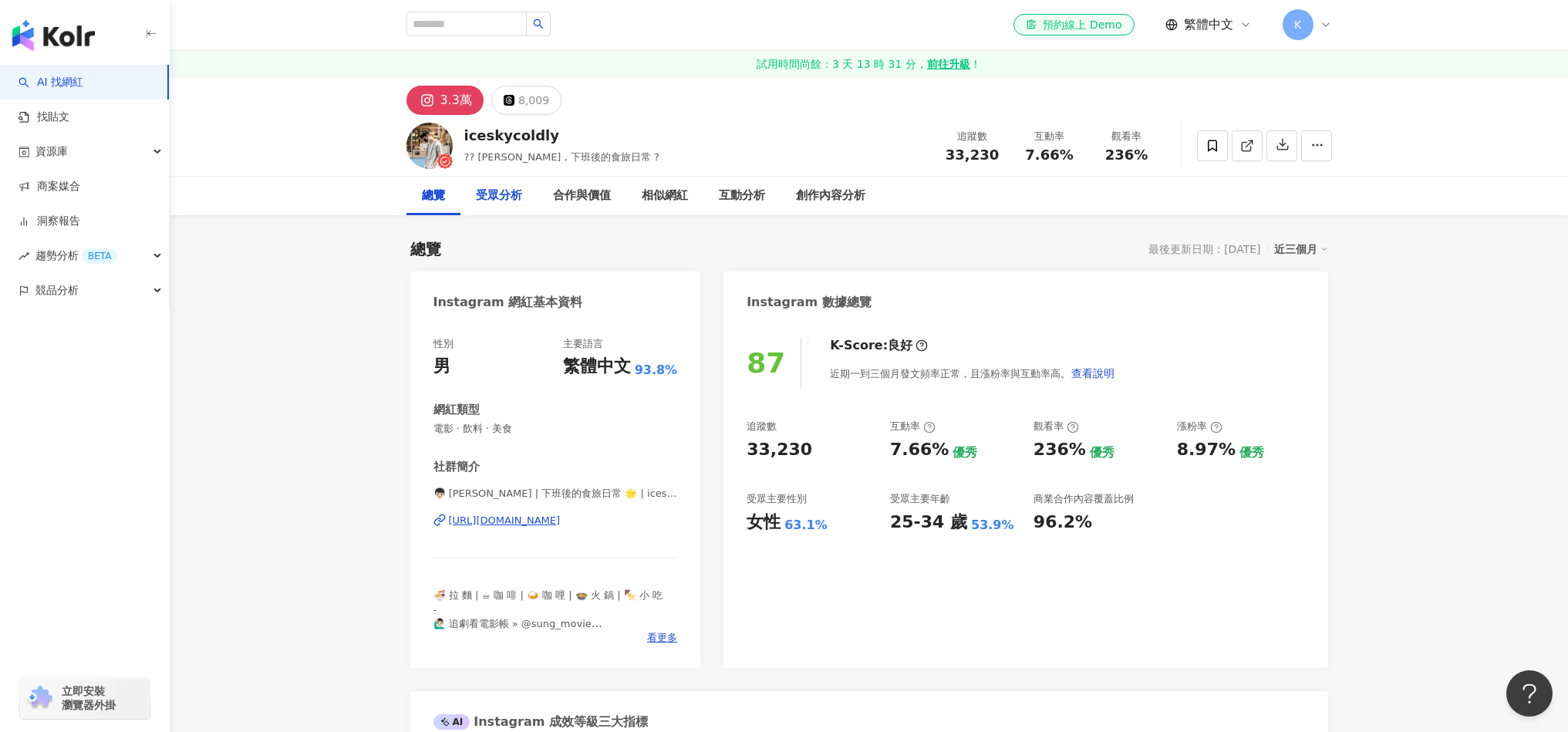
click at [503, 205] on div "受眾分析" at bounding box center [498, 196] width 77 height 39
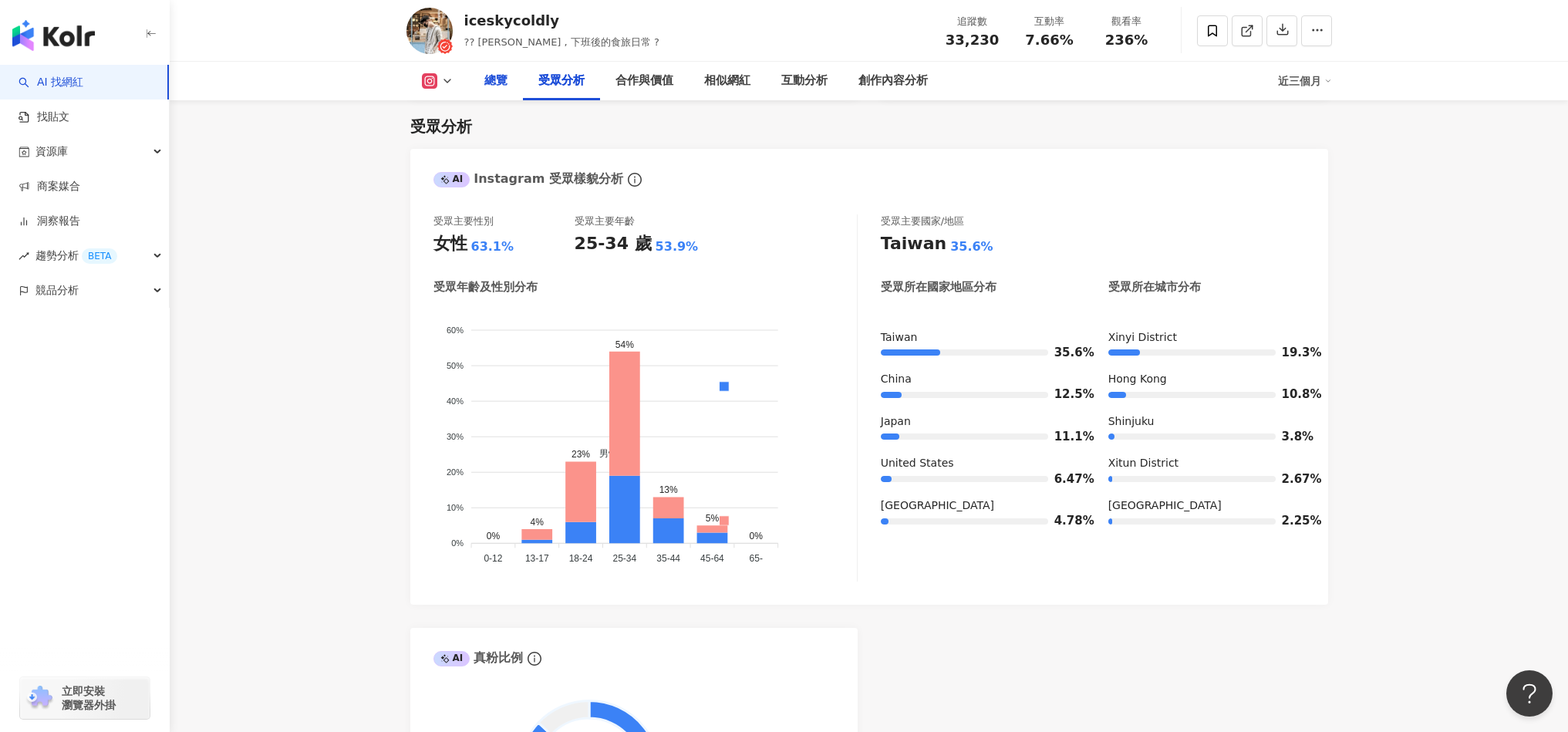
click at [499, 85] on div "總覽" at bounding box center [496, 81] width 23 height 18
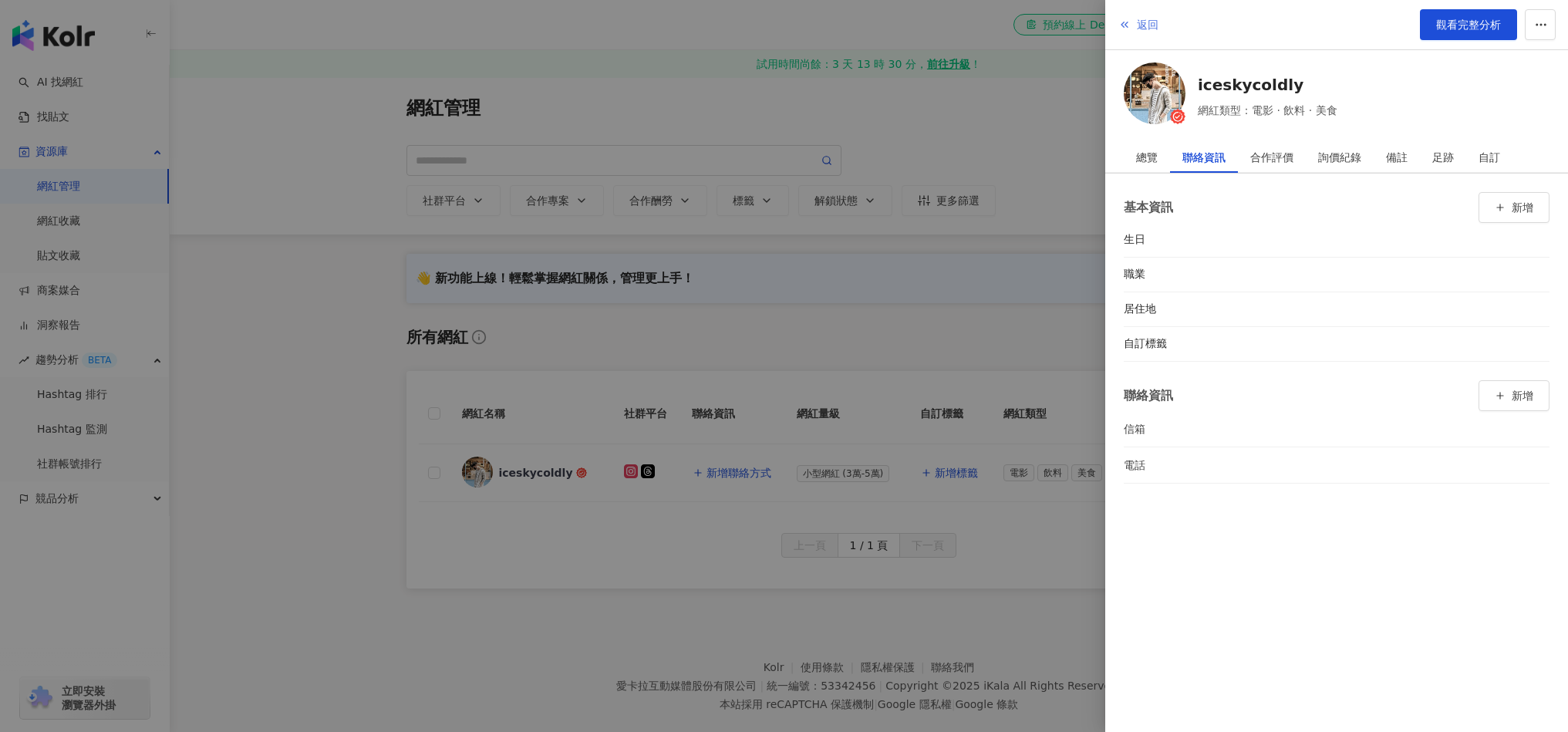
click at [1138, 27] on span "返回" at bounding box center [1148, 24] width 22 height 12
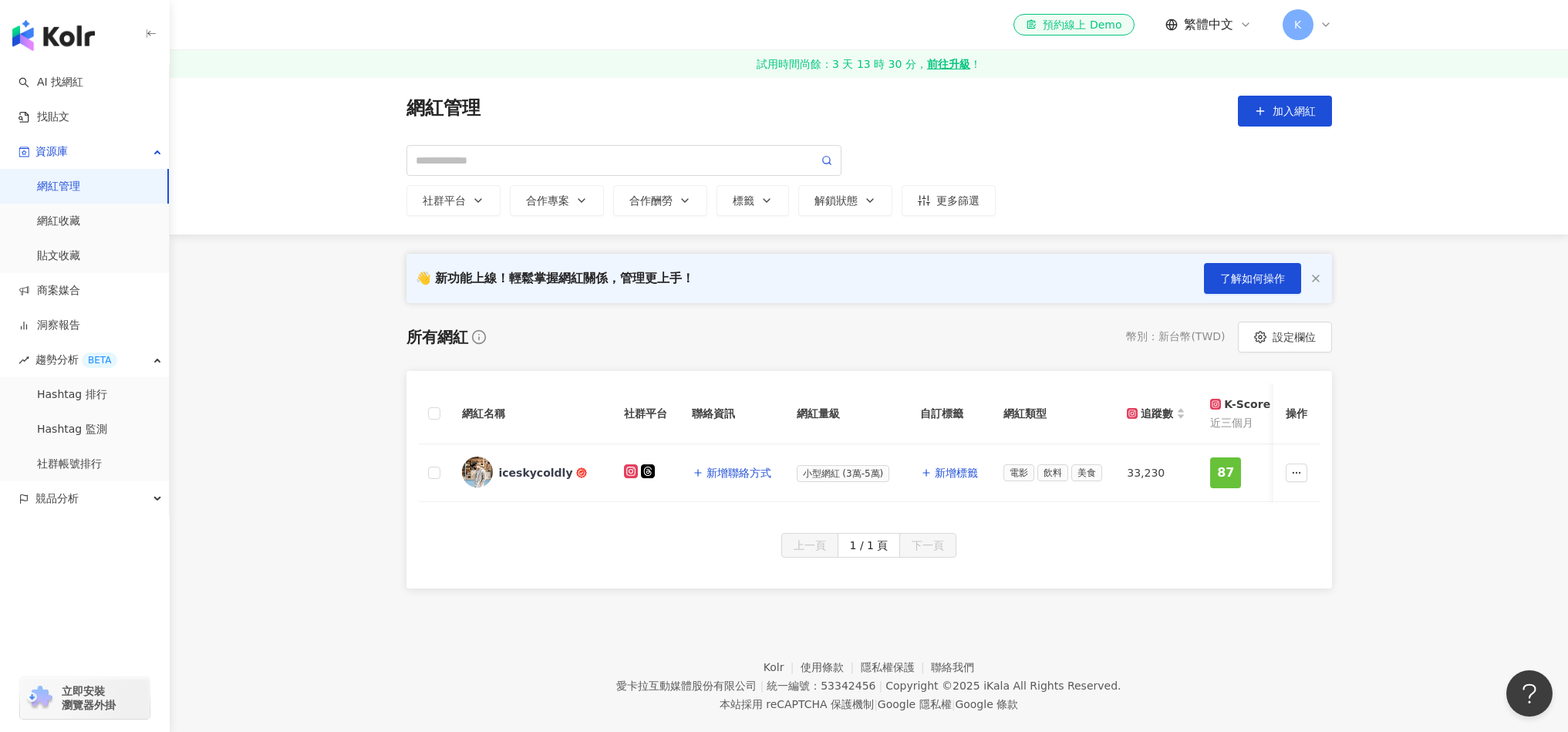
click at [923, 361] on div "所有網紅 幣別 ： 新台幣 ( TWD ) 設定欄位 網紅名稱 社群平台 聯絡資訊 網紅量級 自訂標籤 網紅類型 追蹤數 K-Score 近三個月 受眾主要年…" at bounding box center [869, 455] width 925 height 267
click at [80, 324] on link "洞察報告" at bounding box center [49, 325] width 61 height 16
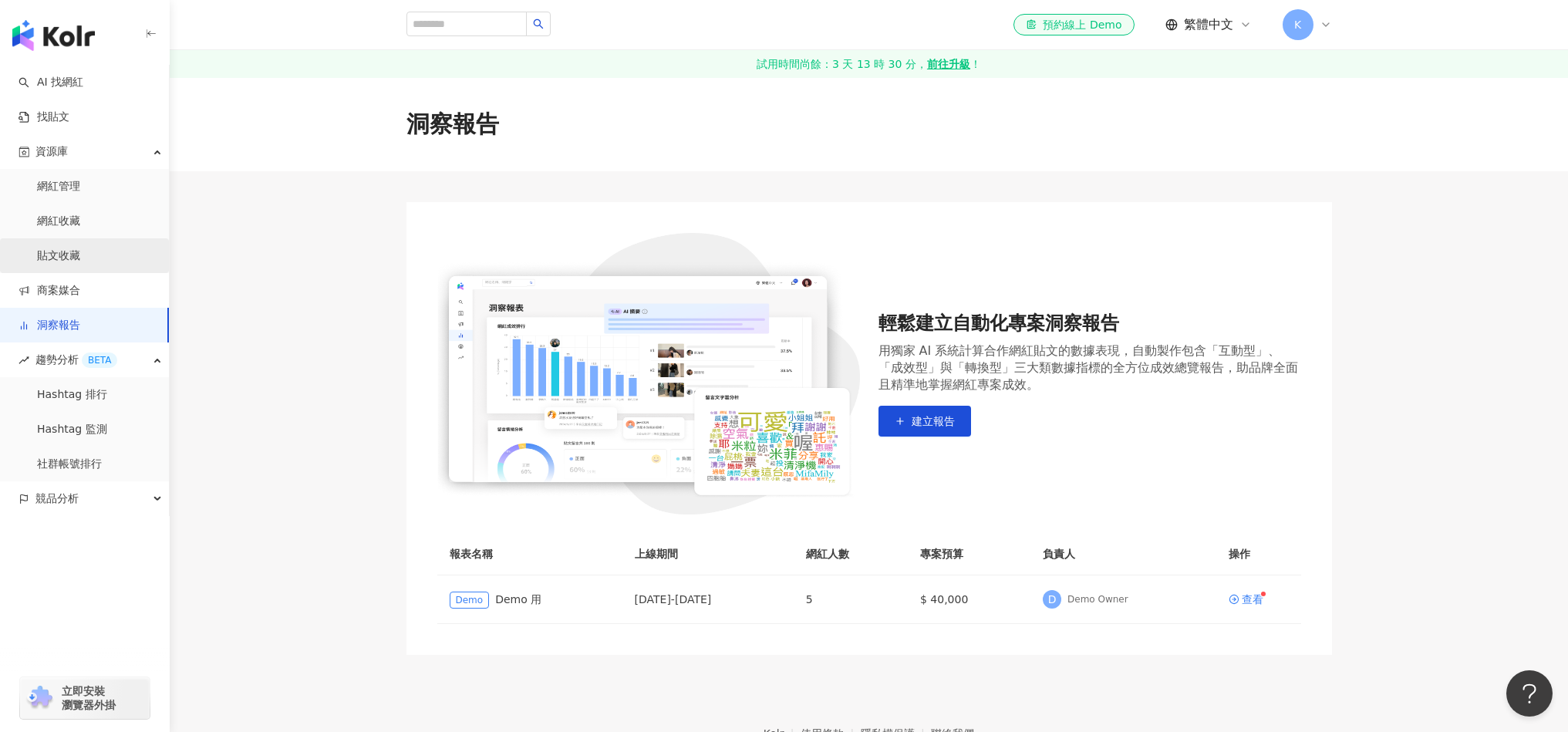
click at [80, 260] on link "貼文收藏" at bounding box center [59, 256] width 43 height 16
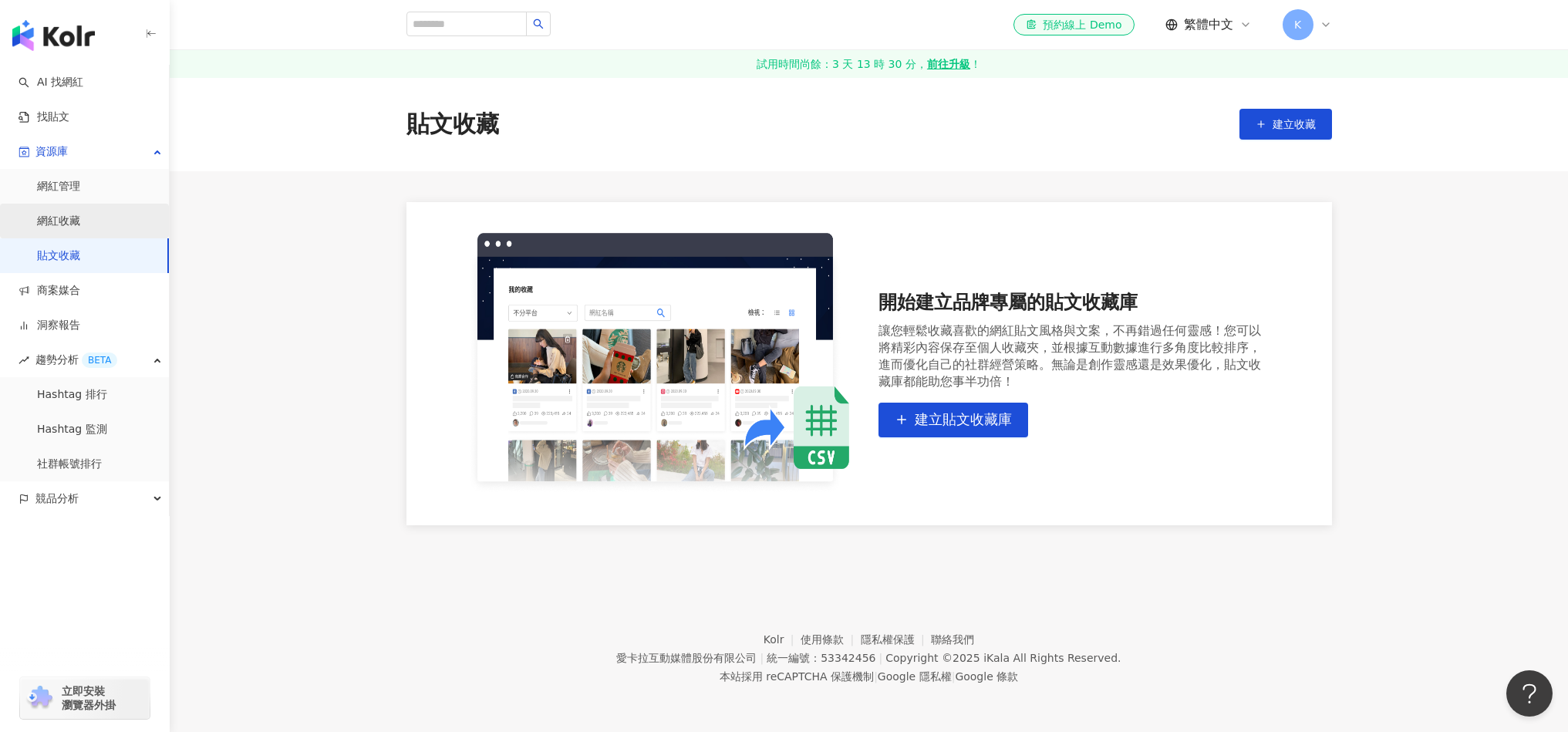
click at [80, 219] on link "網紅收藏" at bounding box center [59, 221] width 43 height 16
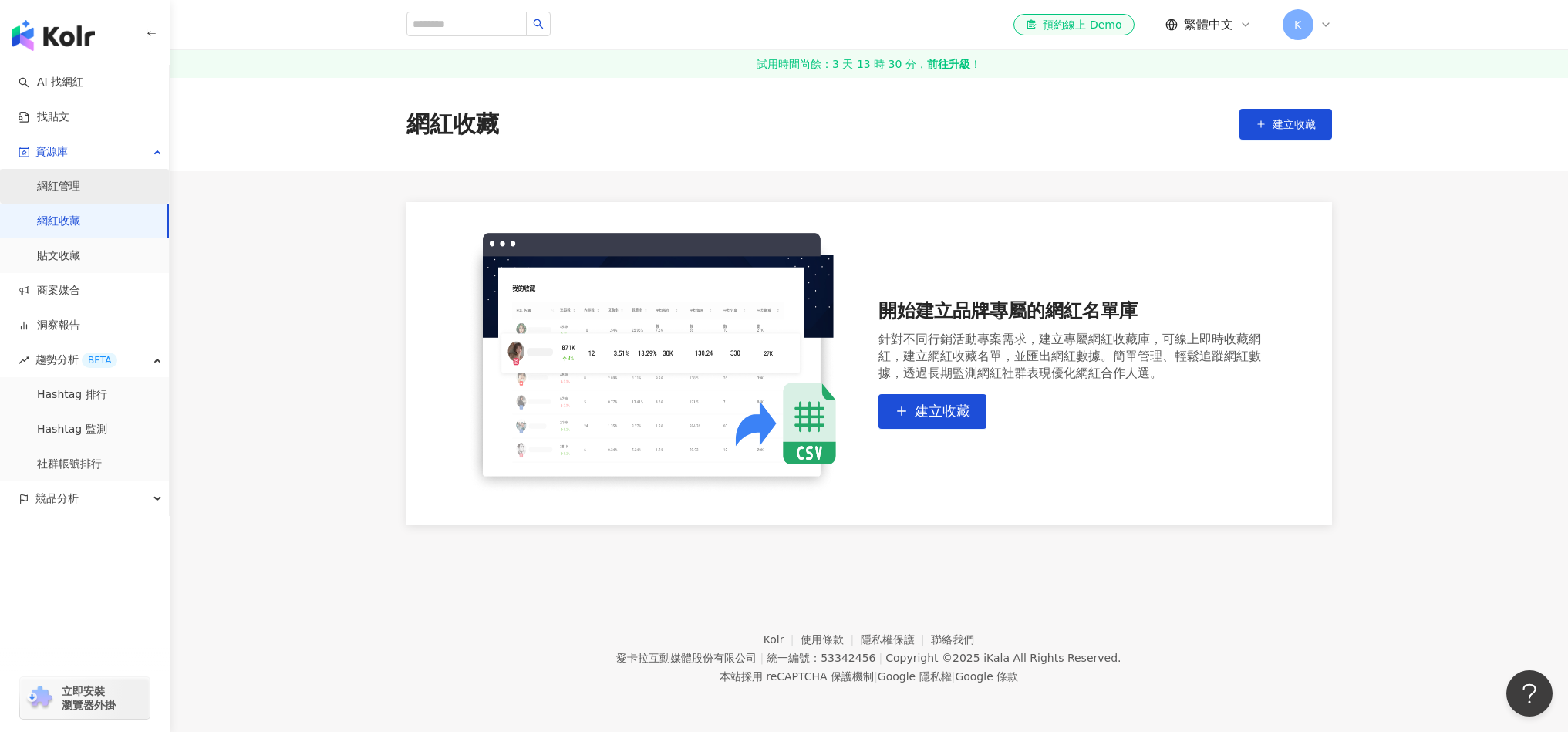
click at [80, 184] on link "網紅管理" at bounding box center [59, 187] width 43 height 16
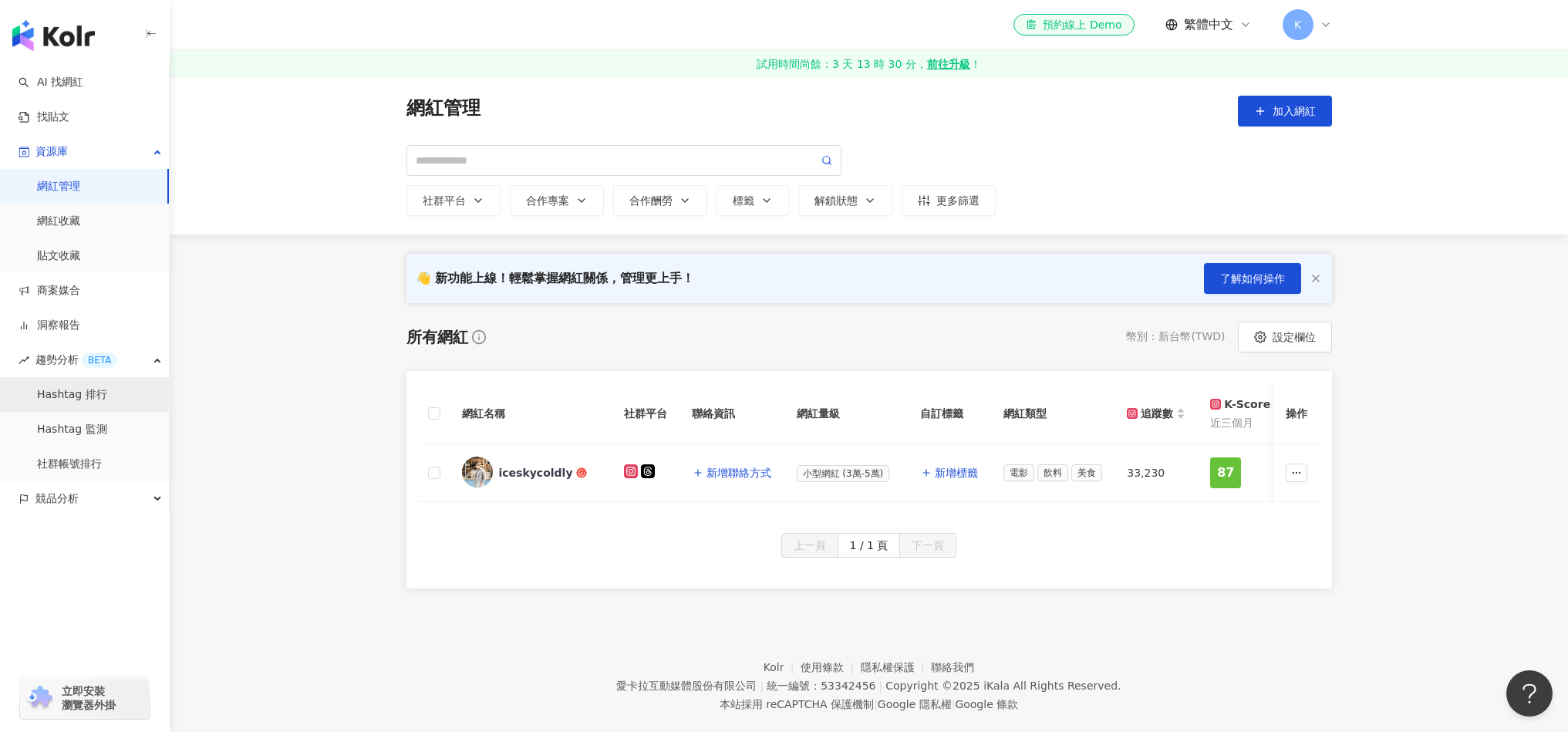
click at [66, 403] on link "Hashtag 排行" at bounding box center [72, 395] width 70 height 16
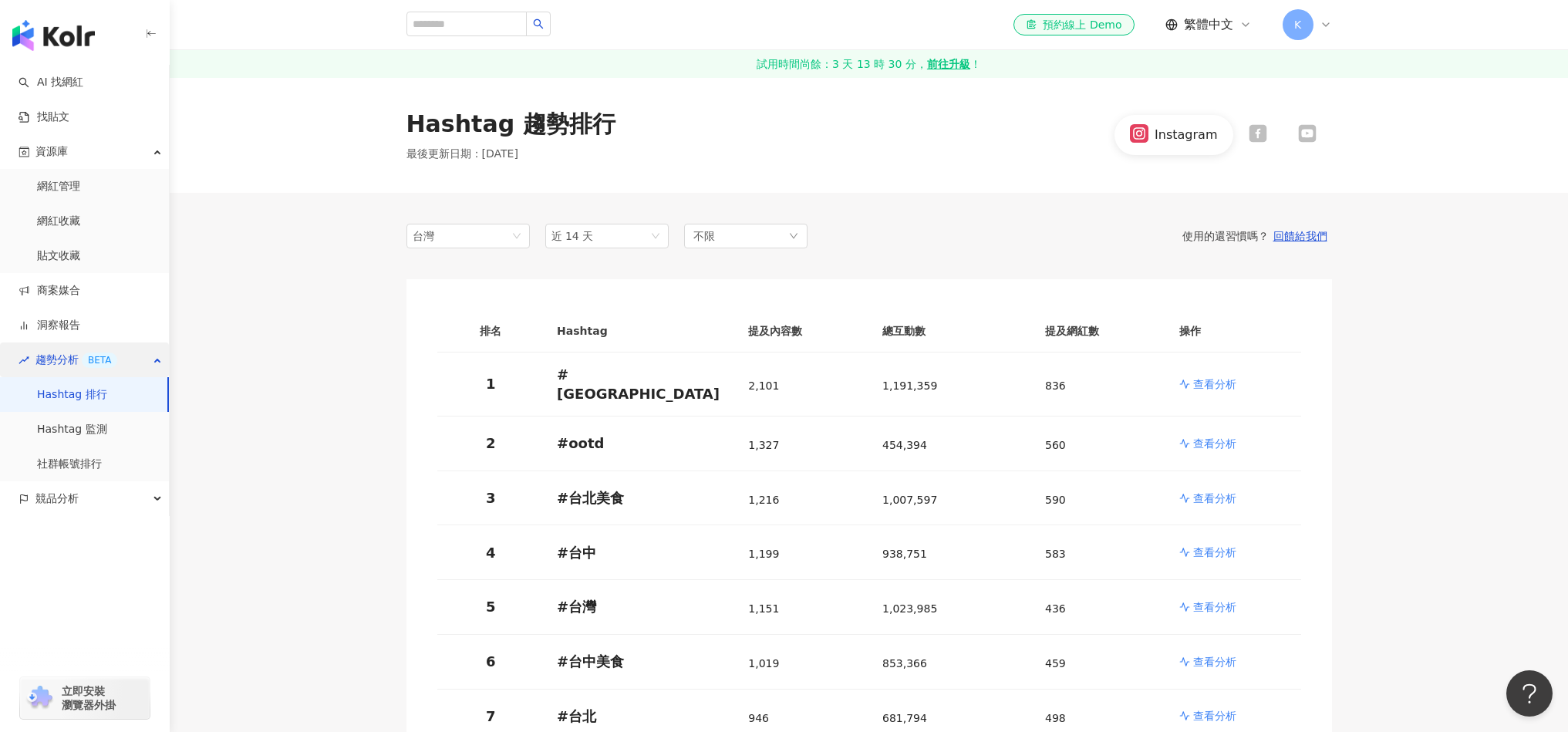
click at [91, 352] on div "BETA" at bounding box center [100, 360] width 36 height 16
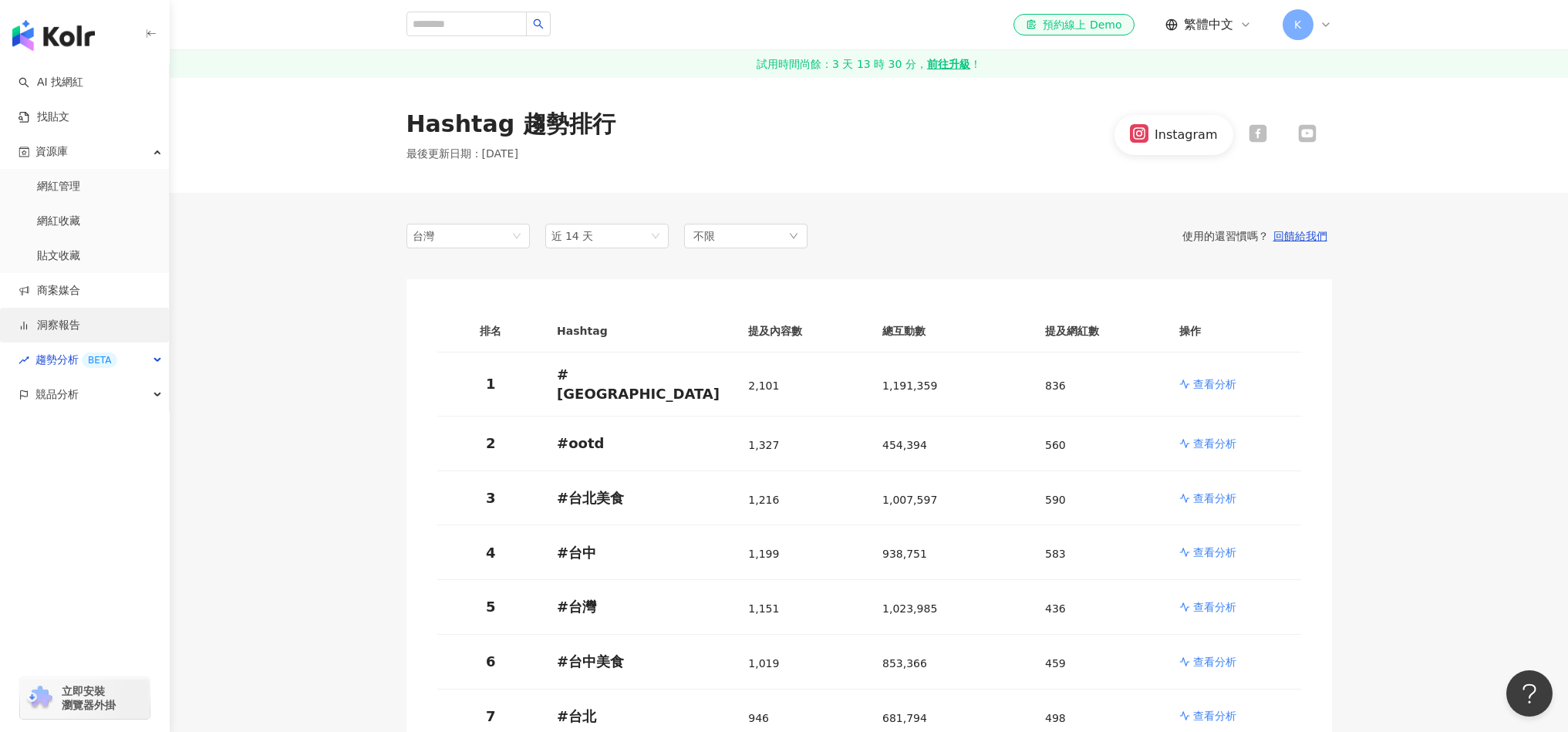
click at [80, 319] on link "洞察報告" at bounding box center [49, 325] width 61 height 16
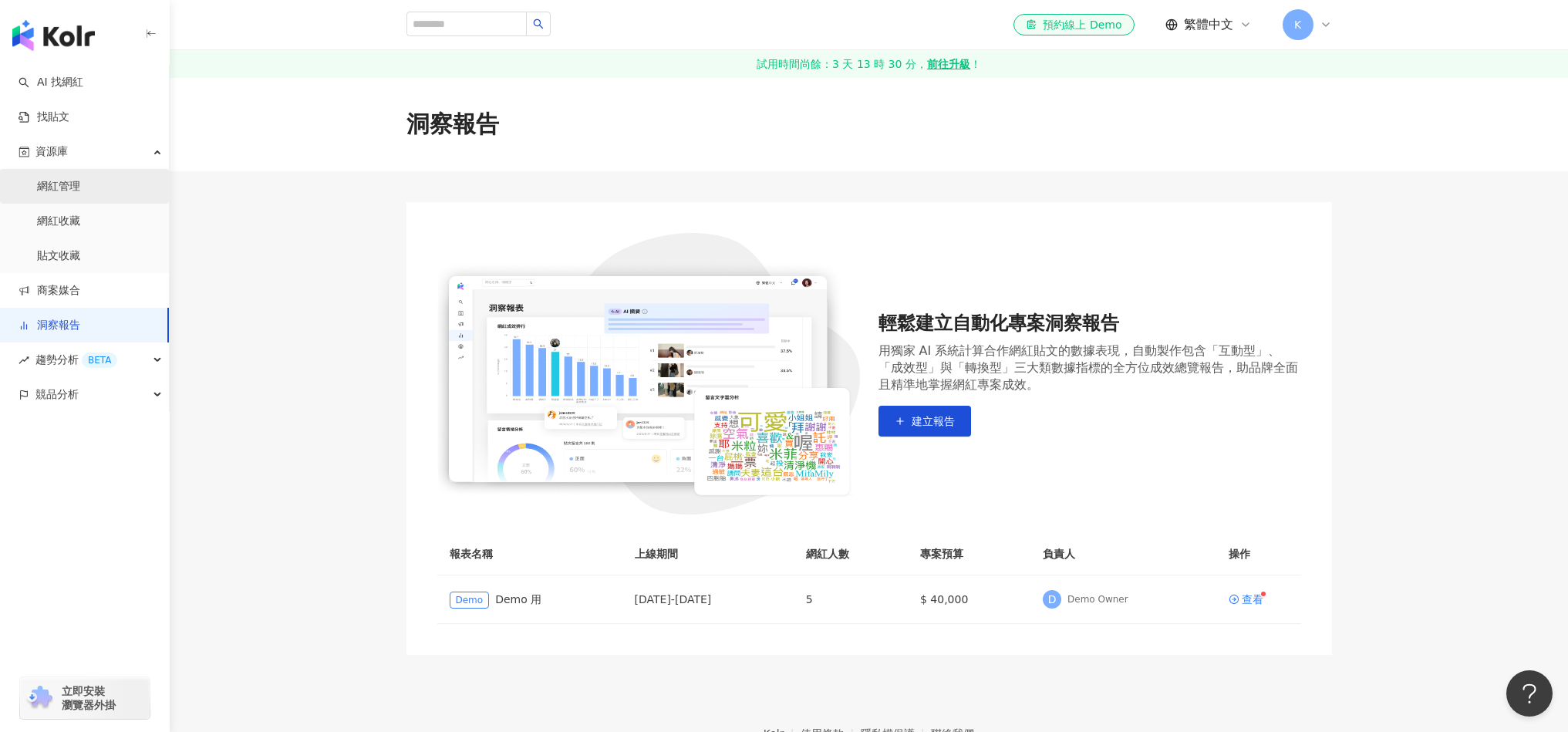
click at [80, 190] on link "網紅管理" at bounding box center [59, 187] width 43 height 16
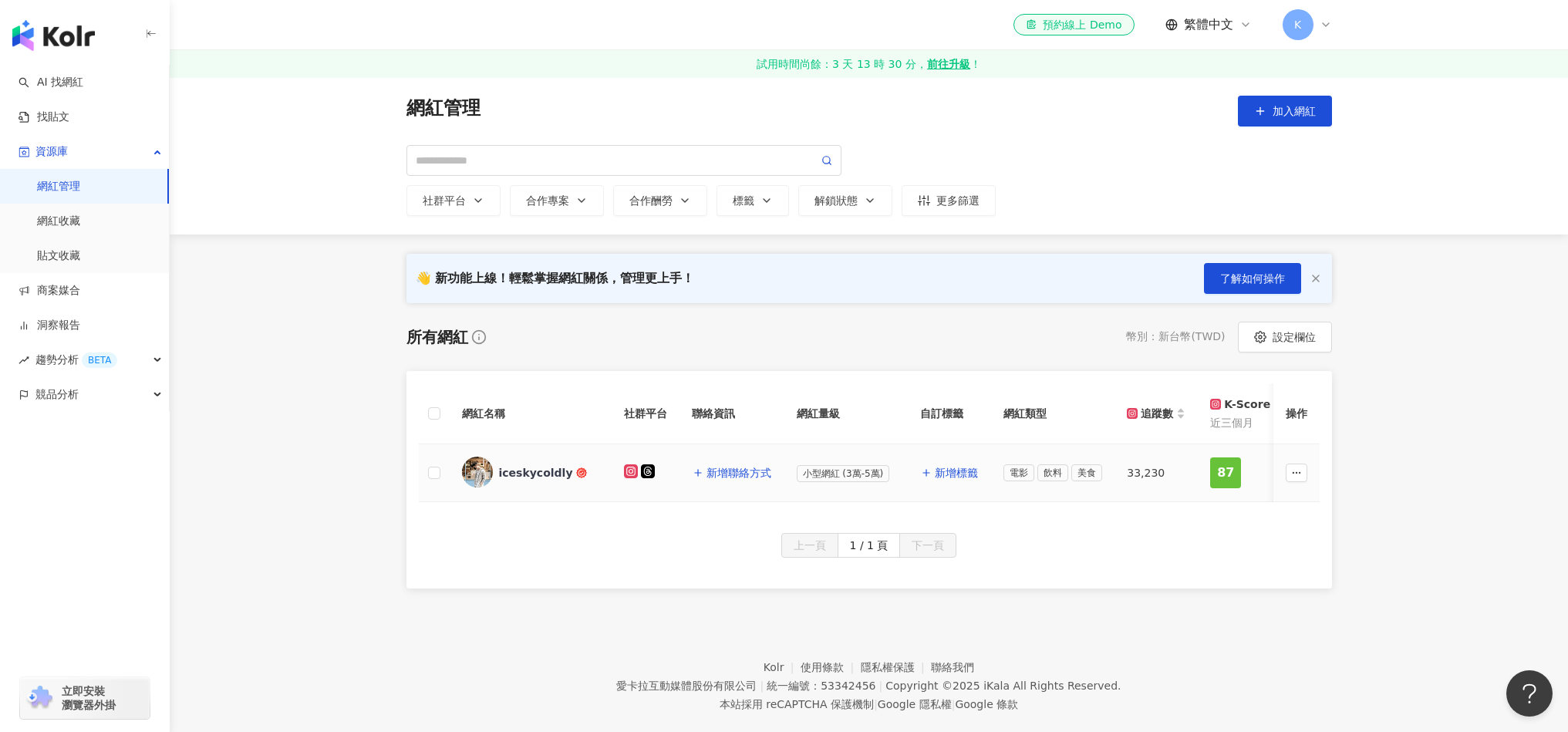
click at [538, 482] on div "iceskycoldly" at bounding box center [531, 473] width 138 height 32
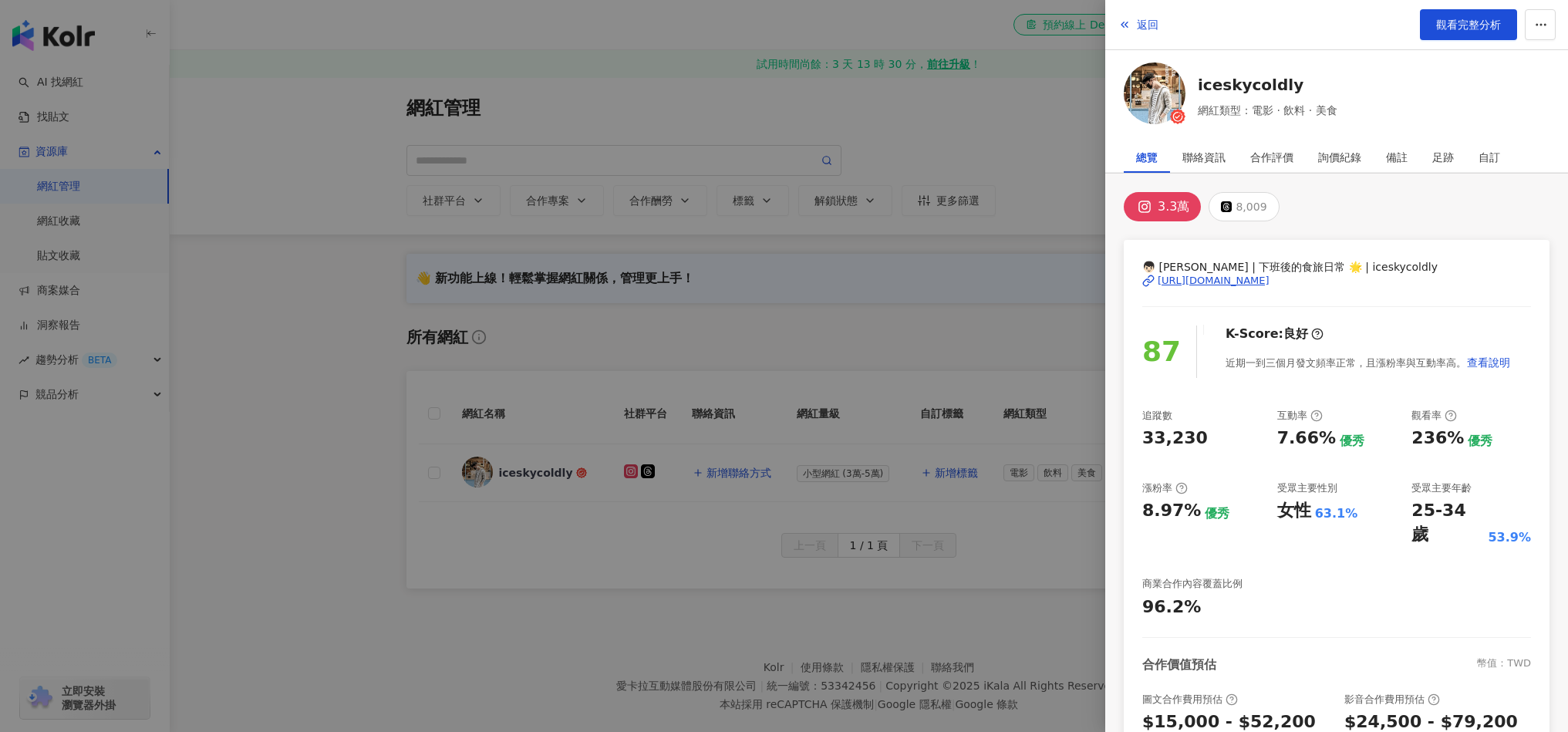
click at [538, 470] on div at bounding box center [784, 366] width 1568 height 732
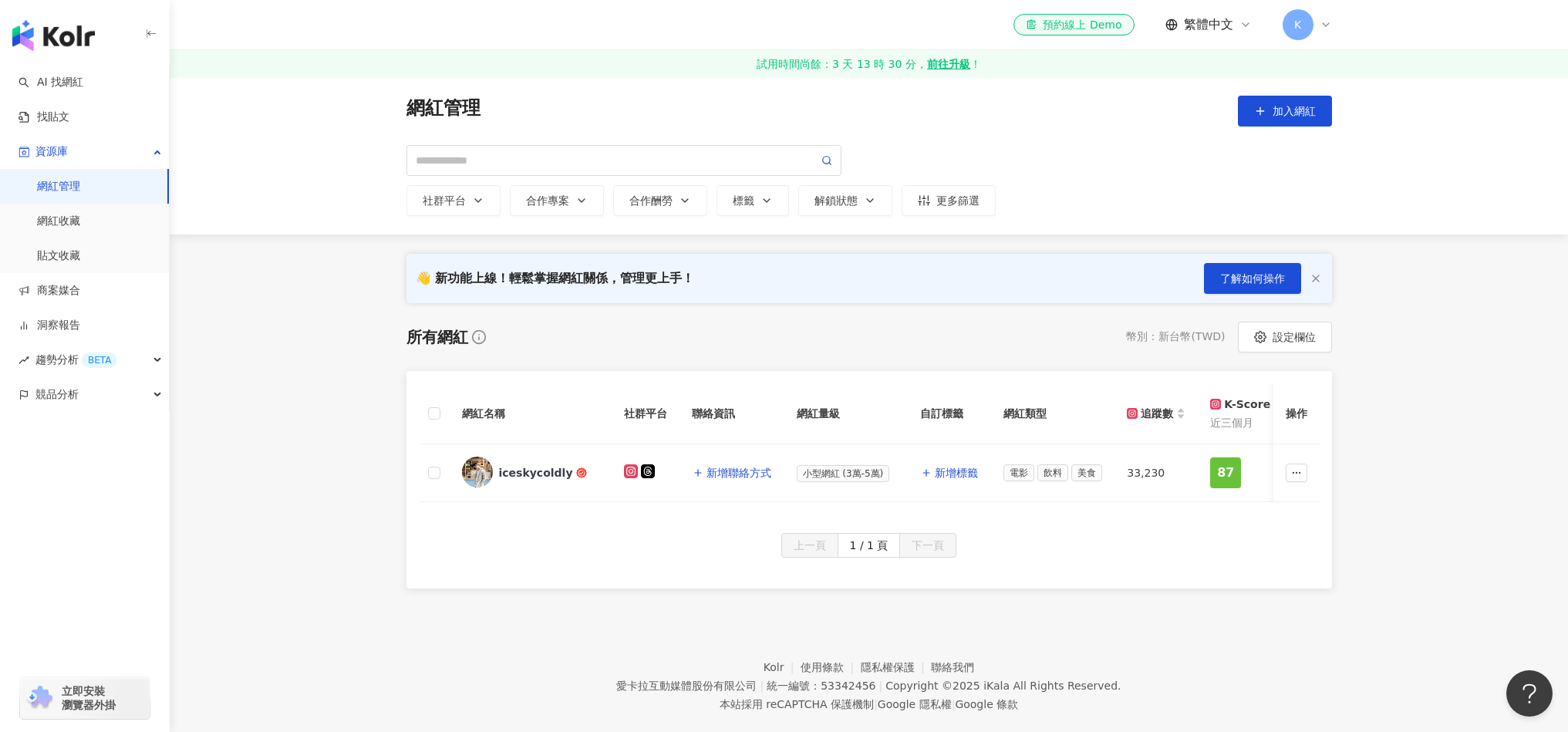
click at [538, 470] on div "iceskycoldly" at bounding box center [536, 473] width 74 height 16
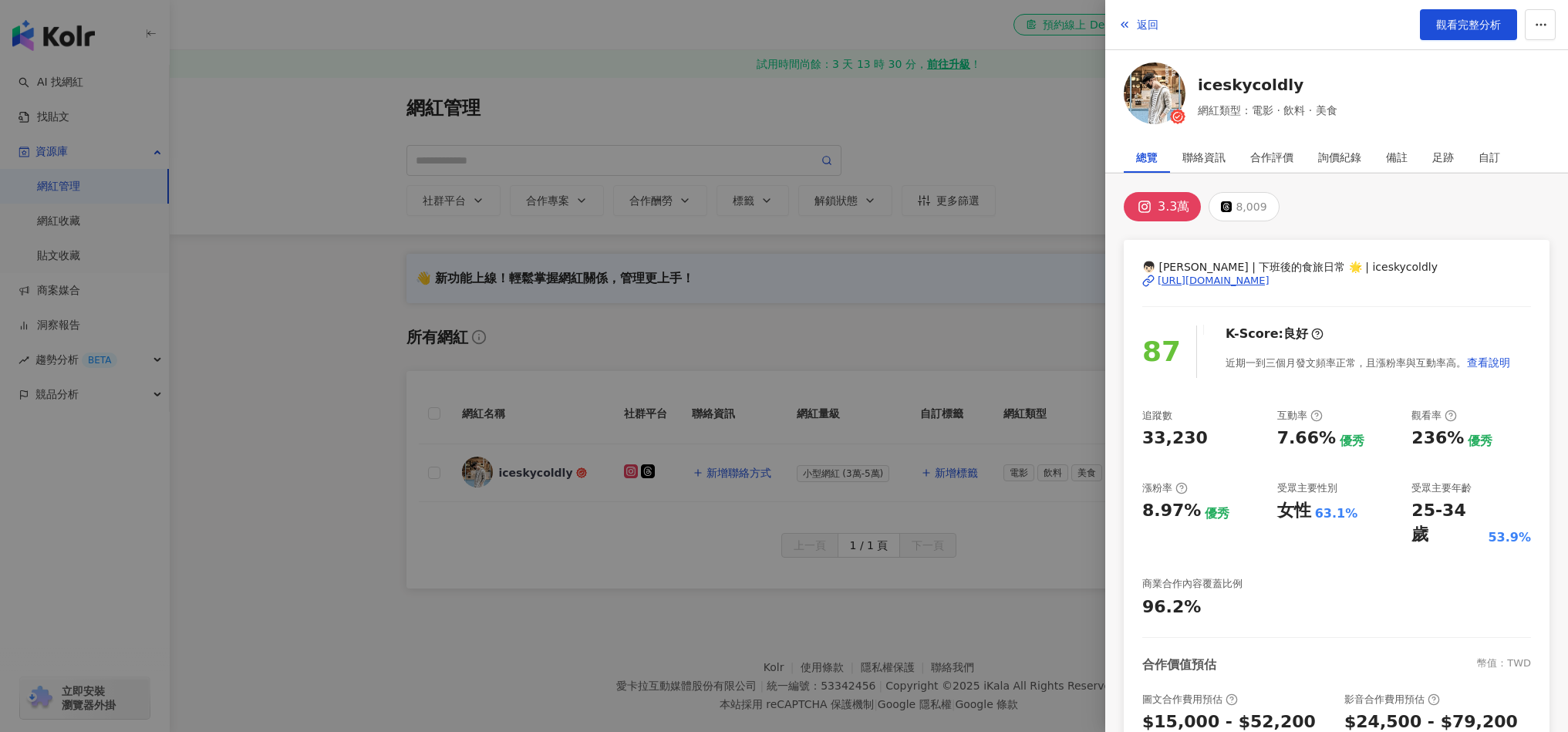
click at [1482, 51] on div "返回 觀看完整分析 iceskycoldly 網紅類型：電影 · 飲料 · 美食" at bounding box center [1337, 65] width 463 height 129
click at [1476, 27] on span "觀看完整分析" at bounding box center [1468, 24] width 65 height 12
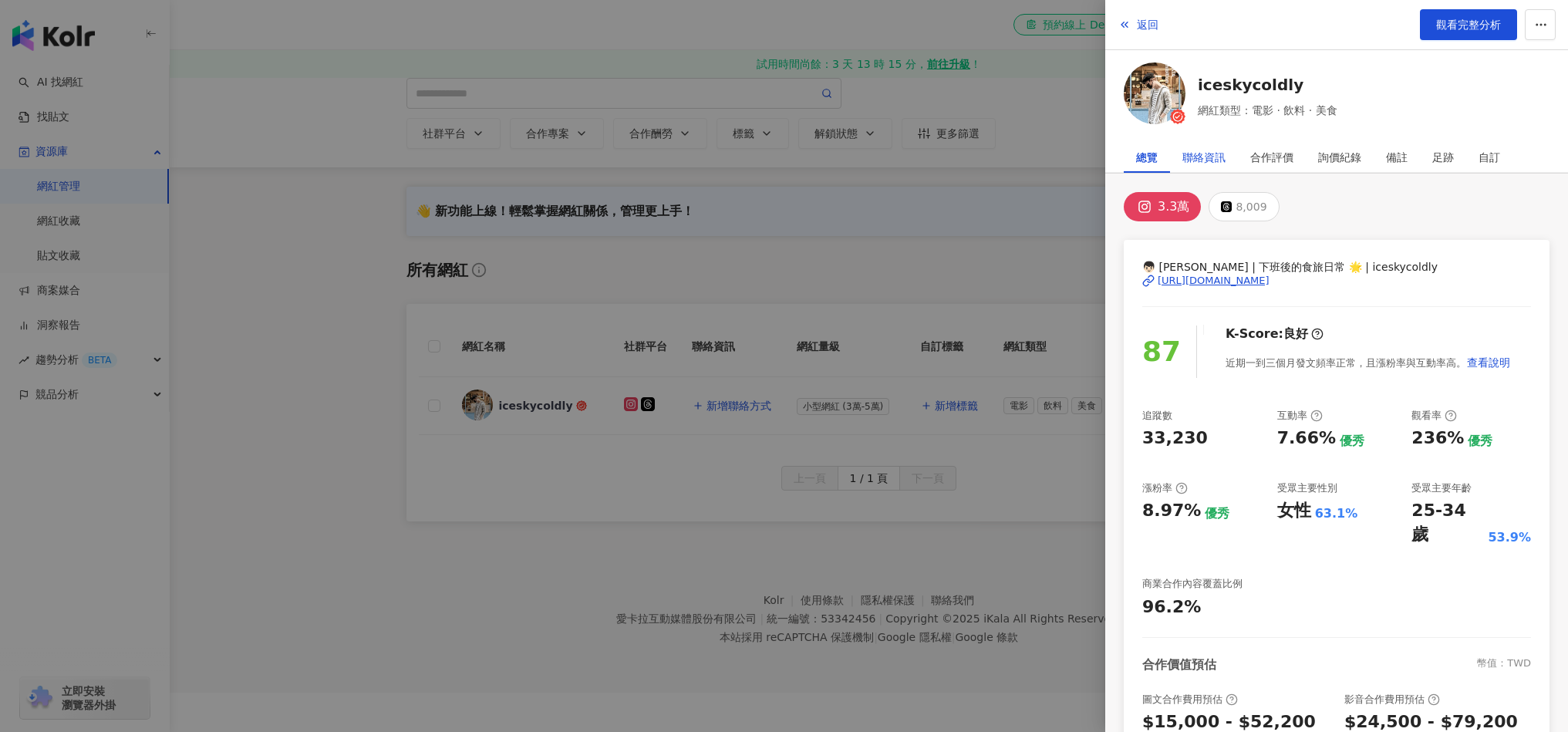
click at [1200, 163] on div "聯絡資訊" at bounding box center [1204, 157] width 43 height 31
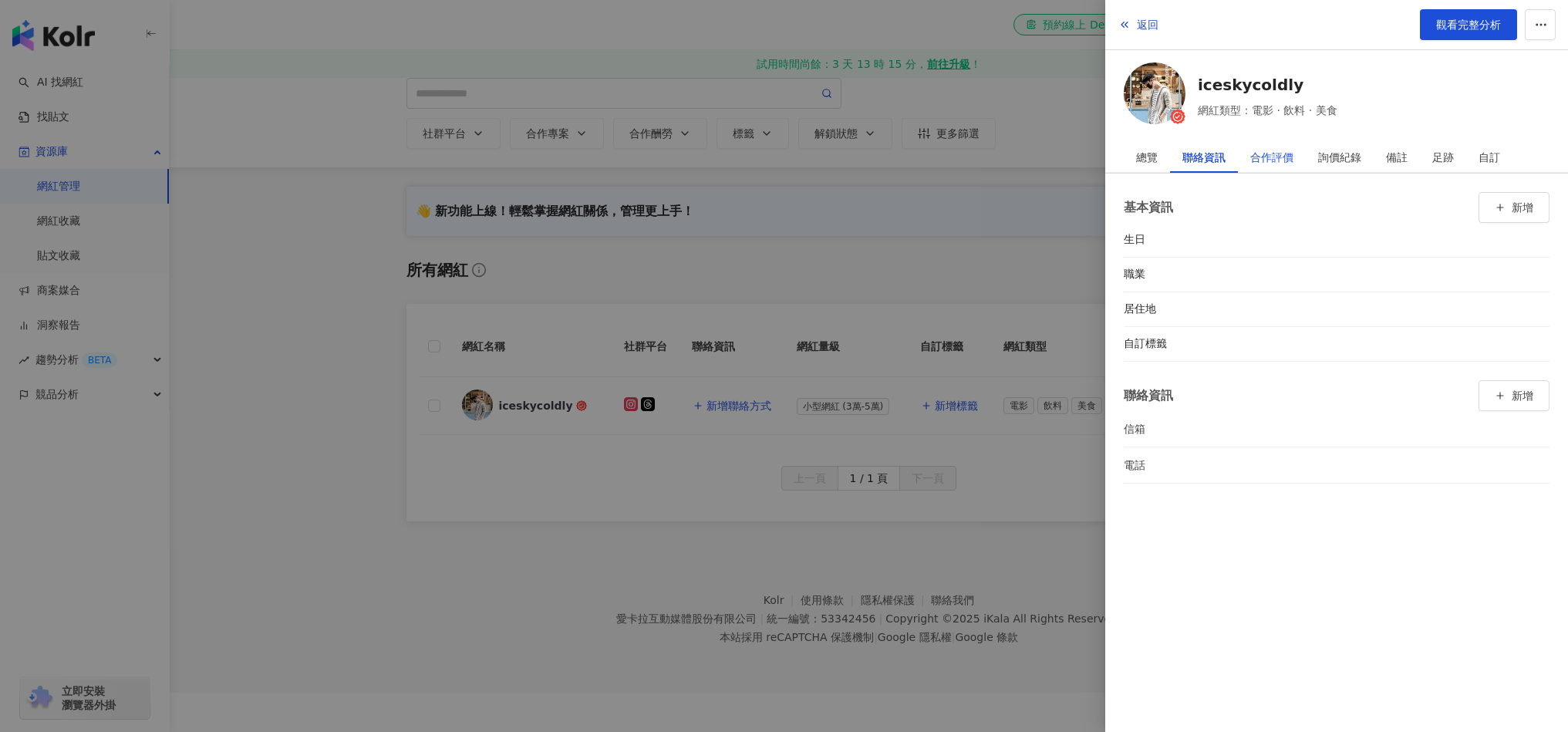
click at [1260, 164] on div "合作評價" at bounding box center [1272, 157] width 43 height 31
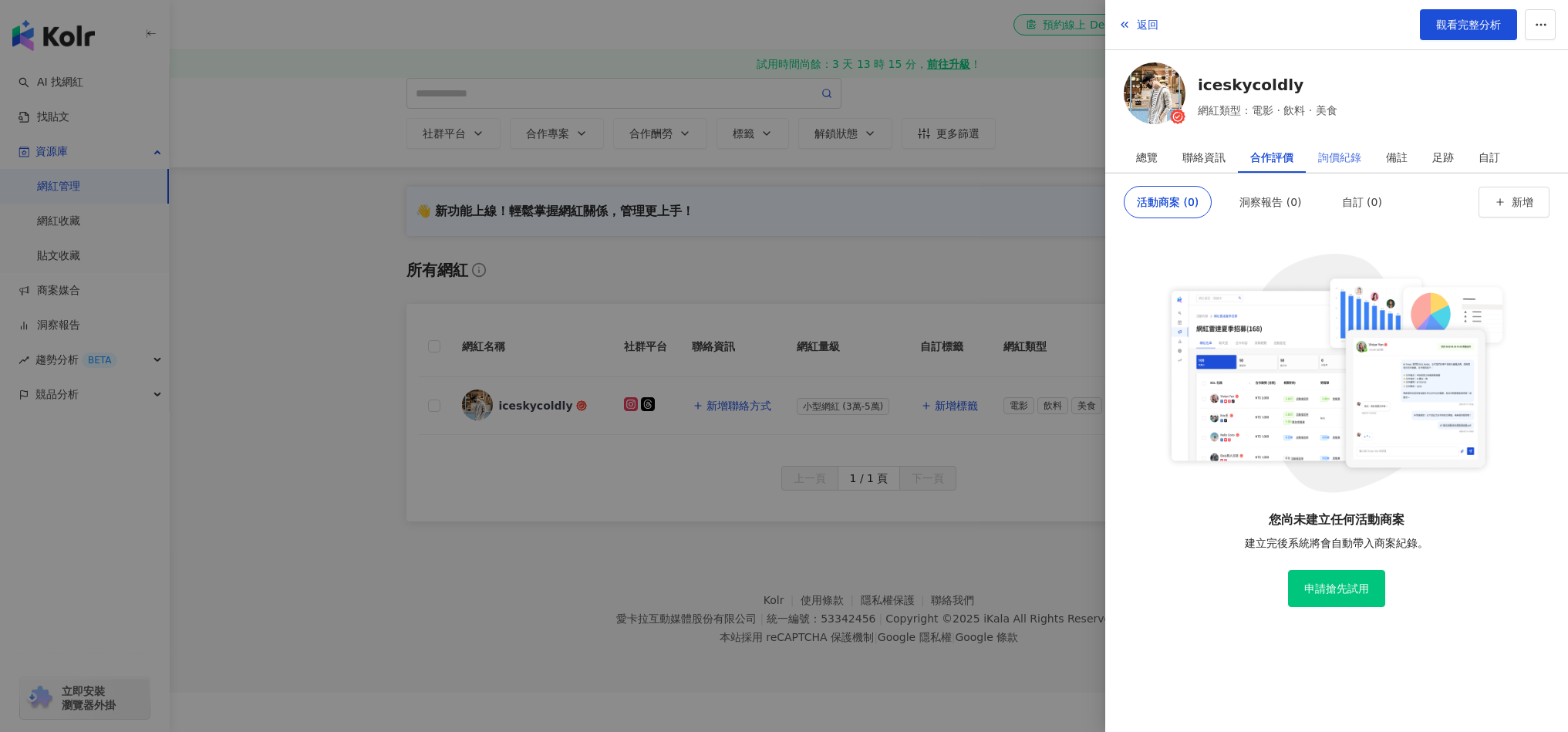
click at [1316, 171] on div "詢價紀錄" at bounding box center [1340, 157] width 68 height 31
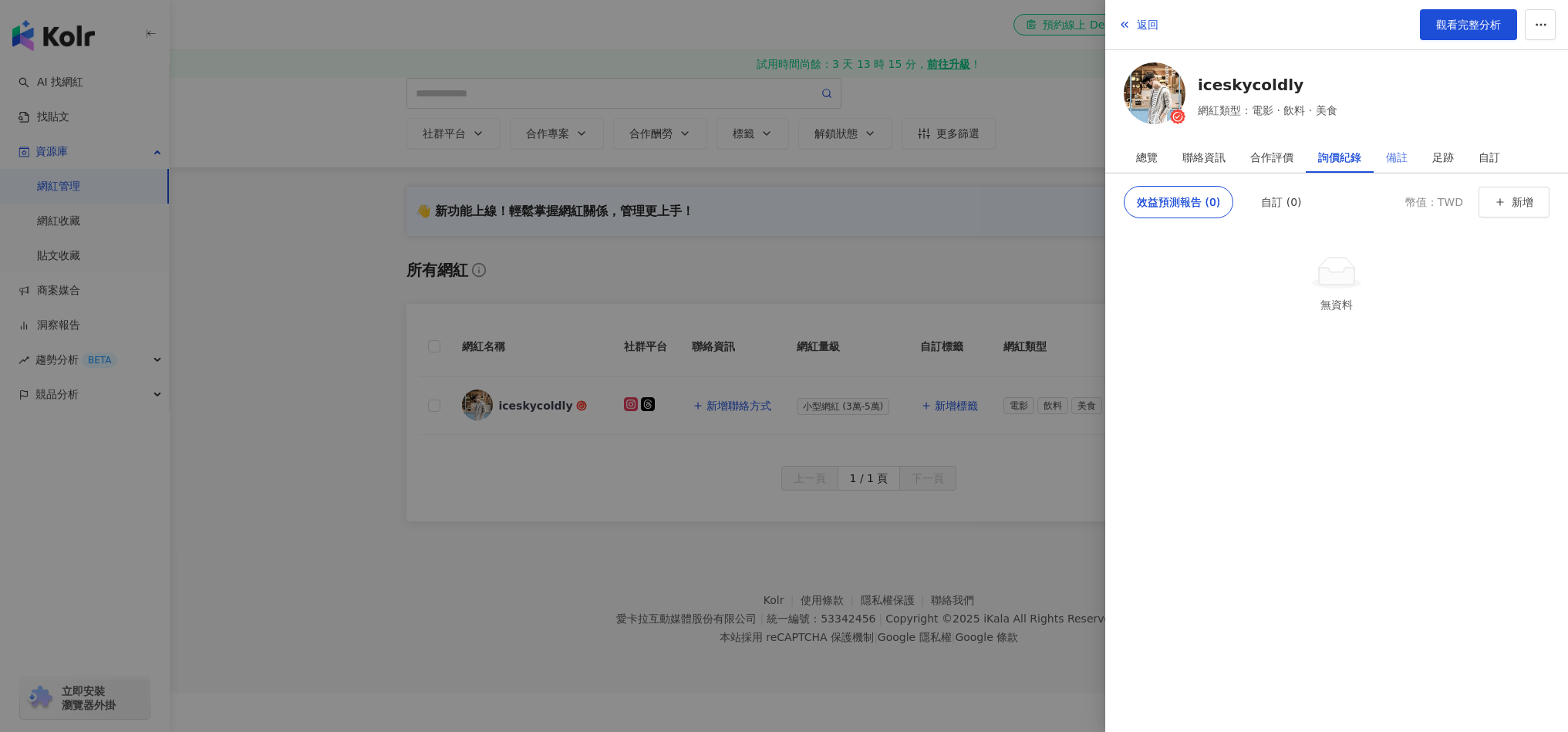
click at [1383, 161] on div "備註" at bounding box center [1397, 157] width 46 height 31
click at [1428, 157] on div "足跡" at bounding box center [1444, 157] width 46 height 31
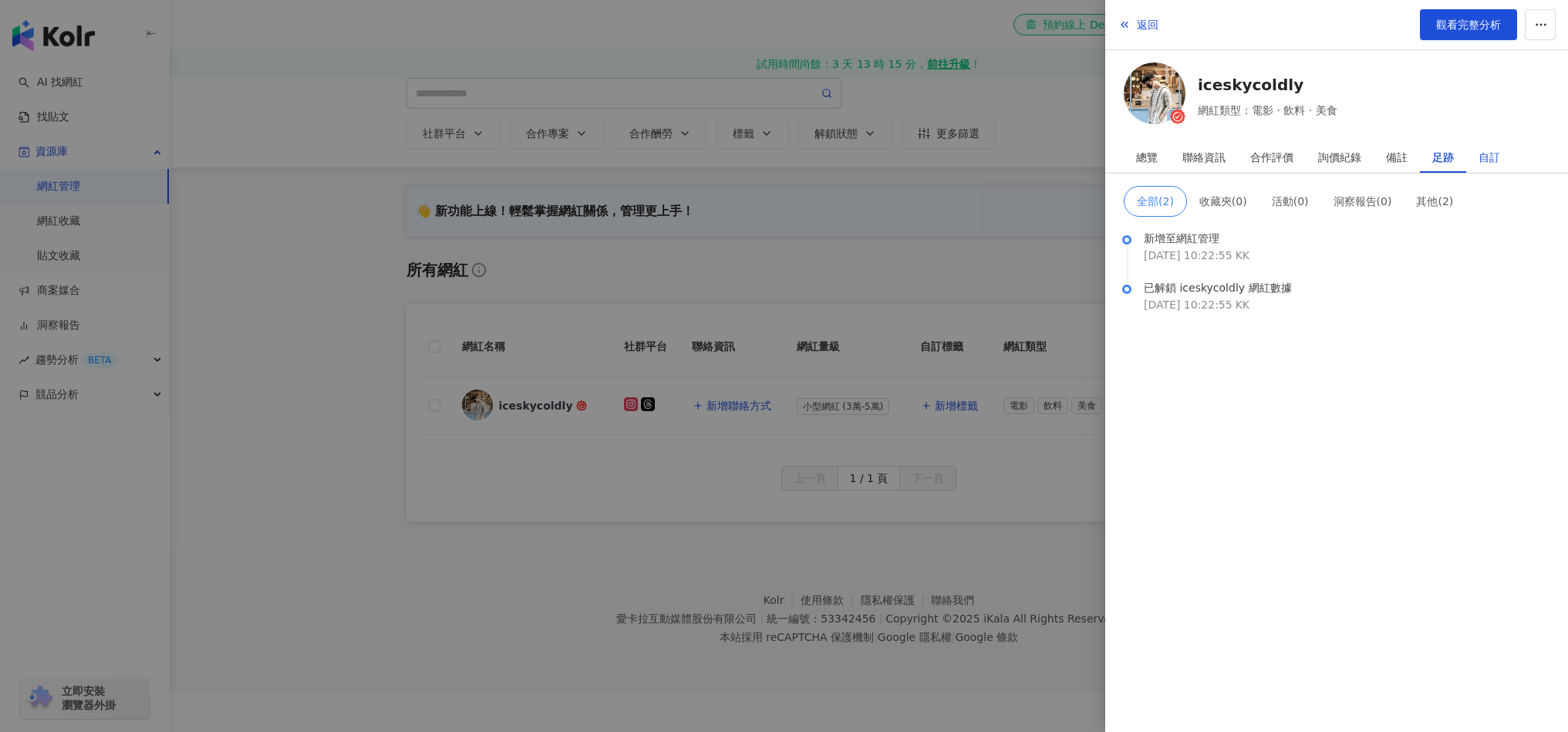
click at [1488, 151] on div "自訂" at bounding box center [1489, 157] width 22 height 31
click at [1147, 164] on div "總覽" at bounding box center [1147, 157] width 22 height 31
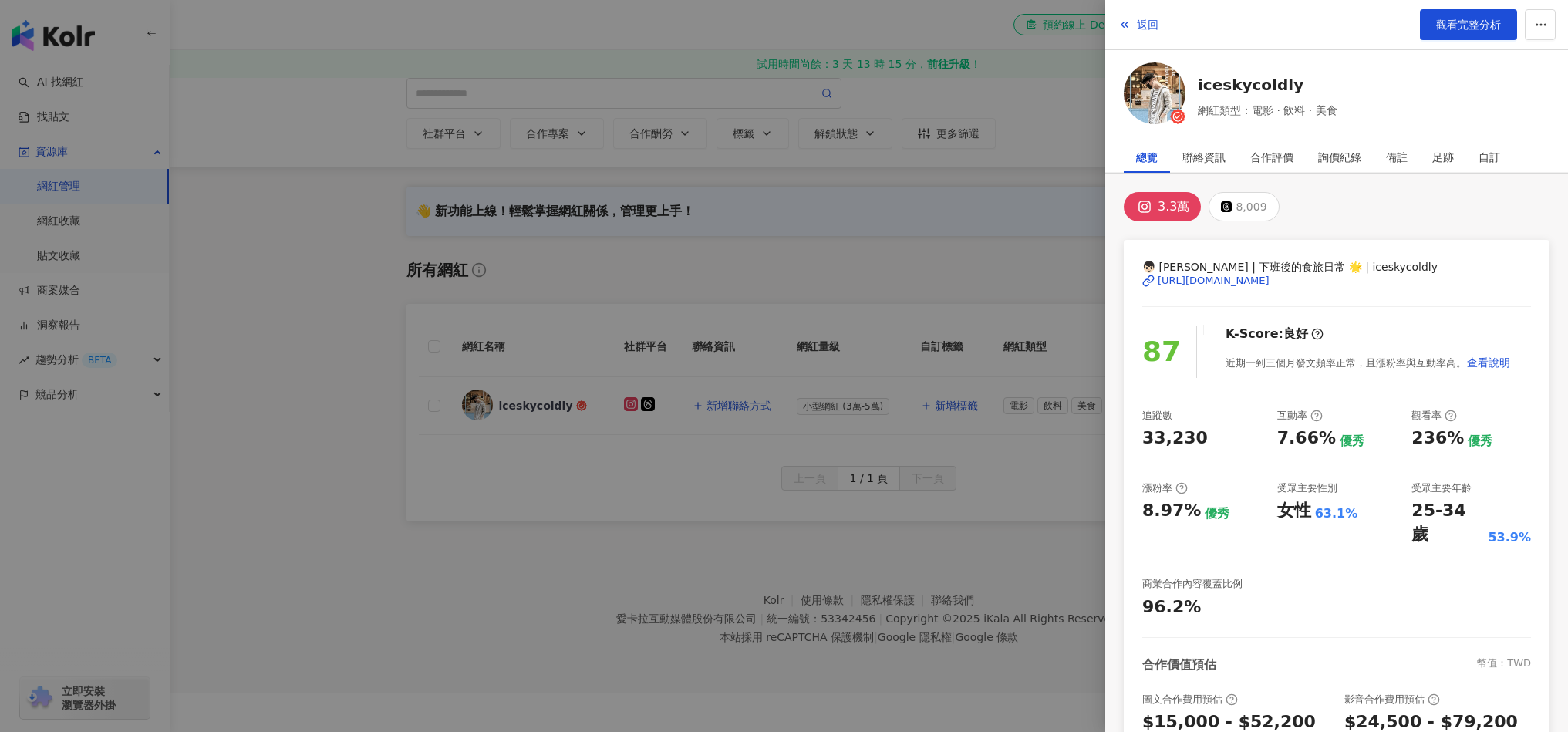
click at [771, 263] on div at bounding box center [784, 366] width 1568 height 732
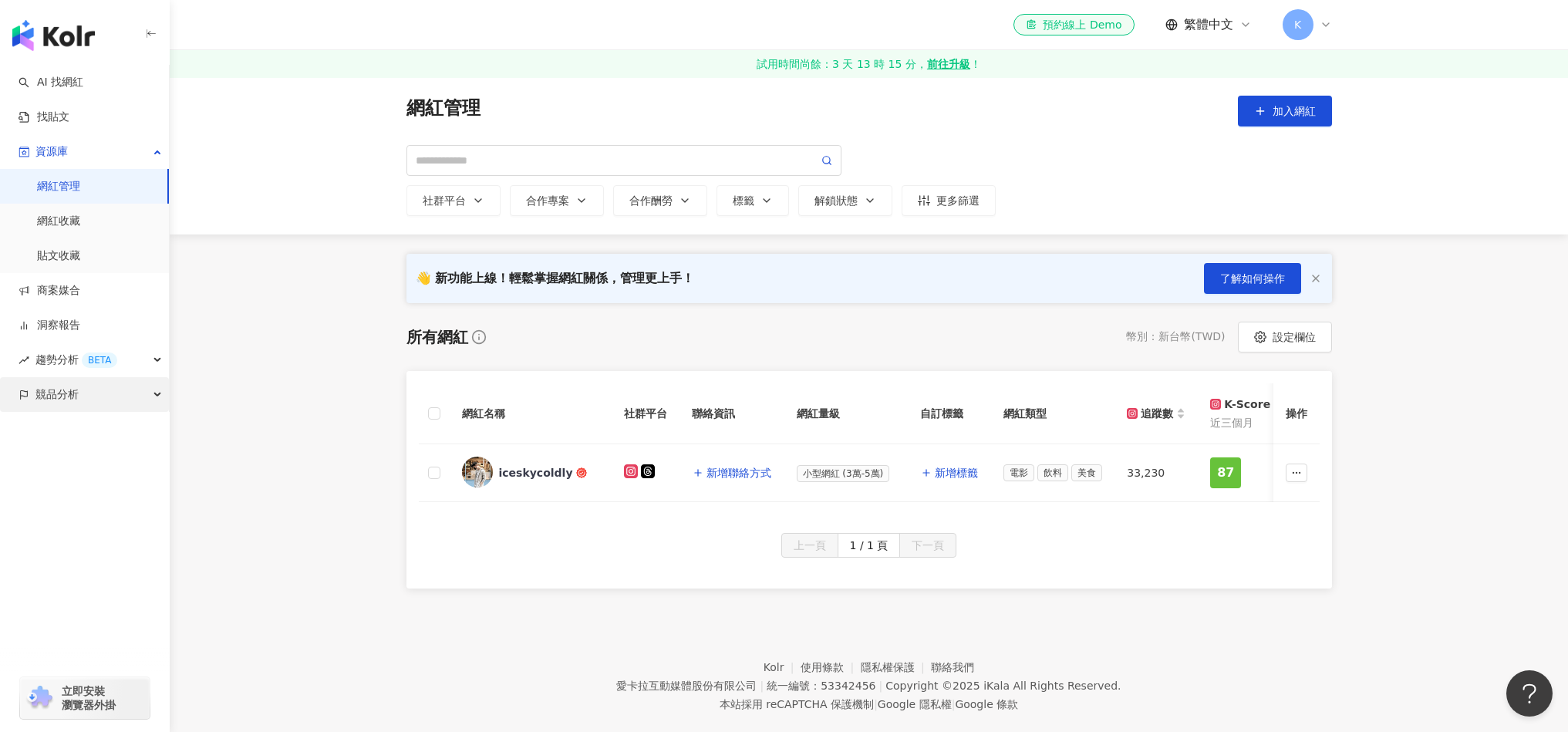
click at [83, 399] on div "競品分析" at bounding box center [85, 395] width 169 height 35
click at [80, 249] on link "貼文收藏" at bounding box center [59, 256] width 43 height 16
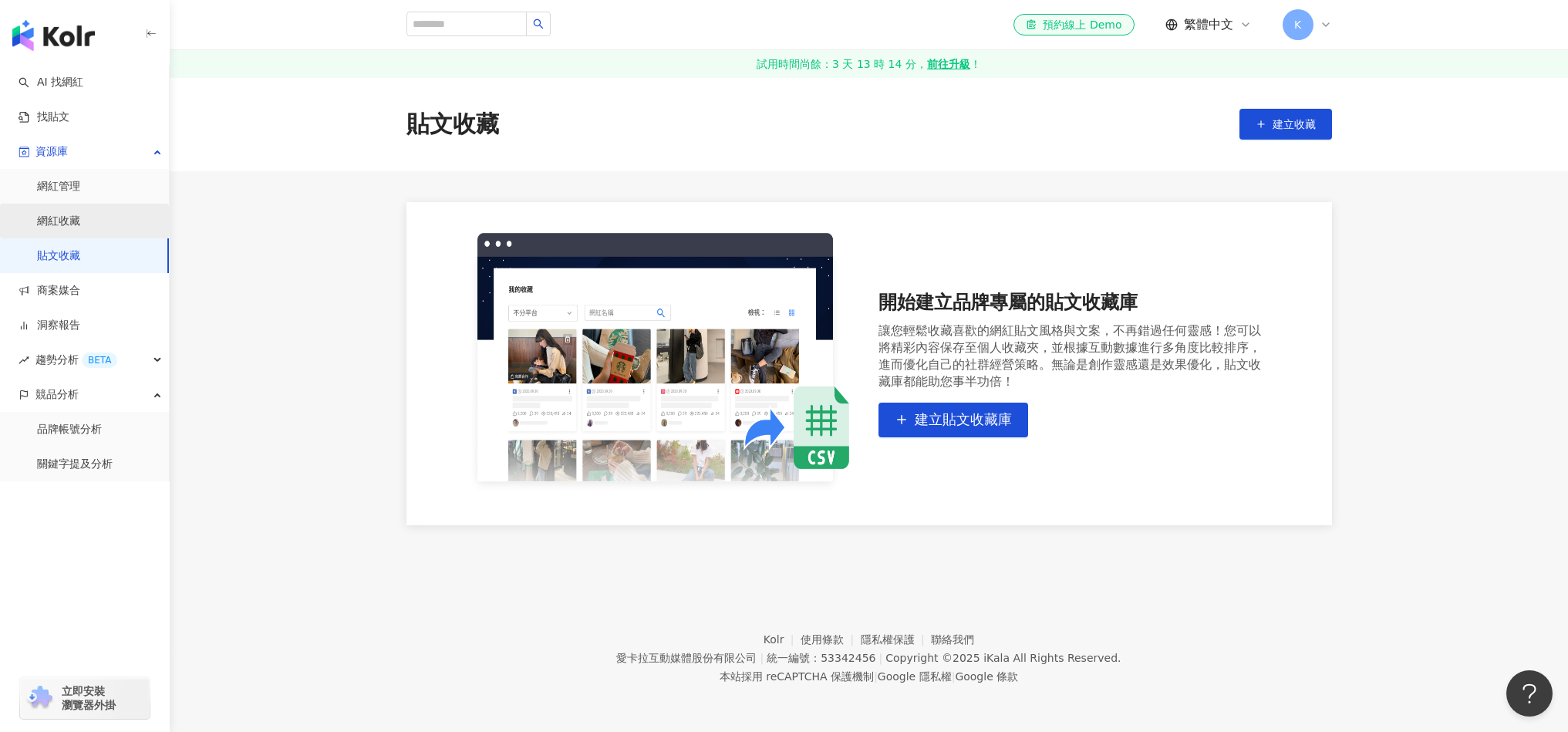
click at [80, 229] on link "網紅收藏" at bounding box center [59, 221] width 43 height 16
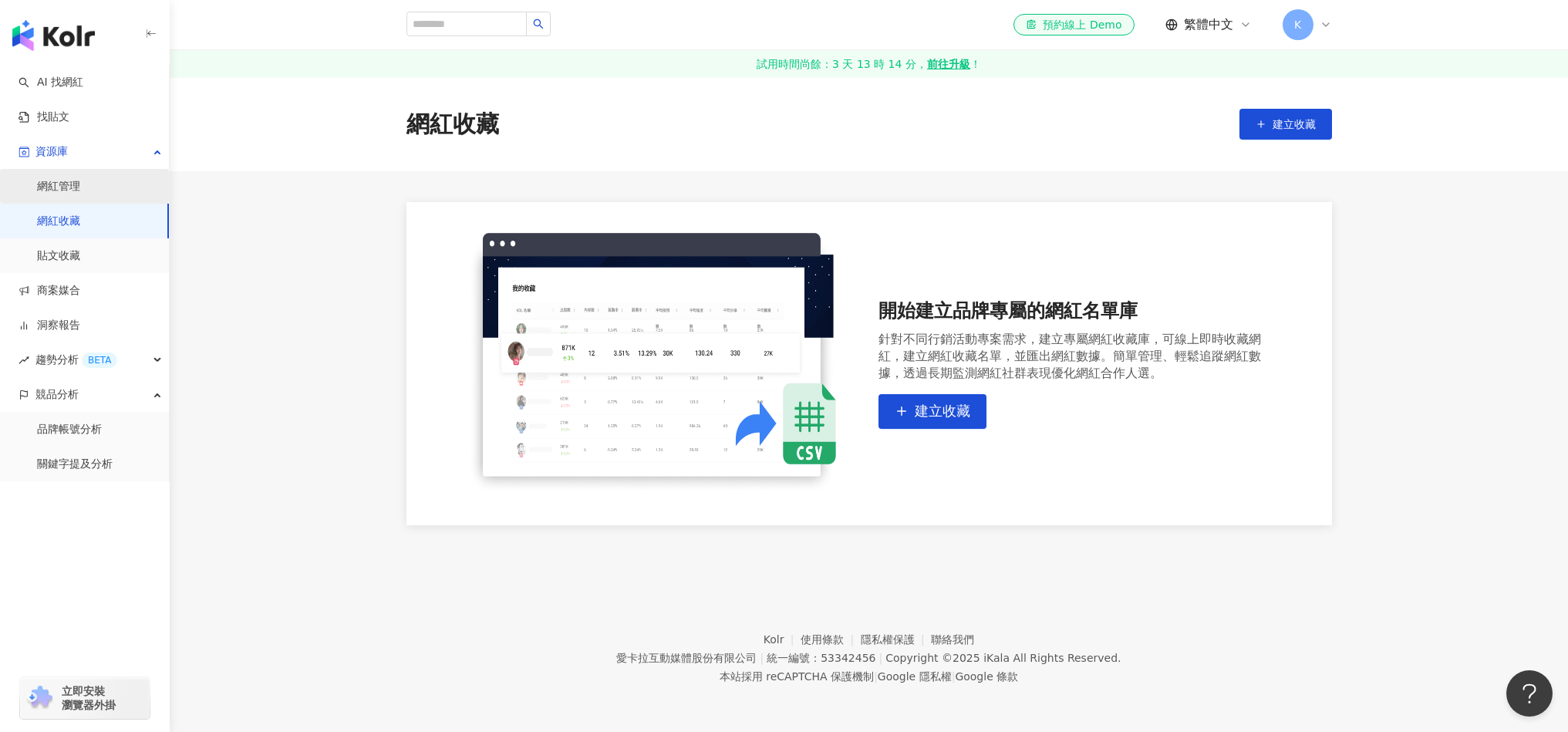
click at [80, 194] on link "網紅管理" at bounding box center [59, 187] width 43 height 16
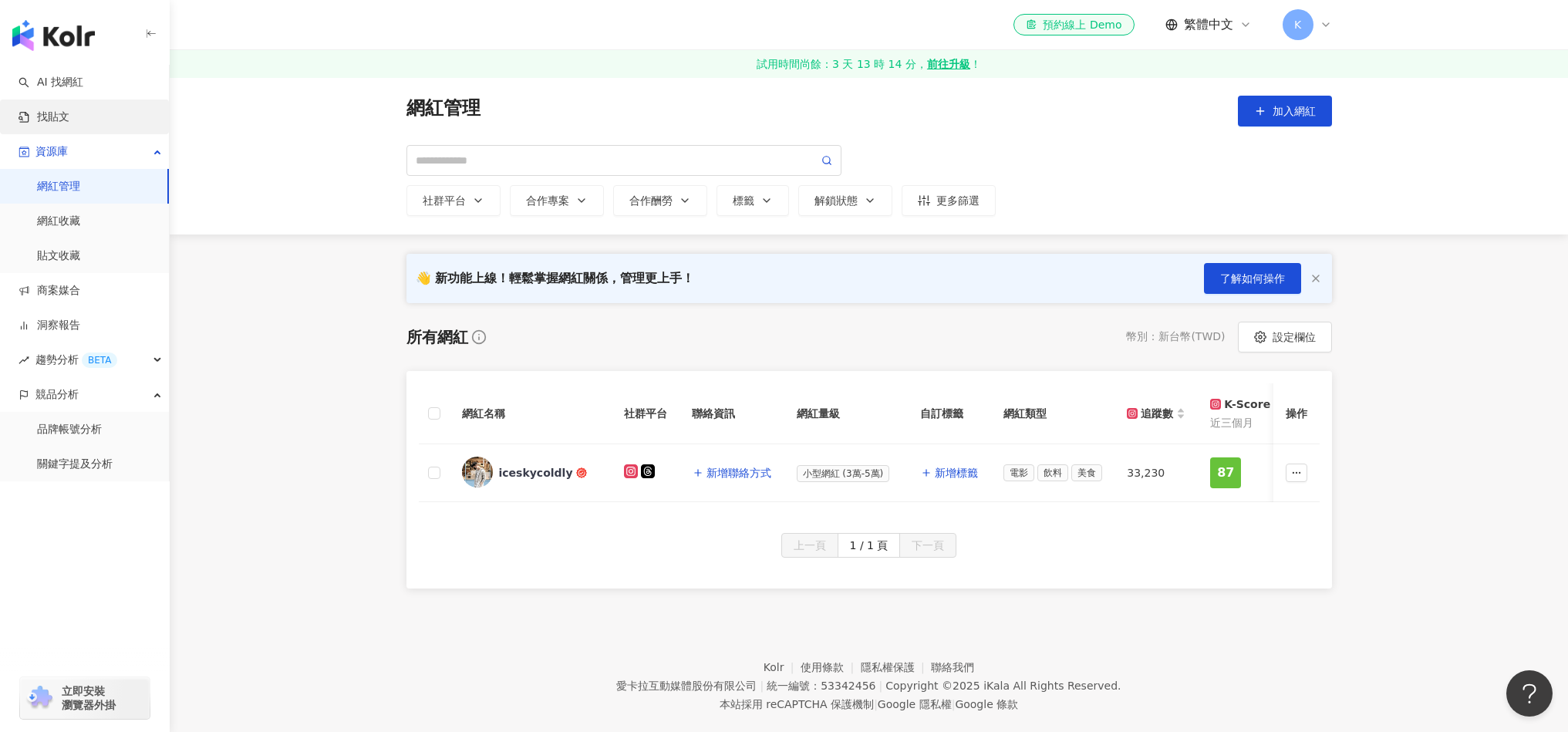
click at [70, 117] on link "找貼文" at bounding box center [43, 117] width 51 height 16
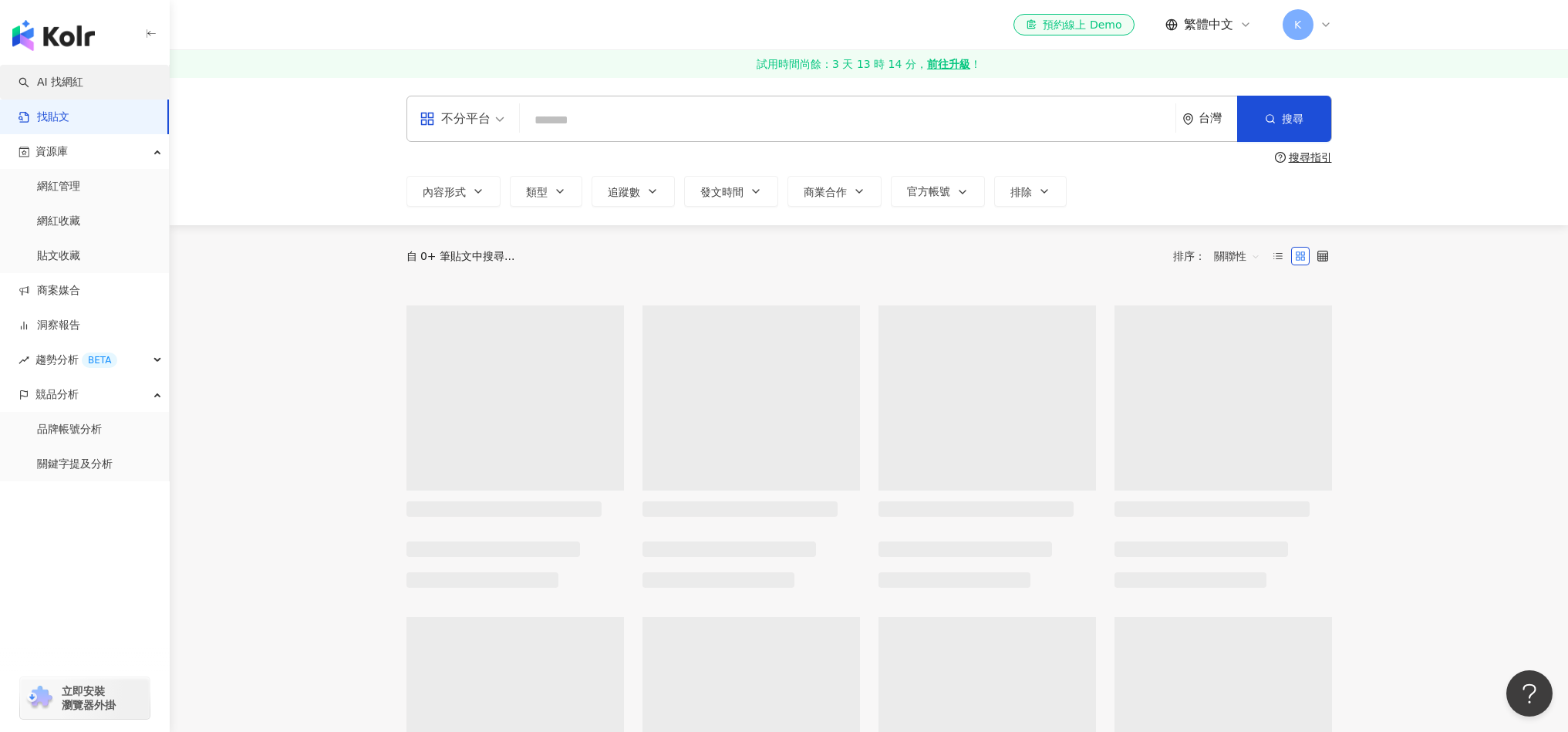
click at [83, 83] on link "AI 找網紅" at bounding box center [51, 82] width 65 height 16
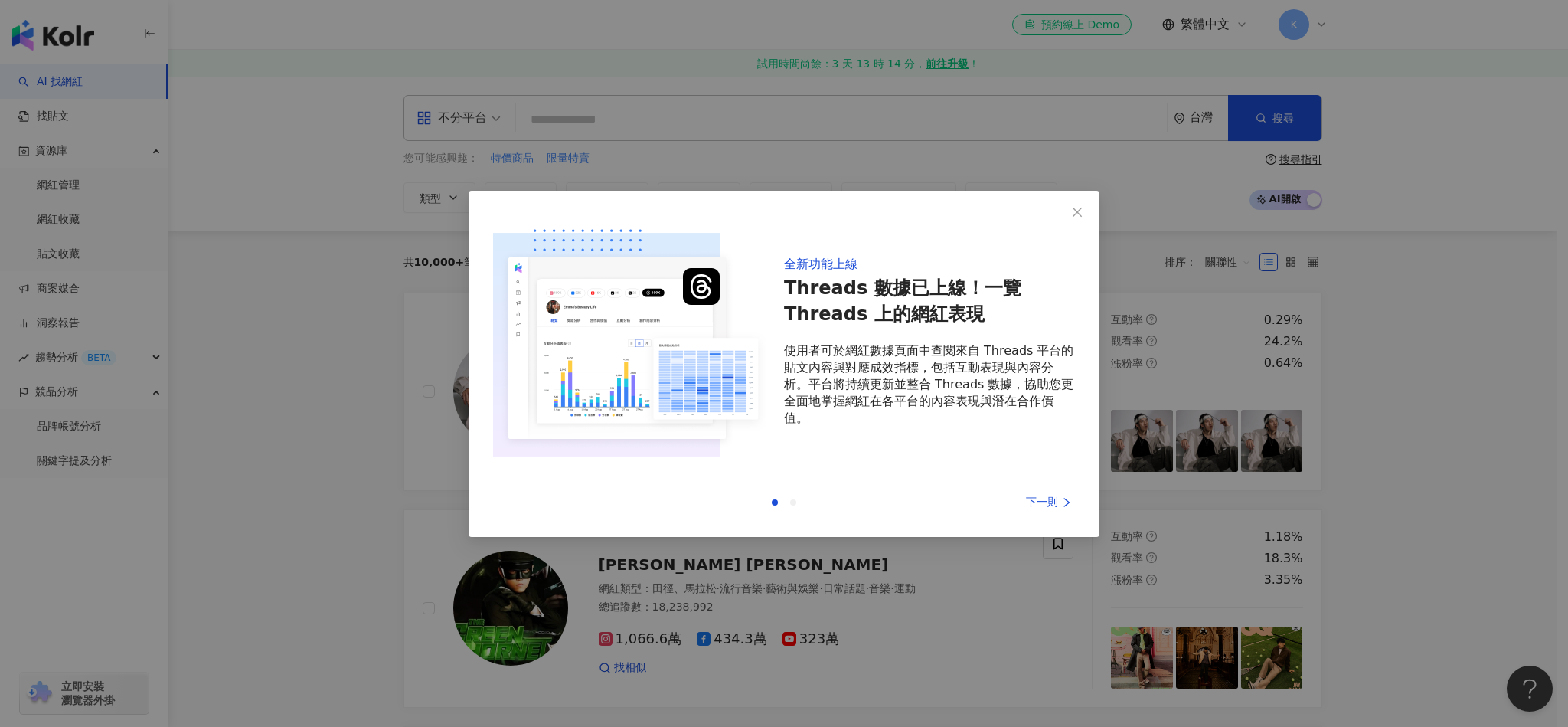
click at [1039, 500] on div "下一則" at bounding box center [1018, 502] width 115 height 16
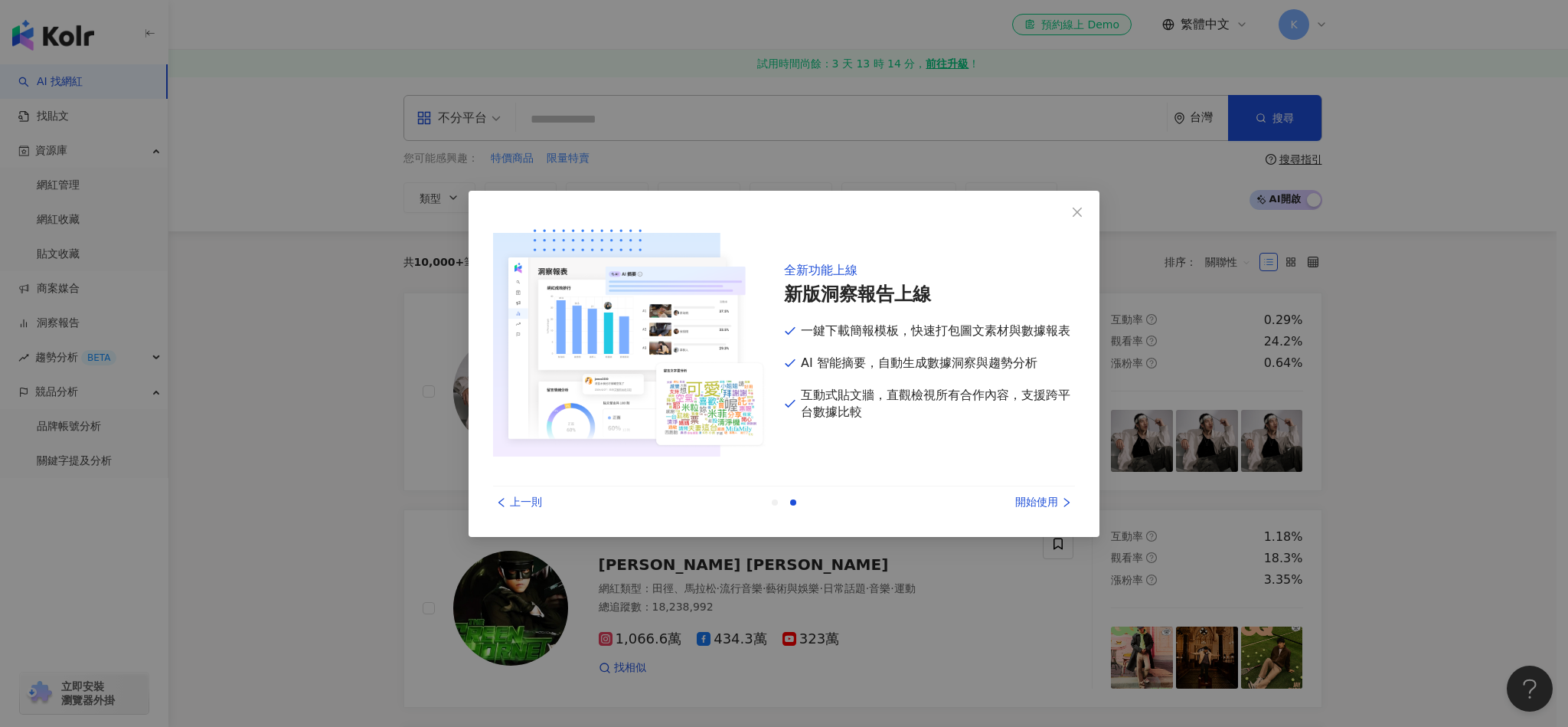
click at [1039, 500] on div "開始使用" at bounding box center [1018, 502] width 115 height 16
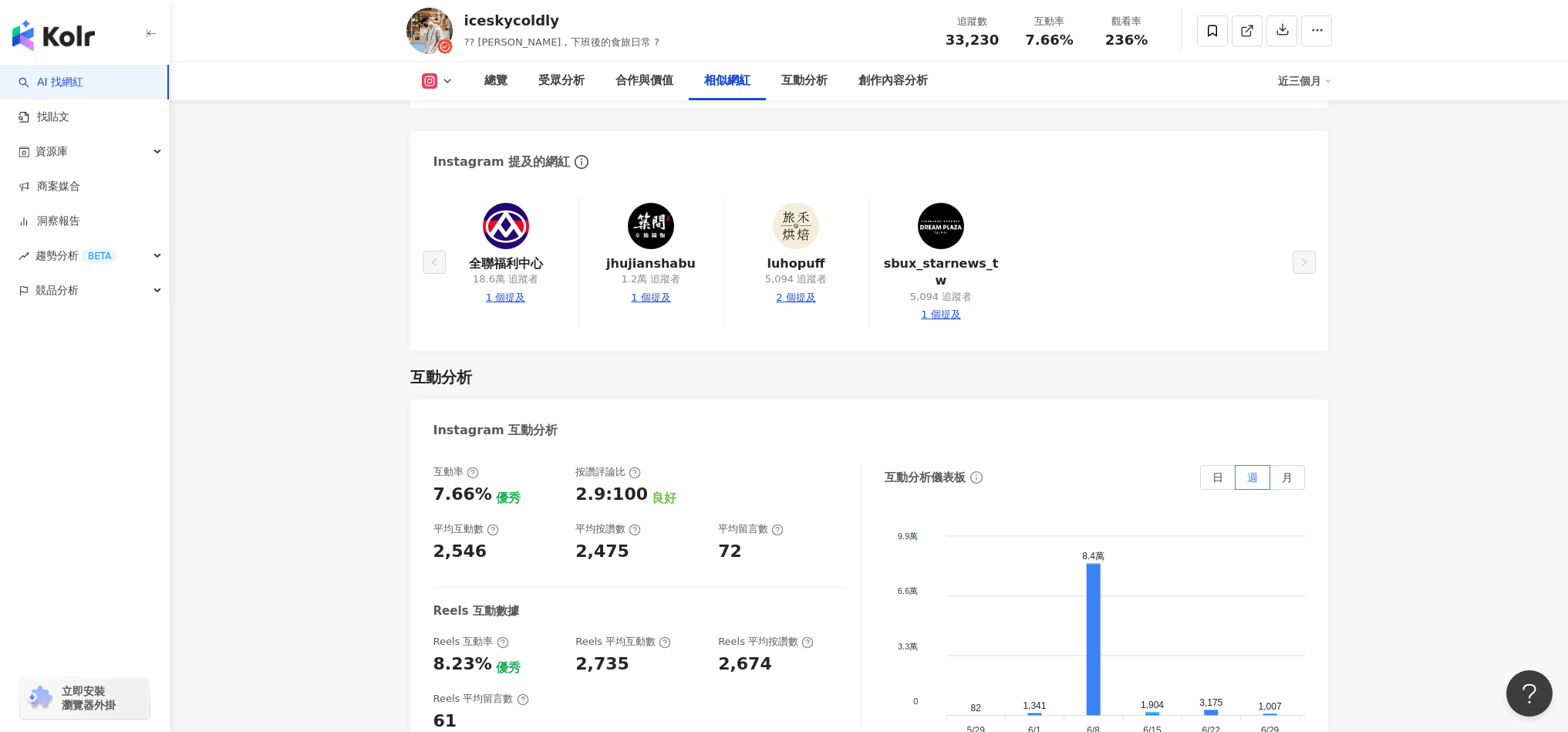
scroll to position [3015, 0]
